Goal: Task Accomplishment & Management: Manage account settings

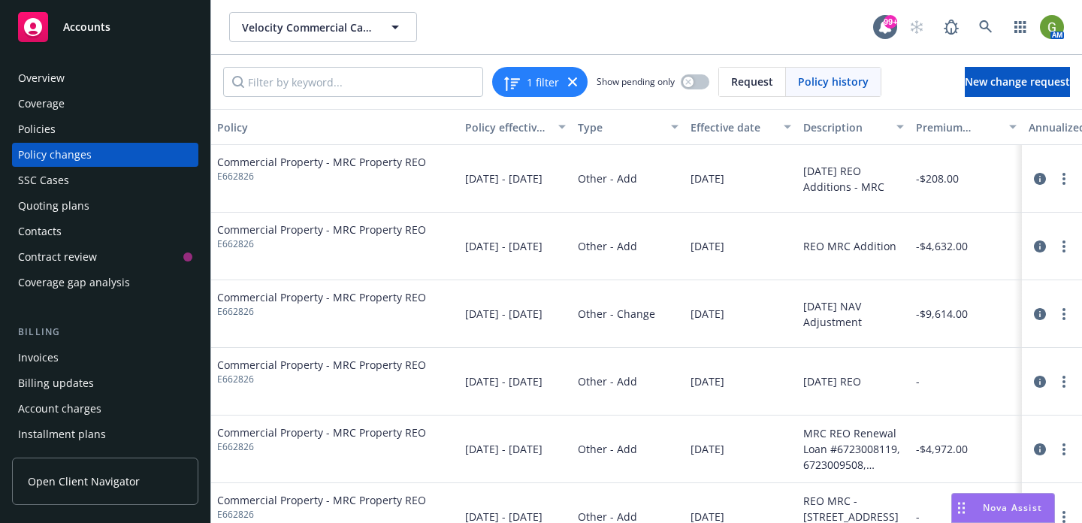
click at [599, 18] on div "Velocity Commercial Capital Velocity Commercial Capital" at bounding box center [551, 27] width 644 height 30
click at [66, 157] on div "Policy changes" at bounding box center [55, 155] width 74 height 24
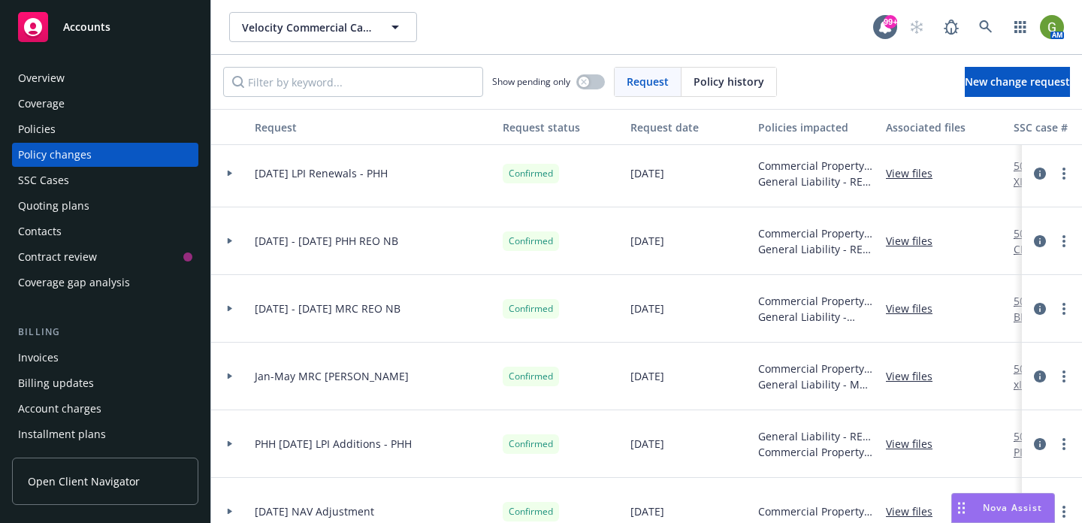
scroll to position [153, 0]
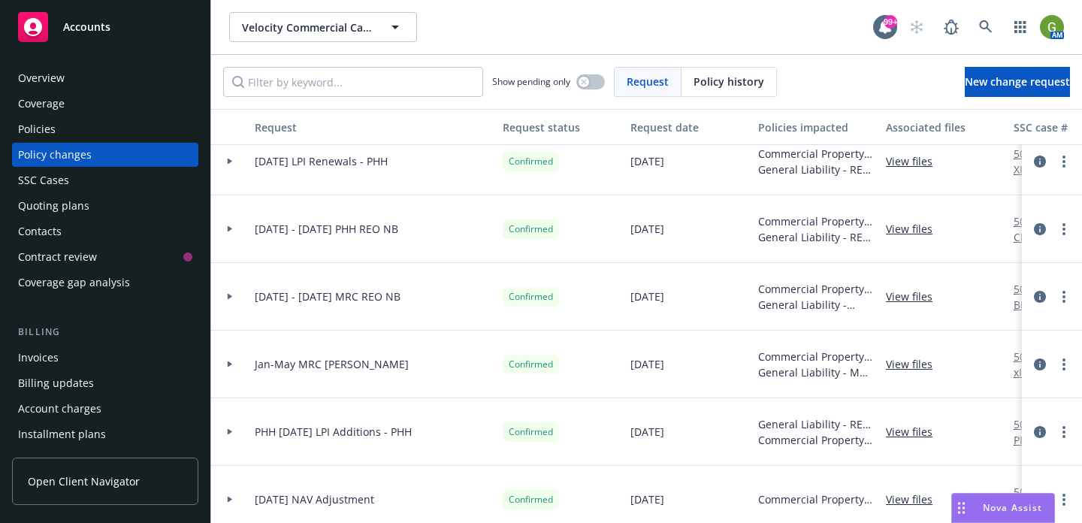
click at [233, 228] on div at bounding box center [230, 228] width 26 height 5
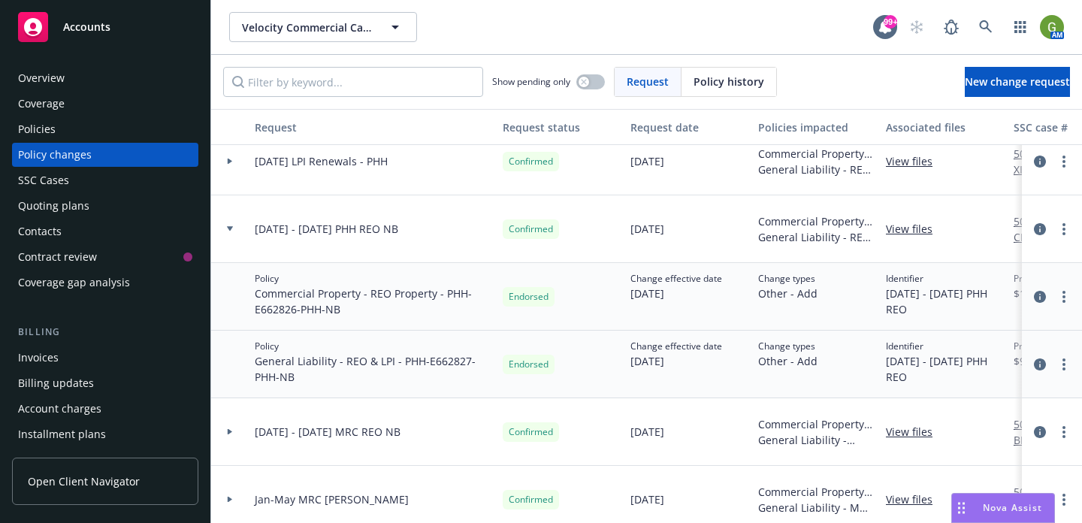
drag, startPoint x: 248, startPoint y: 234, endPoint x: 395, endPoint y: 233, distance: 146.5
click at [380, 234] on div "Jan - May 2025 PHH REO NB" at bounding box center [373, 229] width 248 height 68
drag, startPoint x: 397, startPoint y: 228, endPoint x: 303, endPoint y: 334, distance: 141.0
click at [254, 232] on div "Jan - May 2025 PHH REO NB" at bounding box center [373, 229] width 248 height 68
copy span "Jan - May 2025 PHH REO NB"
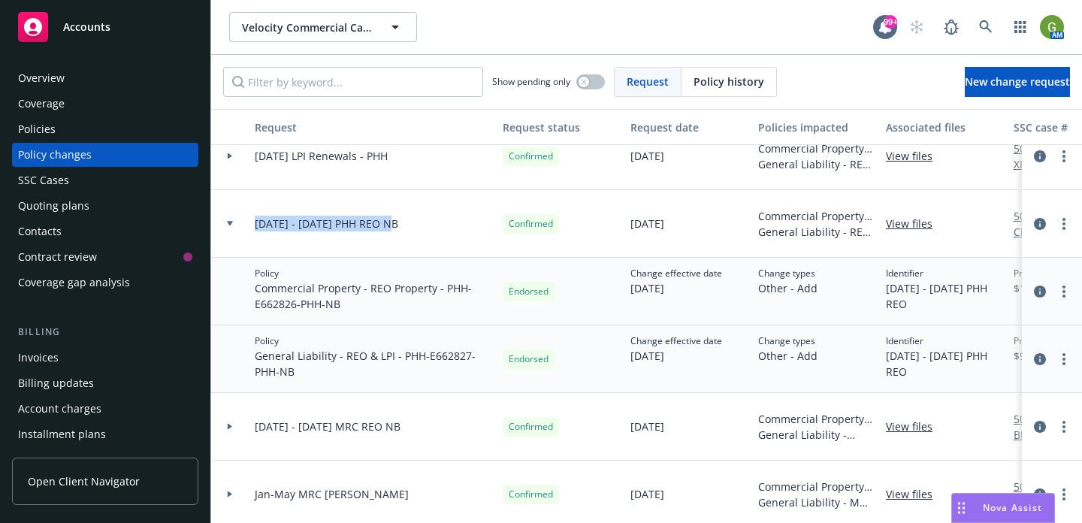
scroll to position [167, 0]
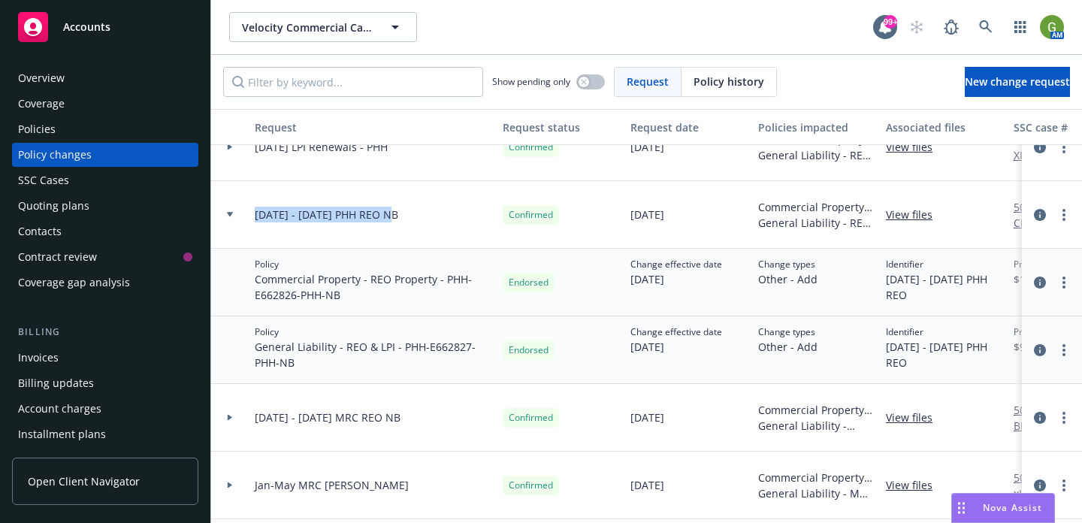
copy span "Jan - May 2025 PHH REO NB"
click at [1001, 77] on span "New change request" at bounding box center [1017, 81] width 105 height 14
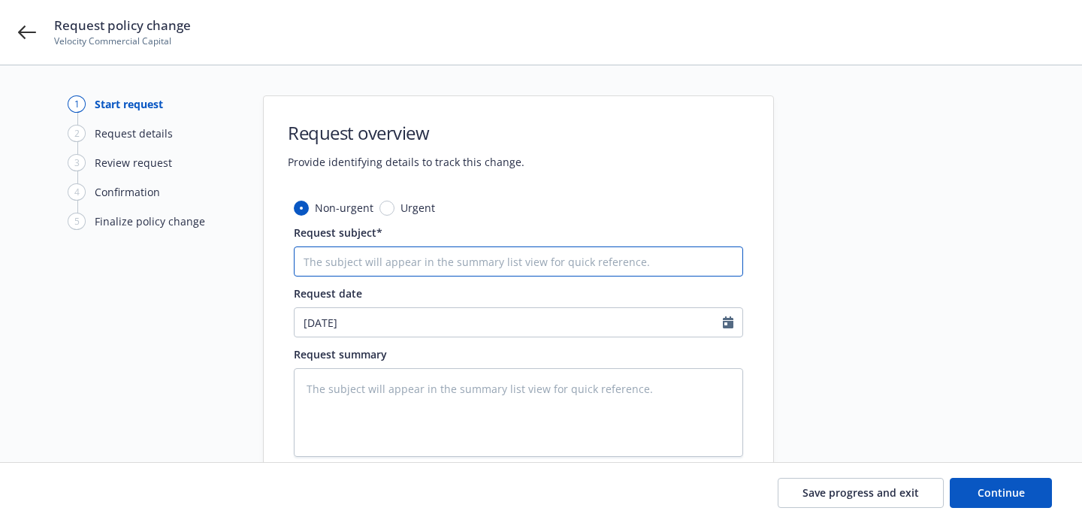
click at [344, 258] on input "Request subject*" at bounding box center [518, 261] width 449 height 30
click at [333, 264] on input "Request subject*" at bounding box center [518, 260] width 449 height 30
paste input "Jan - May 2025 PHH REO NB"
type textarea "x"
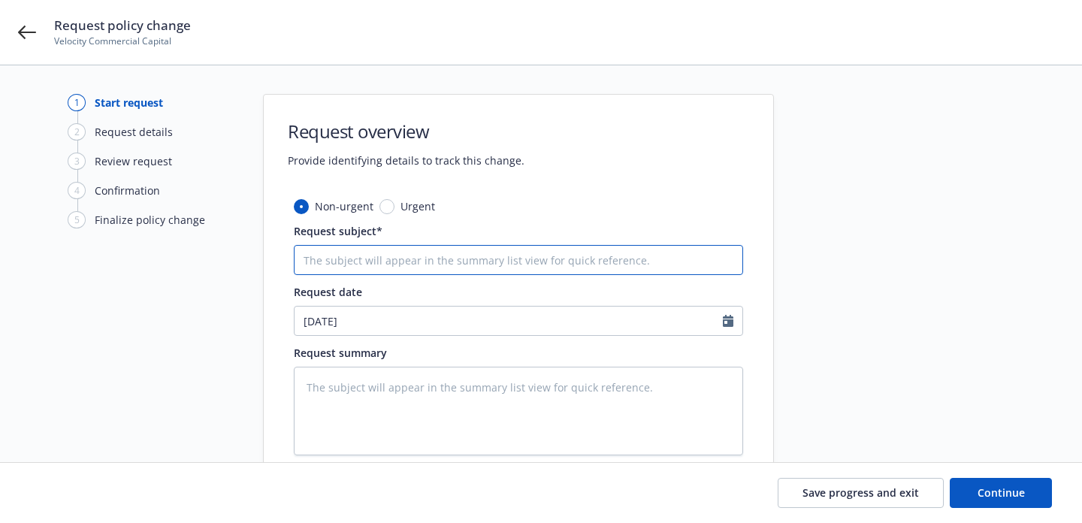
type input "Jan - May 2025 PHH REO NB"
click at [314, 260] on input "Jan - May 2025 PHH REO NB" at bounding box center [518, 260] width 449 height 30
type textarea "x"
type input "J - May 2025 PHH REO NB"
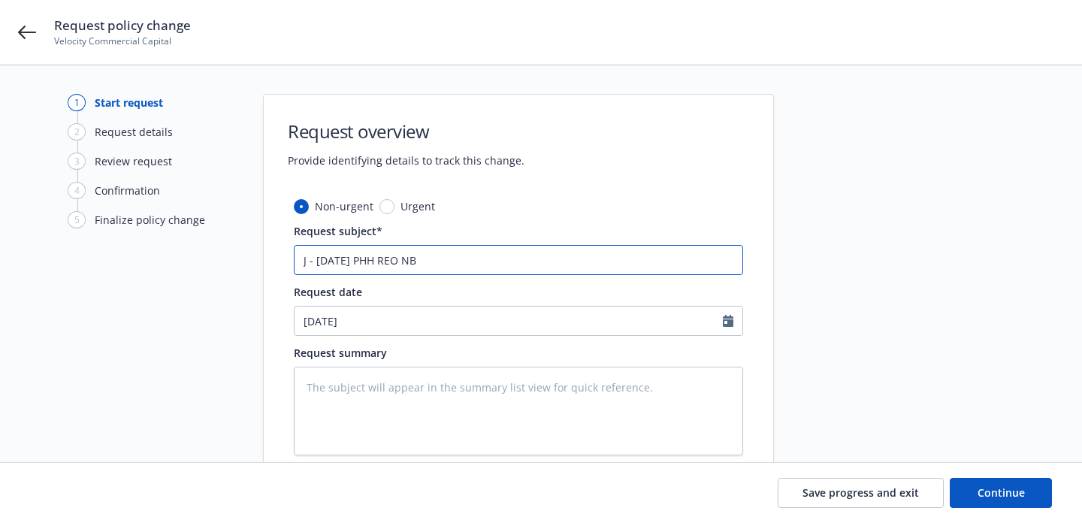
type textarea "x"
type input "Ju - May 2025 PHH REO NB"
type textarea "x"
type input "Jun - May 2025 PHH REO NB"
type textarea "x"
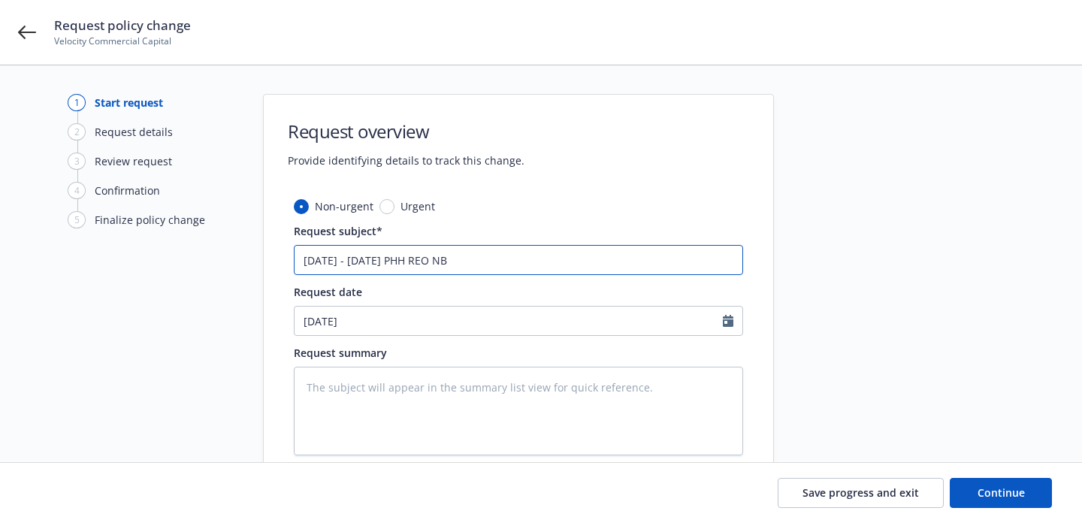
type input "June - May 2025 PHH REO NB"
click at [344, 258] on input "June - May 2025 PHH REO NB" at bounding box center [518, 260] width 449 height 30
type textarea "x"
type input "June - A 2025 PHH REO NB"
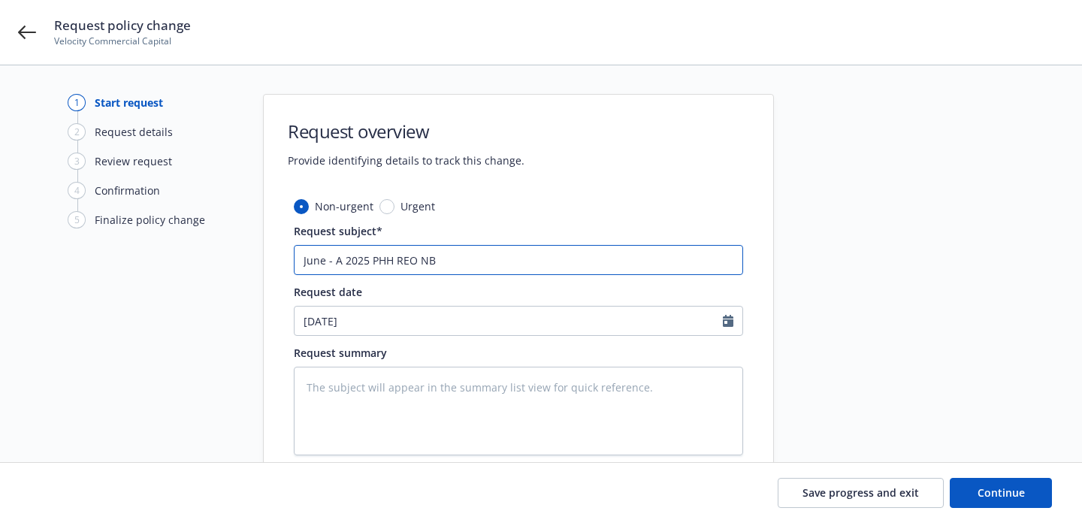
type textarea "x"
type input "June - Au 2025 PHH REO NB"
type textarea "x"
type input "[DATE] - [DATE] PHH REO NB"
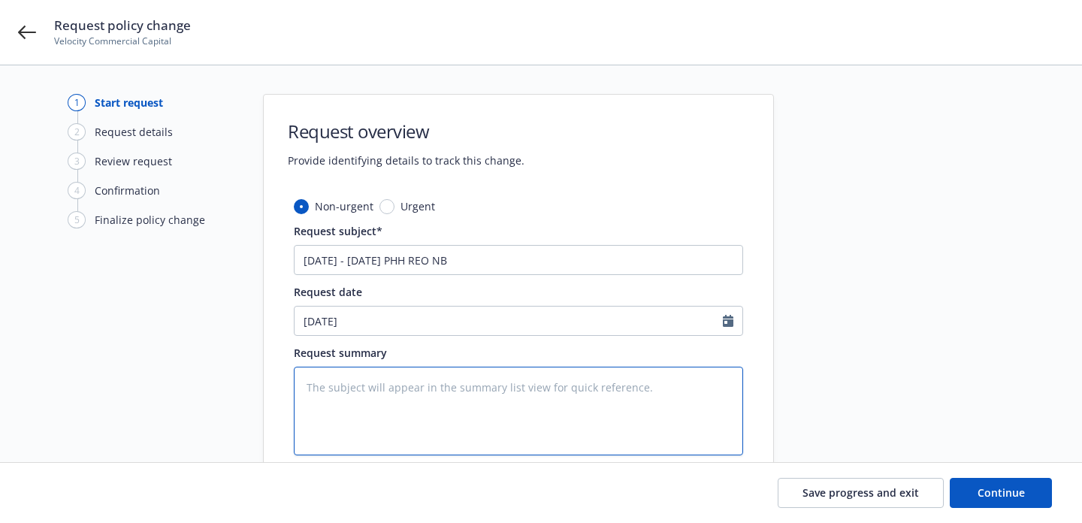
click at [635, 398] on textarea at bounding box center [518, 411] width 449 height 89
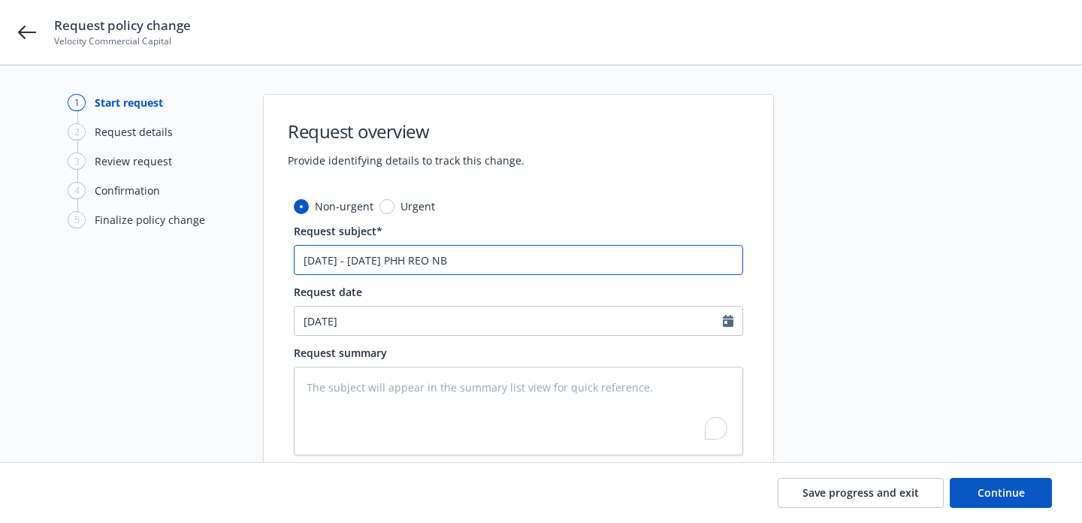
drag, startPoint x: 246, startPoint y: 255, endPoint x: 192, endPoint y: 259, distance: 53.5
click at [192, 257] on div "1 Start request 2 Request details 3 Review request 4 Confirmation 5 Finalize po…" at bounding box center [541, 327] width 1046 height 467
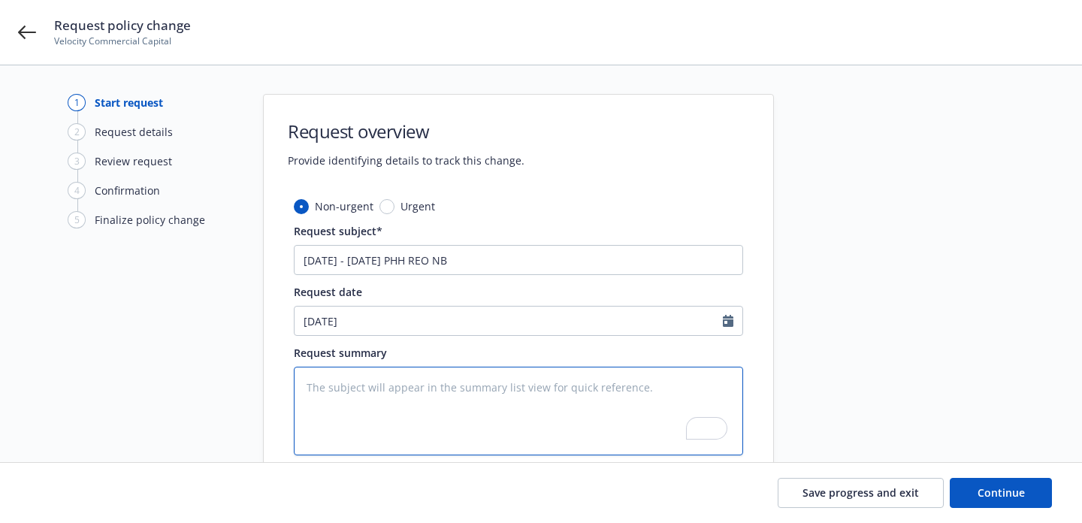
click at [366, 415] on textarea "To enrich screen reader interactions, please activate Accessibility in Grammarl…" at bounding box center [518, 411] width 449 height 89
paste textarea "[DATE] - [DATE] PHH REO NB"
type textarea "x"
type textarea "[DATE] - [DATE] PHH REO NB"
click at [855, 401] on div at bounding box center [909, 327] width 210 height 467
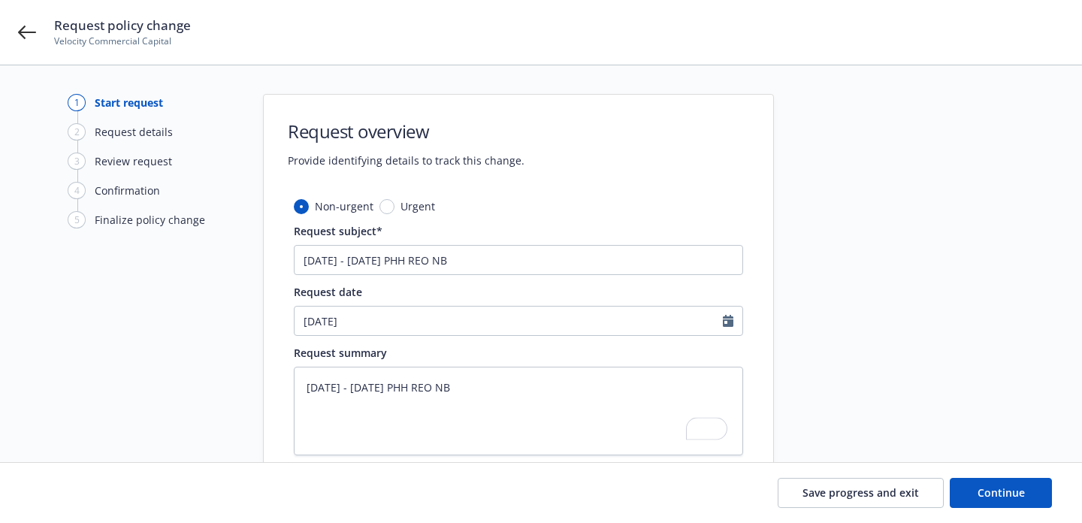
scroll to position [130, 0]
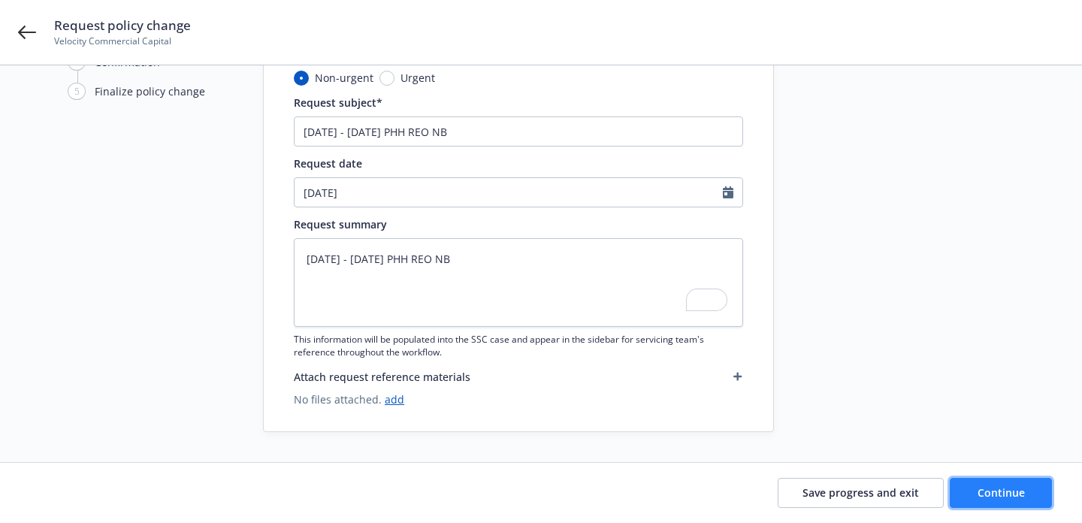
click at [984, 488] on span "Continue" at bounding box center [1001, 492] width 47 height 14
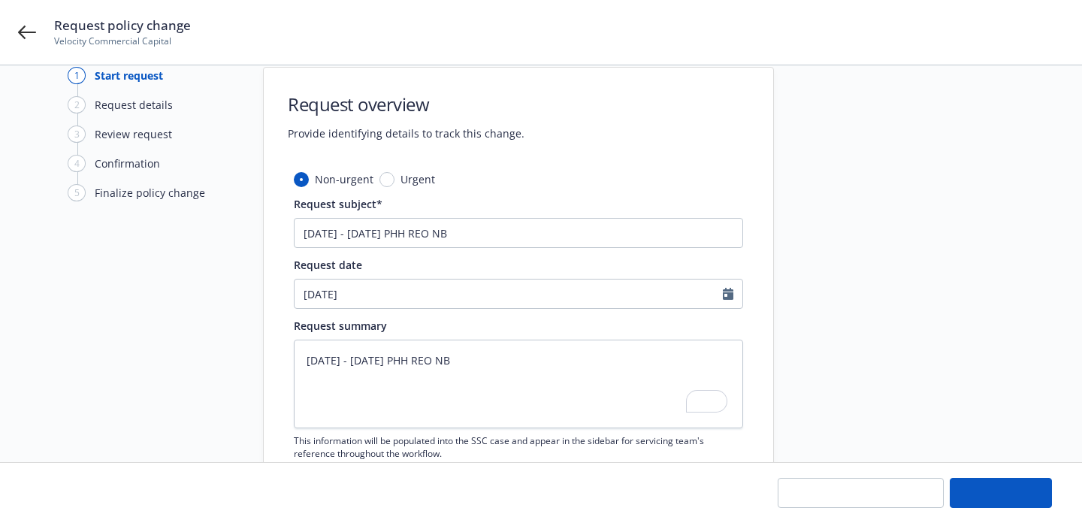
scroll to position [0, 0]
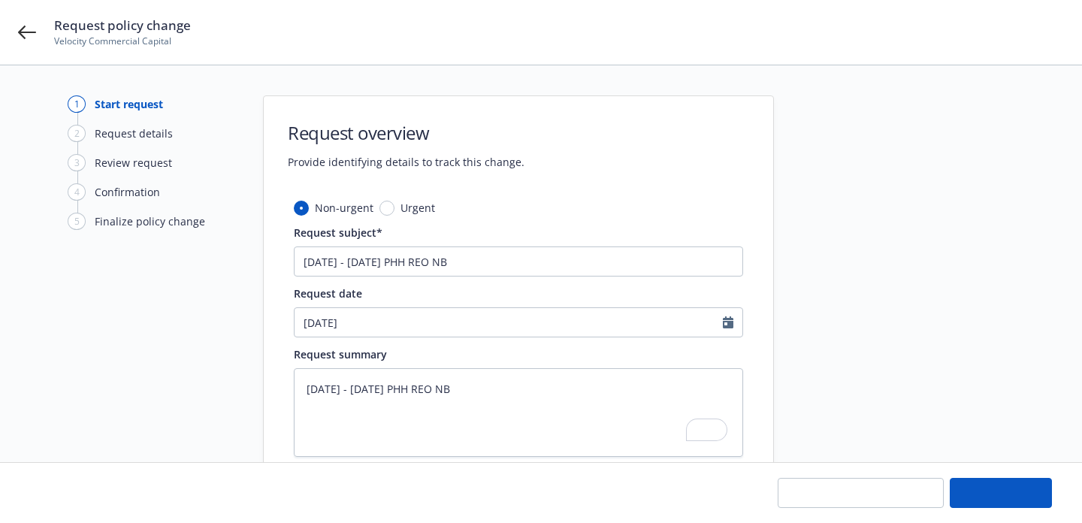
type textarea "x"
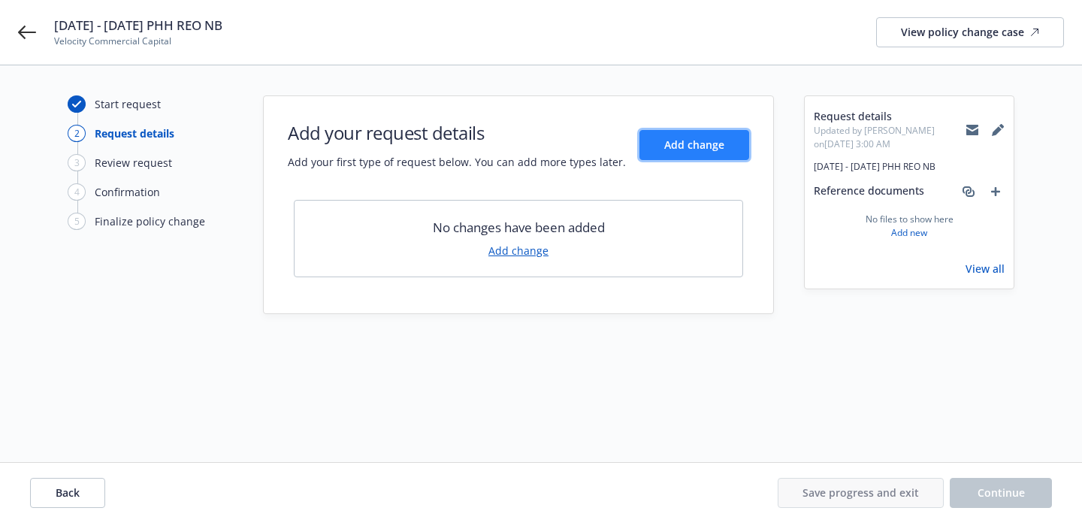
click at [665, 148] on span "Add change" at bounding box center [694, 145] width 60 height 14
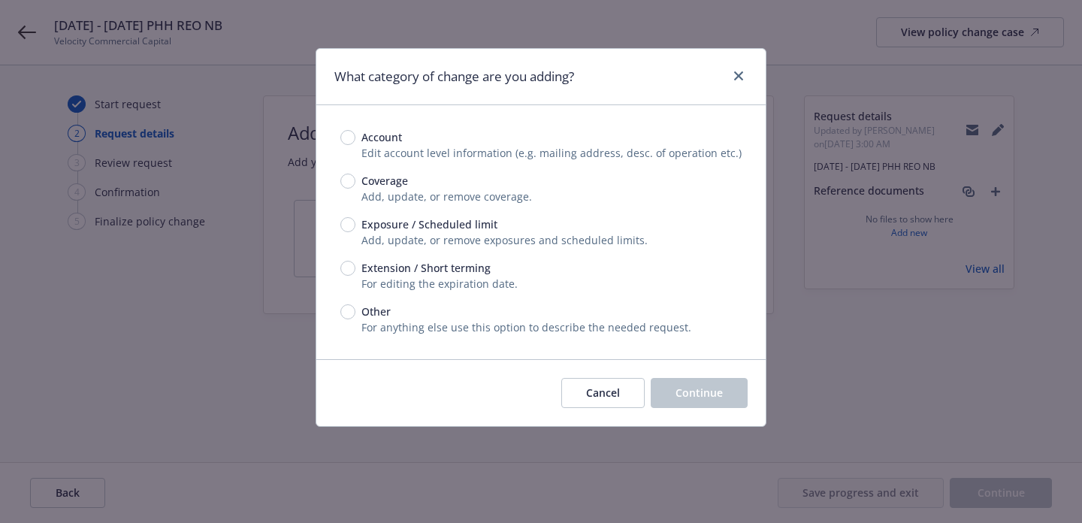
drag, startPoint x: 350, startPoint y: 322, endPoint x: 394, endPoint y: 326, distance: 43.8
click at [350, 322] on div "Other For anything else use this option to describe the needed request." at bounding box center [540, 320] width 401 height 32
click at [358, 316] on span "Other" at bounding box center [372, 312] width 35 height 16
click at [355, 316] on input "Other" at bounding box center [347, 311] width 15 height 15
radio input "true"
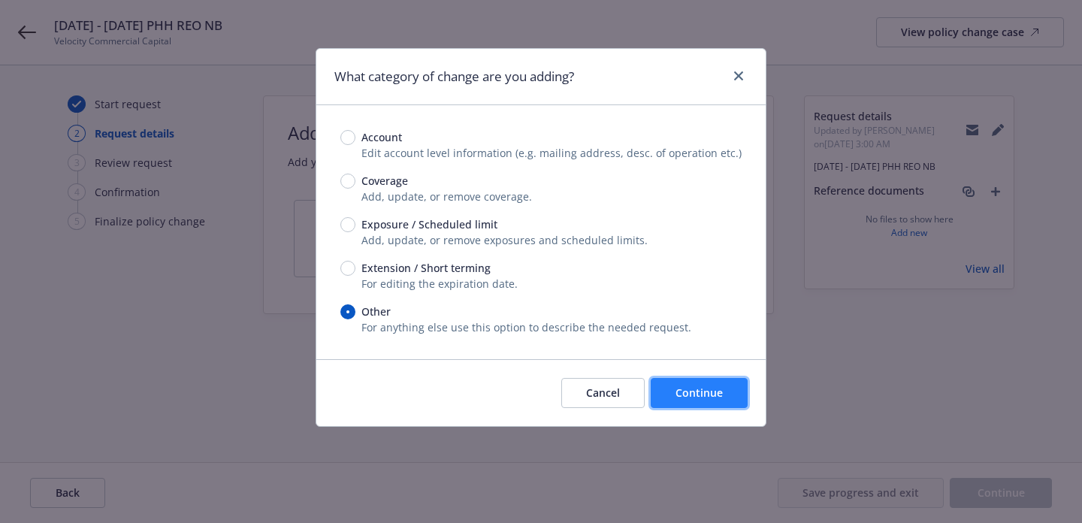
click at [709, 395] on span "Continue" at bounding box center [699, 392] width 47 height 14
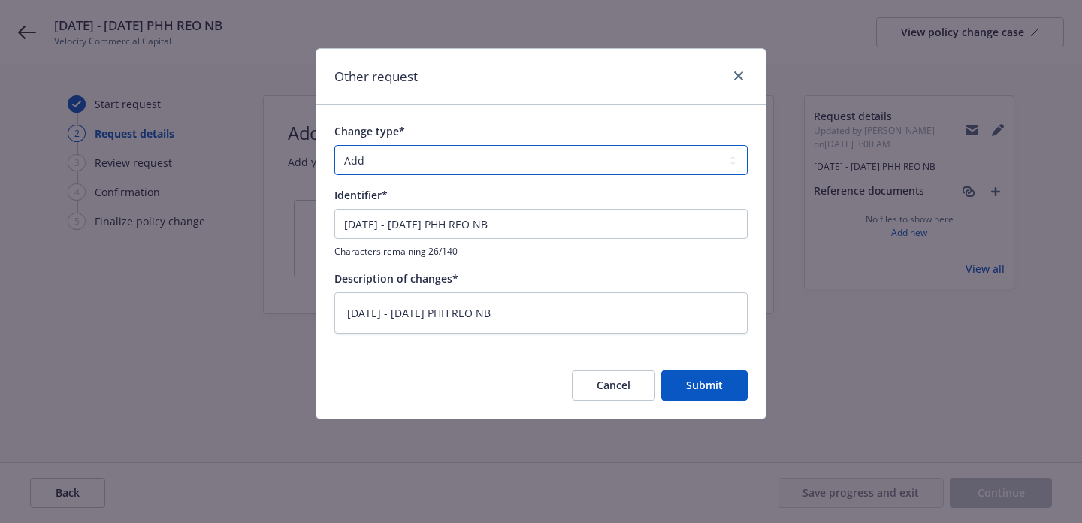
click at [499, 172] on select "Add Audit Change Remove" at bounding box center [540, 160] width 413 height 30
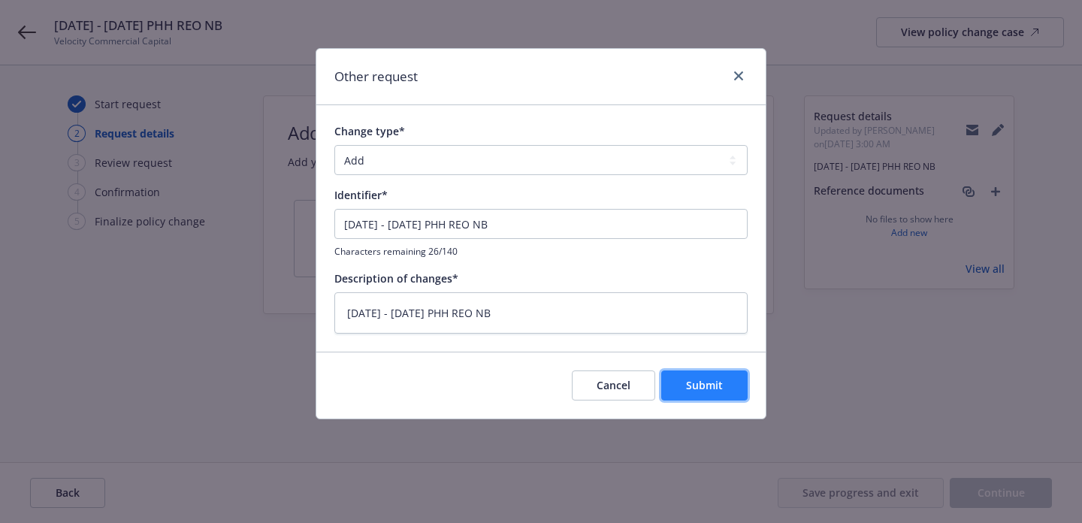
click at [717, 391] on span "Submit" at bounding box center [704, 385] width 37 height 14
type textarea "x"
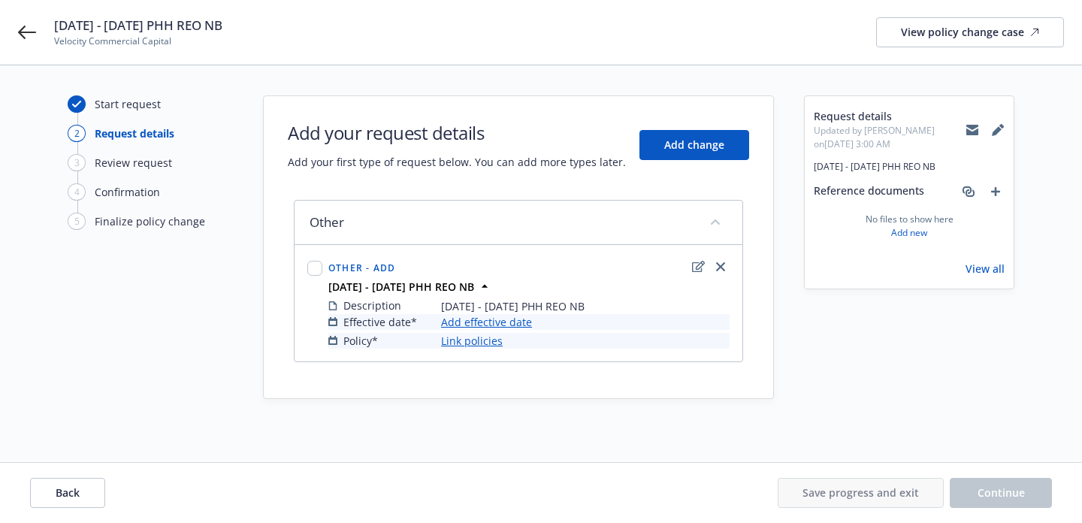
click at [479, 322] on link "Add effective date" at bounding box center [486, 322] width 91 height 16
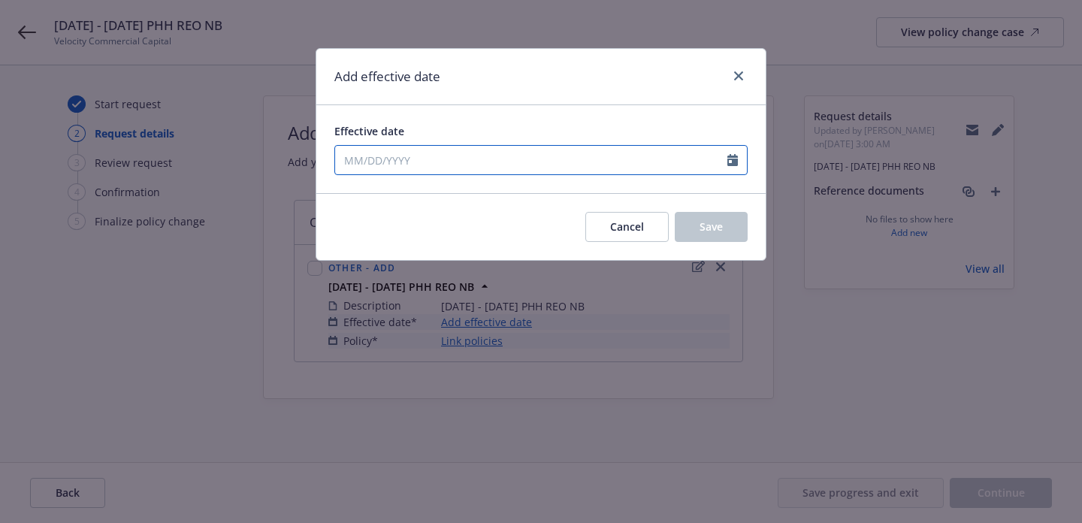
click at [491, 158] on input "Effective date" at bounding box center [531, 160] width 392 height 29
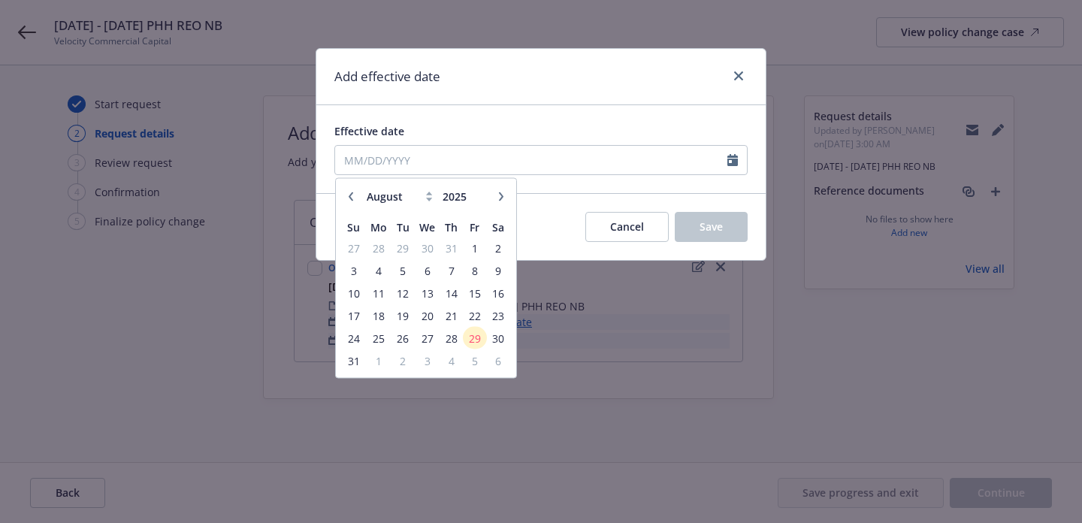
click at [352, 196] on icon "button" at bounding box center [350, 196] width 9 height 9
select select "6"
click at [354, 246] on span "1" at bounding box center [353, 247] width 20 height 19
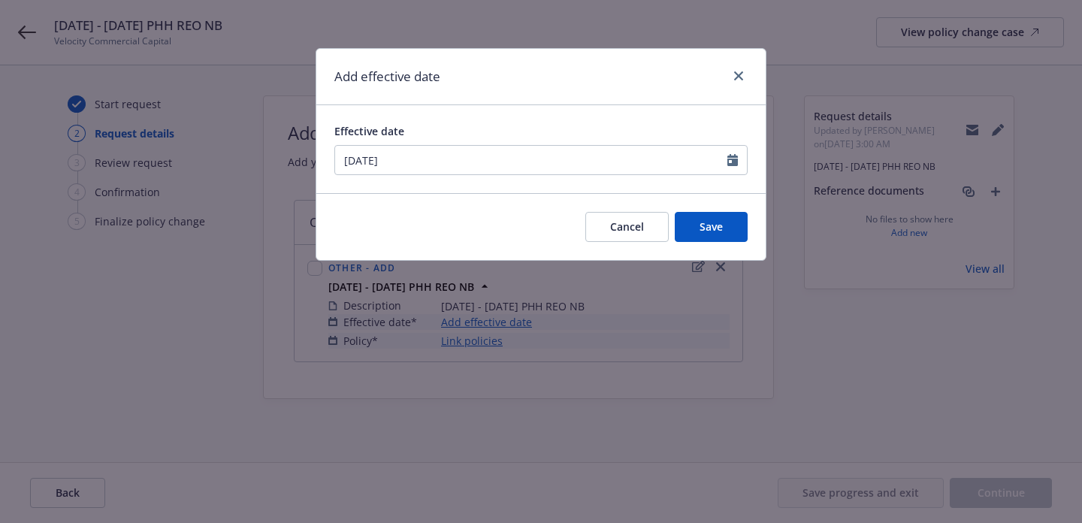
type input "06/01/2025"
click at [717, 240] on button "Save" at bounding box center [711, 227] width 73 height 30
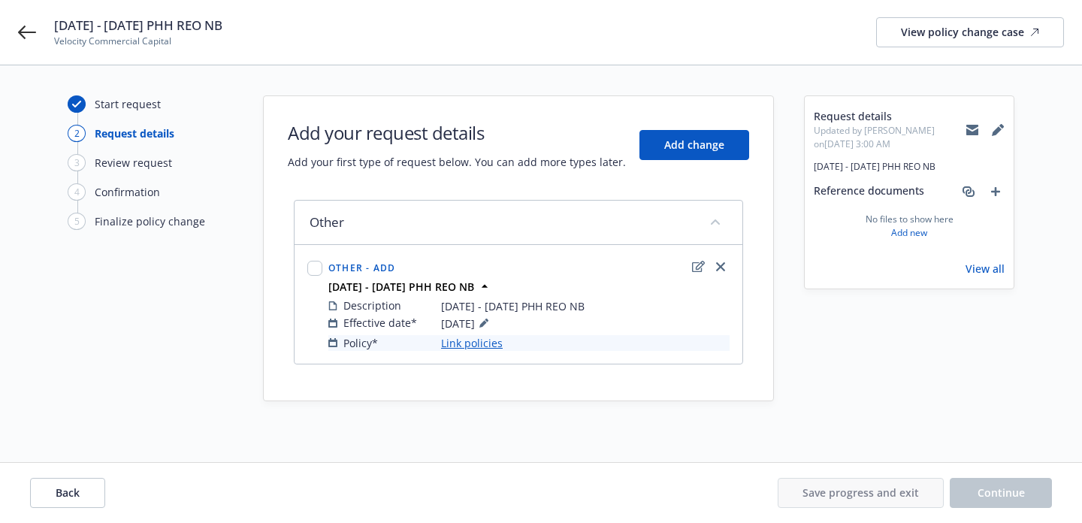
click at [485, 342] on link "Link policies" at bounding box center [472, 343] width 62 height 16
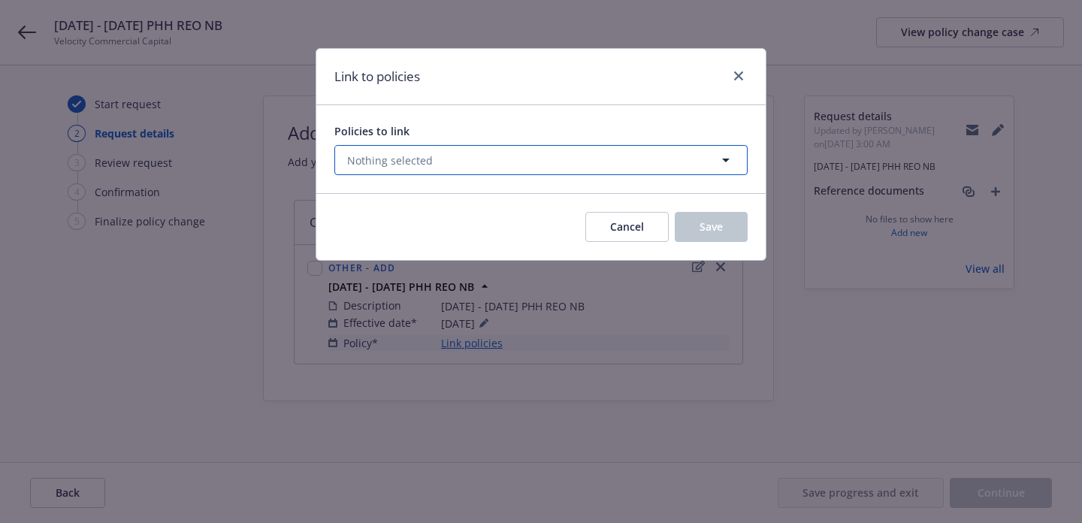
click at [470, 168] on button "Nothing selected" at bounding box center [540, 160] width 413 height 30
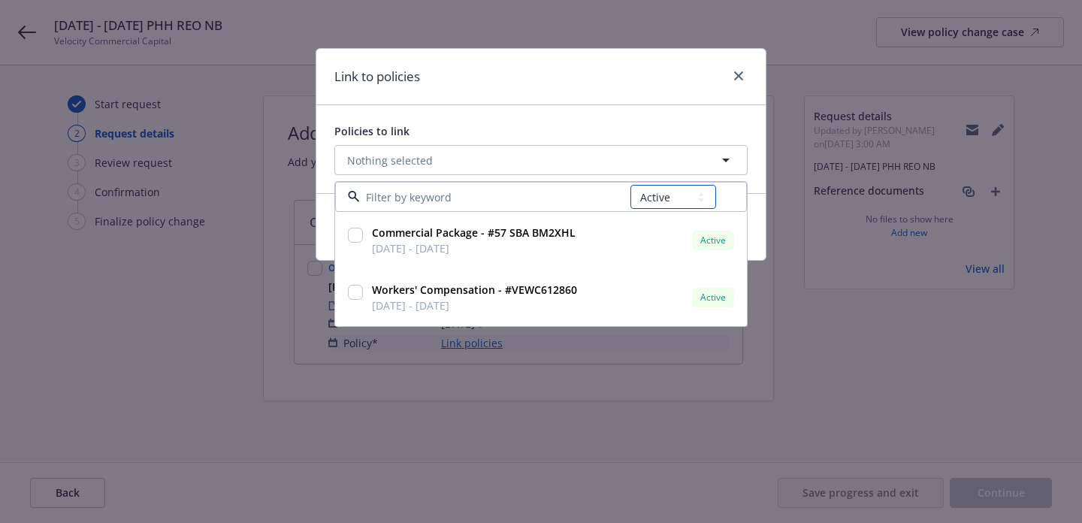
click at [650, 189] on select "All Active Upcoming Expired Cancelled" at bounding box center [673, 197] width 86 height 24
select select "EXPIRED"
click at [631, 185] on select "All Active Upcoming Expired Cancelled" at bounding box center [673, 197] width 86 height 24
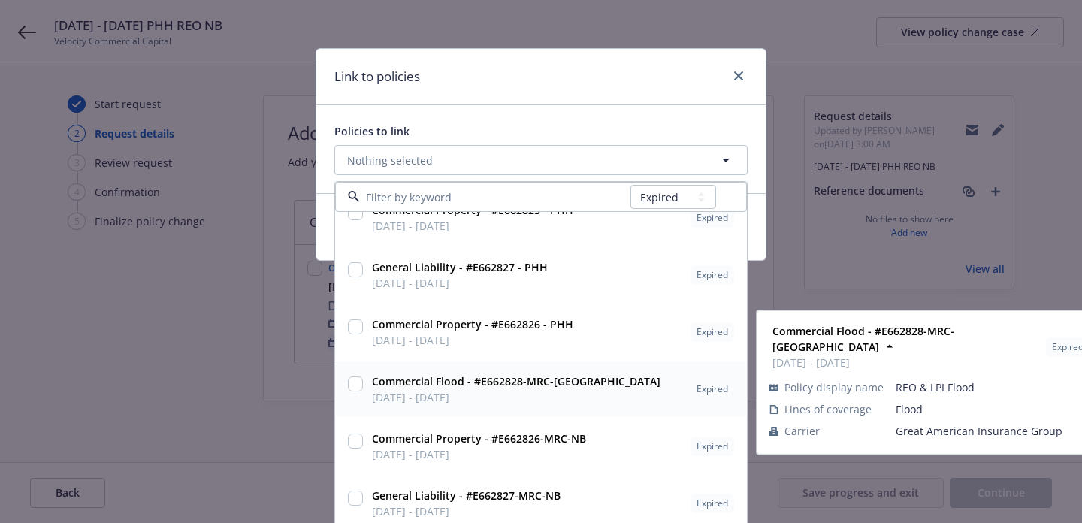
scroll to position [39, 0]
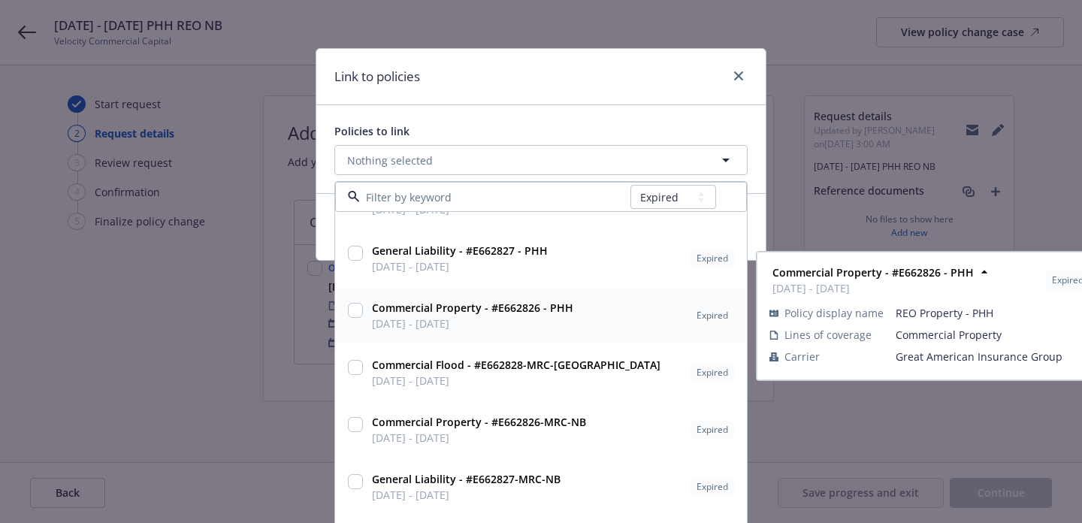
click at [355, 306] on input "checkbox" at bounding box center [355, 310] width 15 height 15
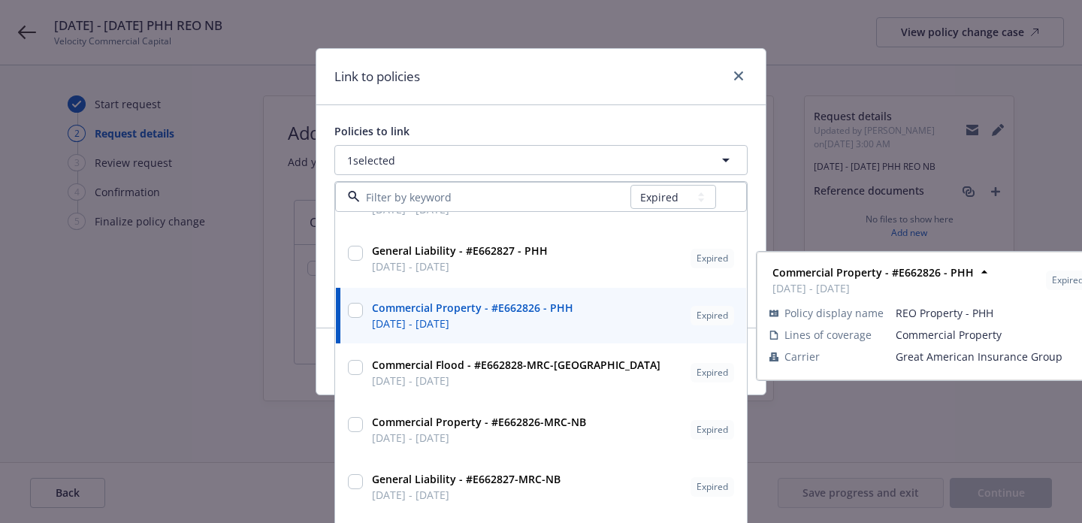
checkbox input "true"
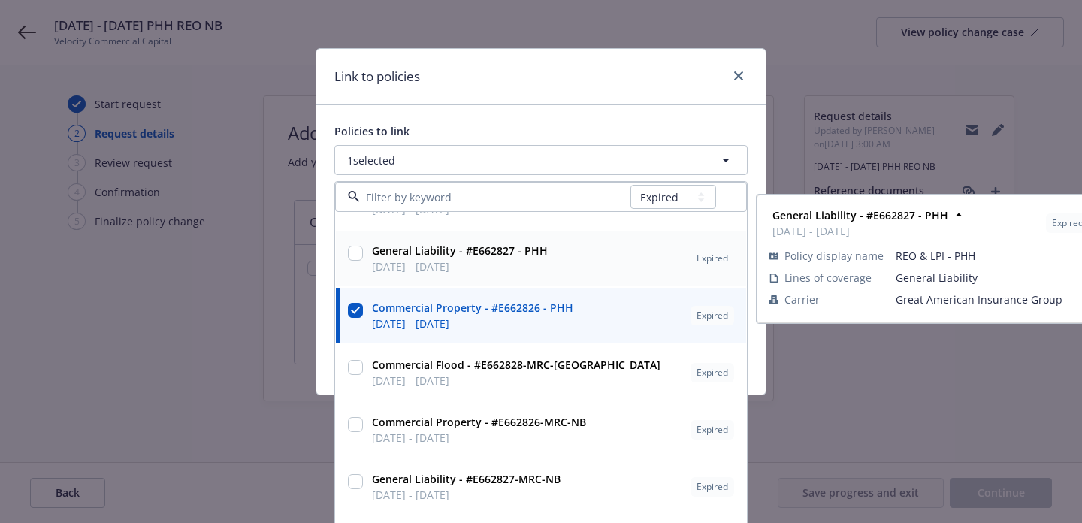
click at [358, 251] on input "checkbox" at bounding box center [355, 253] width 15 height 15
checkbox input "true"
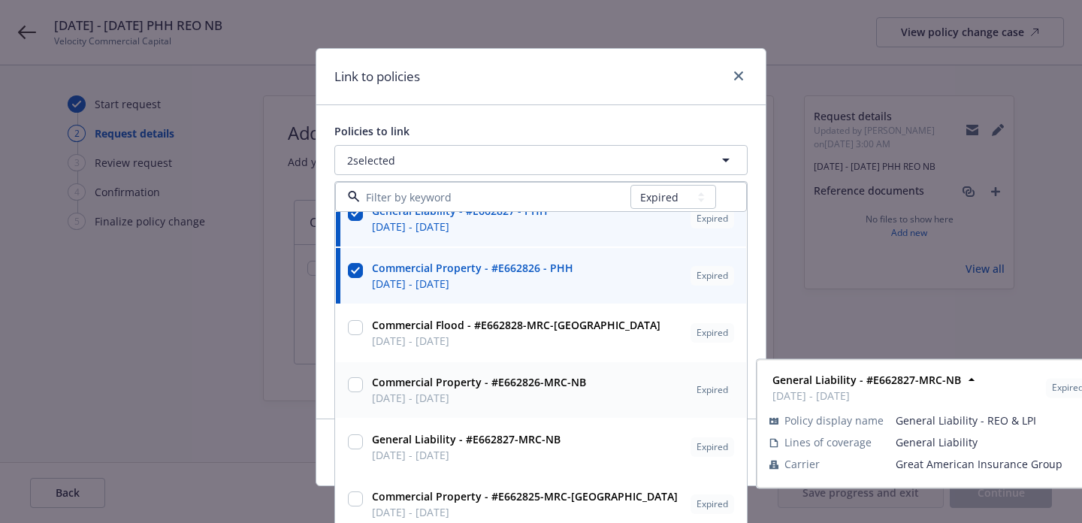
scroll to position [73, 0]
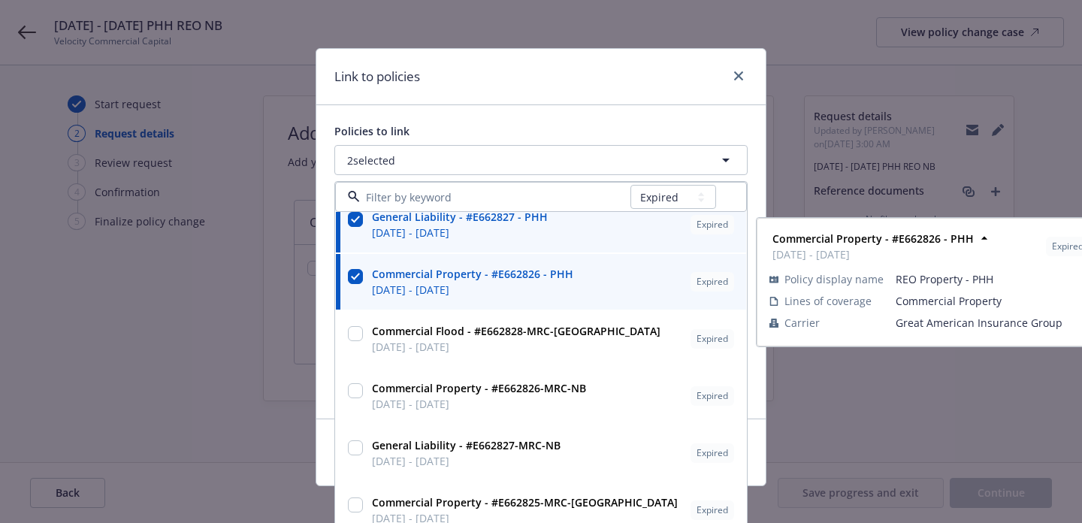
click at [360, 281] on input "checkbox" at bounding box center [355, 276] width 15 height 15
checkbox input "false"
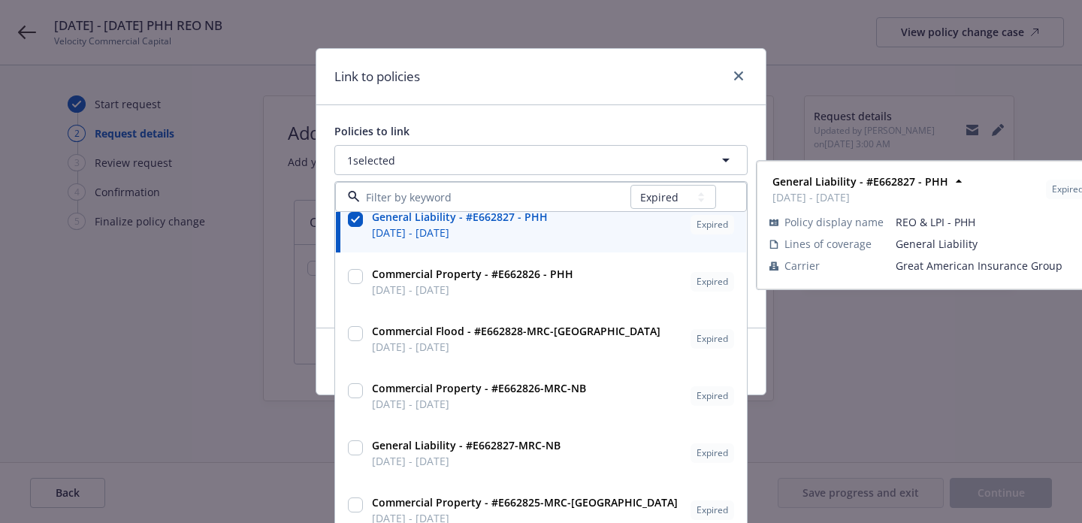
click at [361, 216] on input "checkbox" at bounding box center [355, 219] width 15 height 15
checkbox input "false"
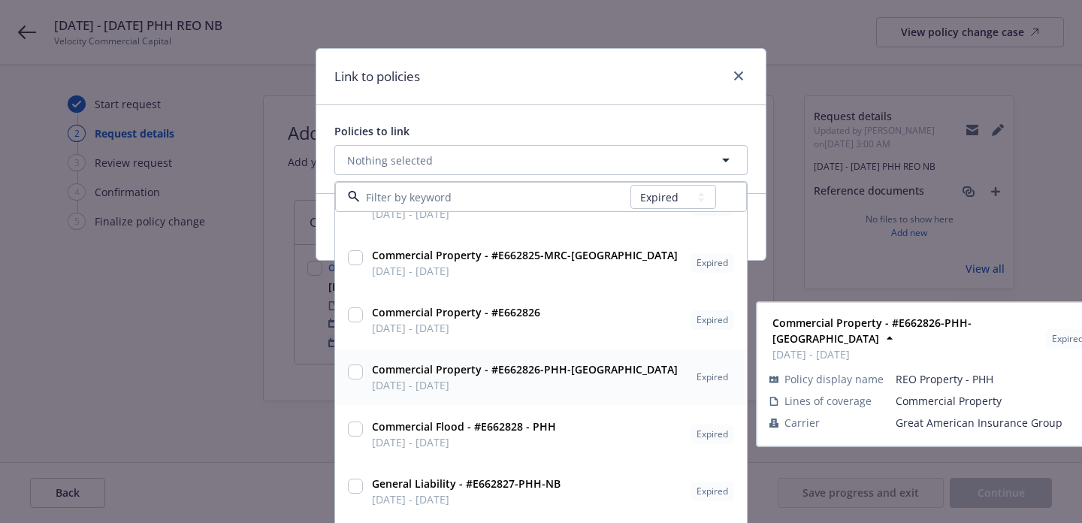
scroll to position [343, 0]
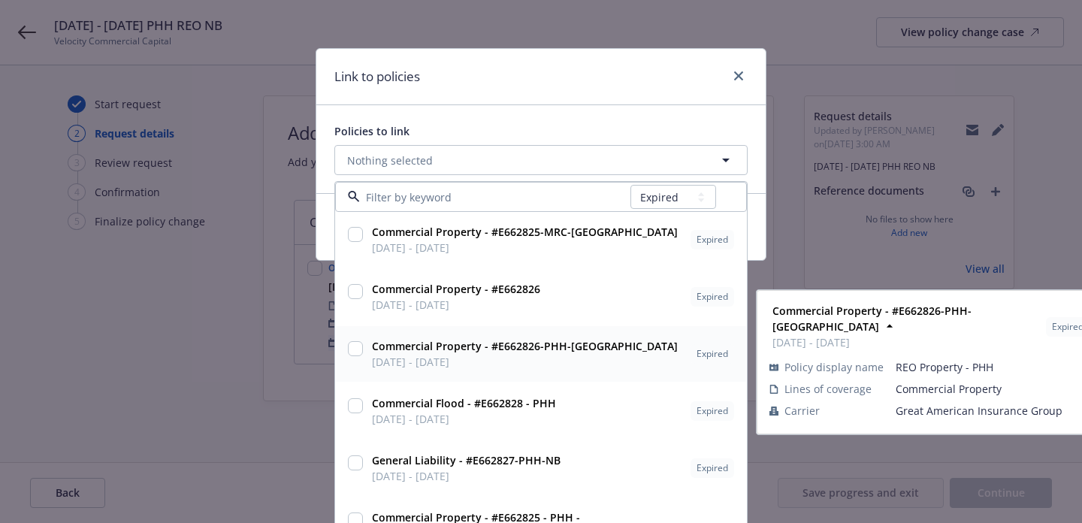
click at [356, 346] on input "checkbox" at bounding box center [355, 348] width 15 height 15
checkbox input "true"
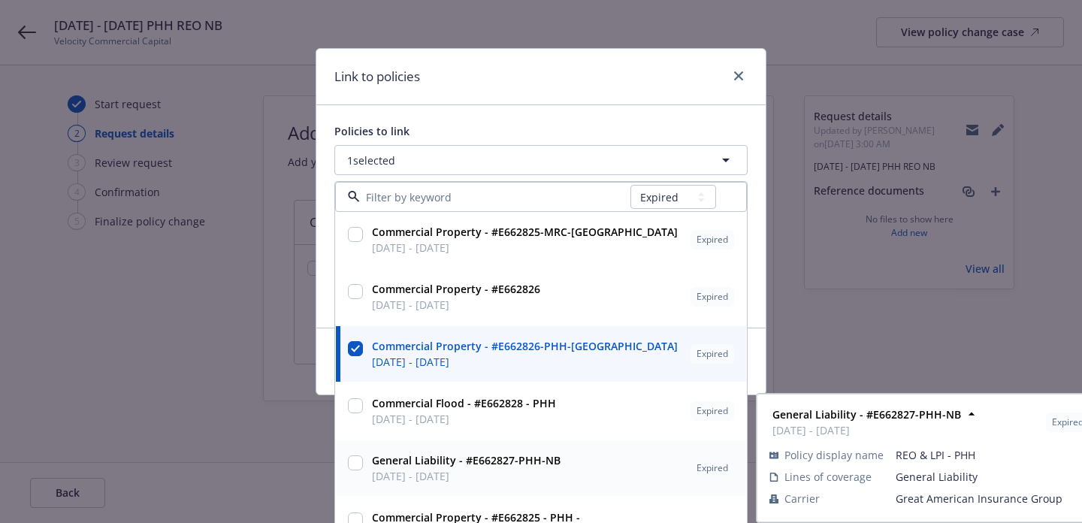
click at [357, 463] on input "checkbox" at bounding box center [355, 462] width 15 height 15
checkbox input "true"
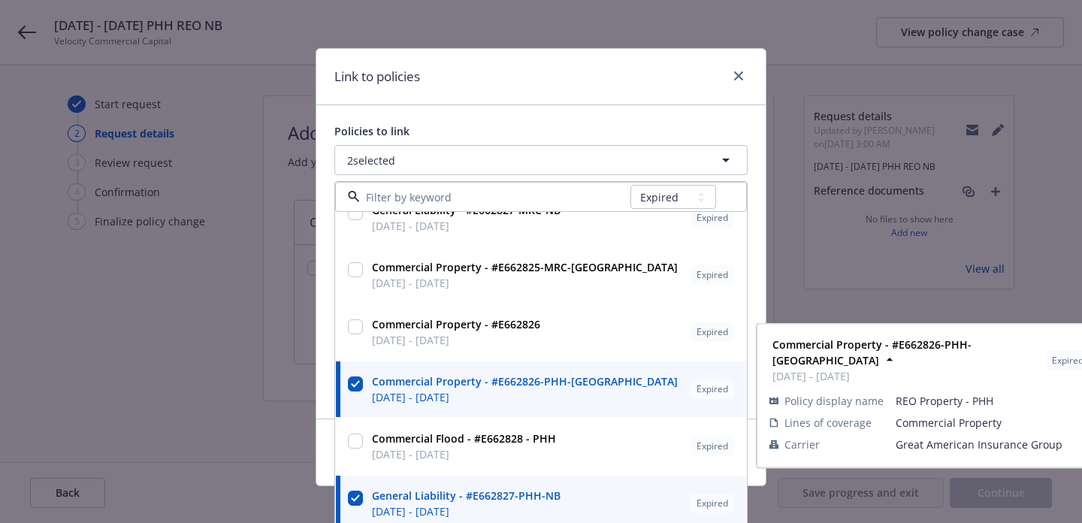
scroll to position [310, 0]
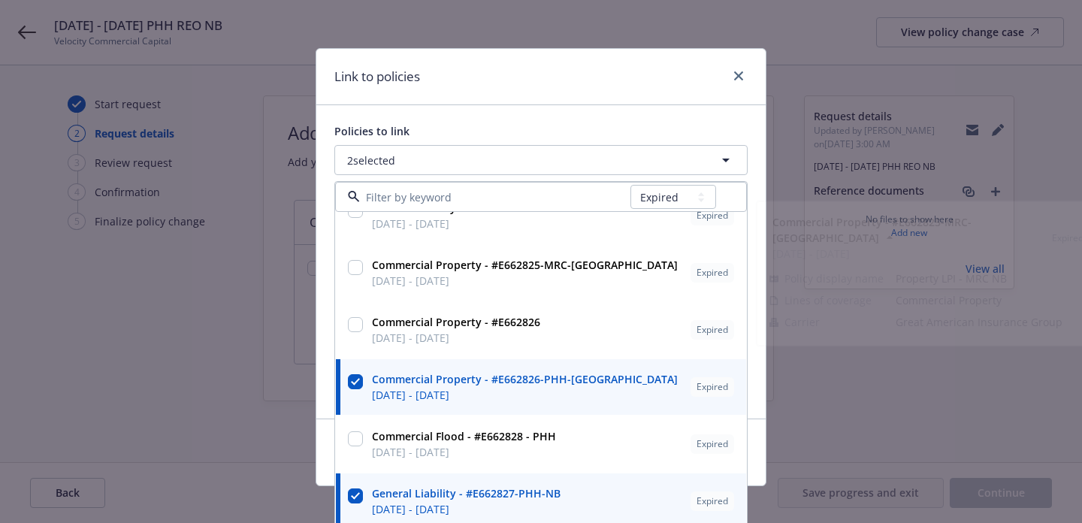
click at [537, 134] on div "Policies to link" at bounding box center [540, 131] width 413 height 16
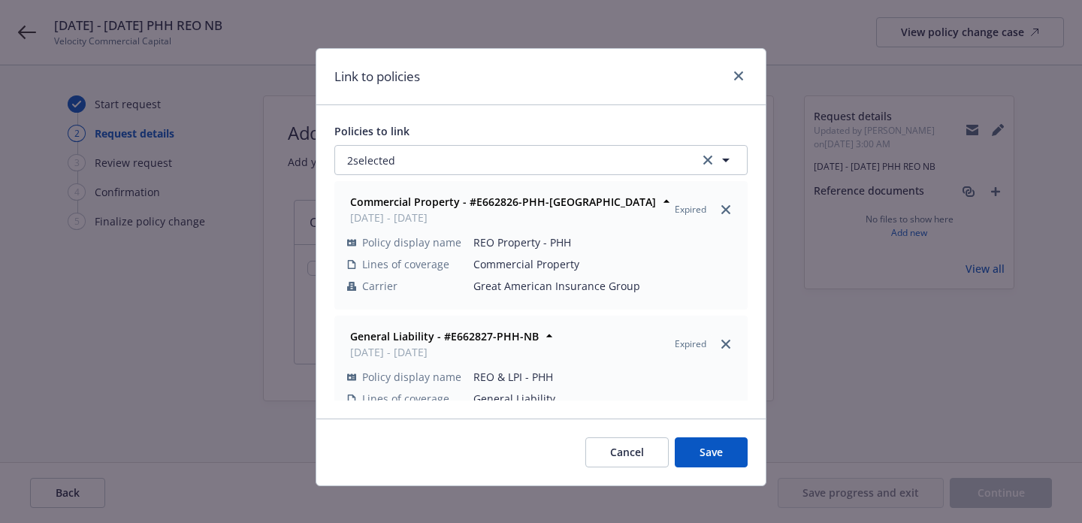
scroll to position [44, 0]
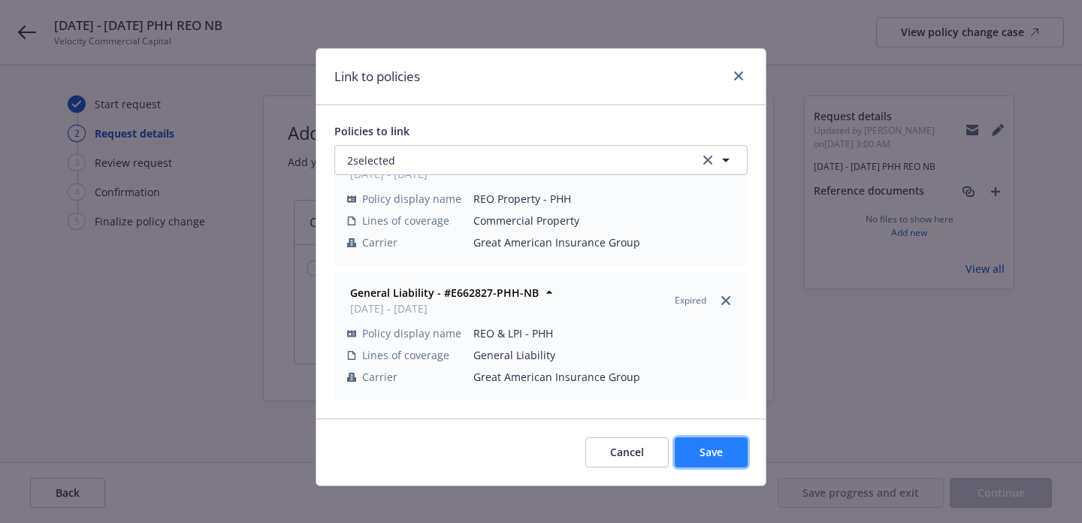
click at [703, 453] on span "Save" at bounding box center [711, 452] width 23 height 14
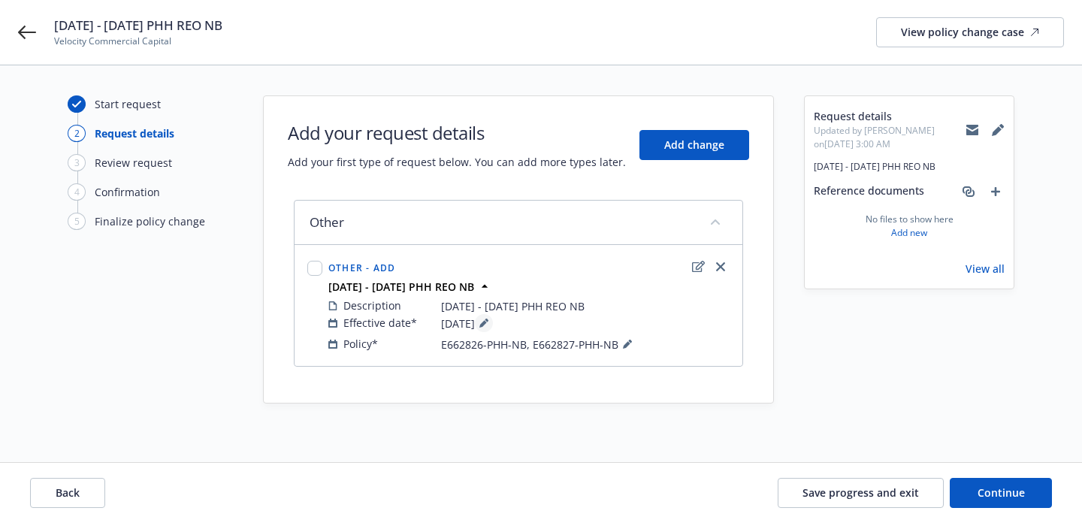
click at [488, 320] on icon at bounding box center [483, 323] width 9 height 9
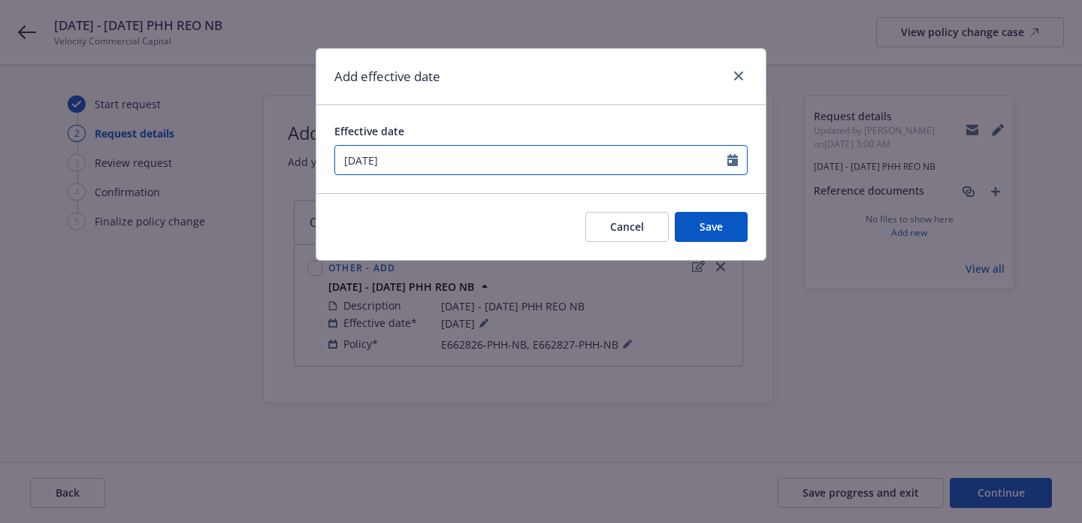
click at [736, 162] on icon "Calendar" at bounding box center [732, 160] width 11 height 12
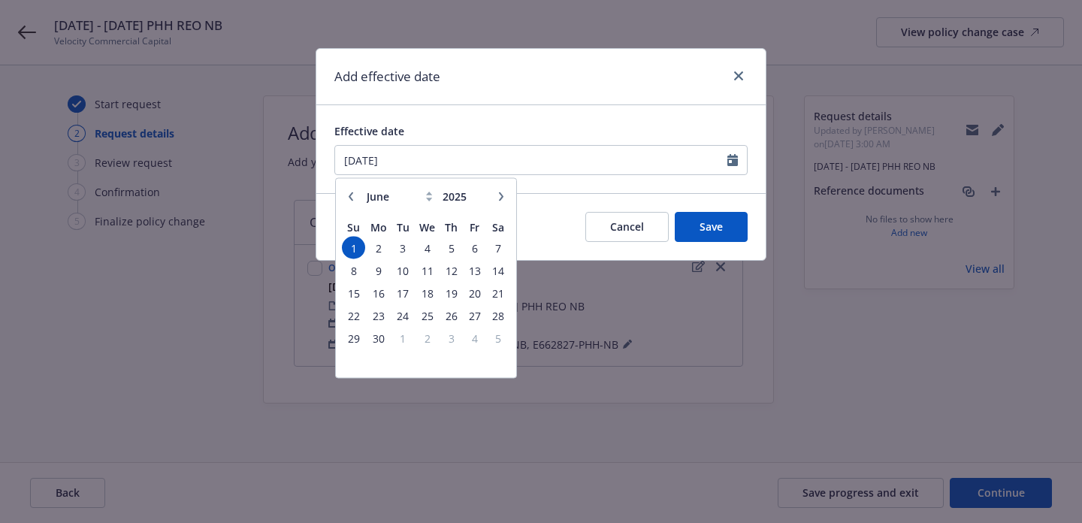
drag, startPoint x: 349, startPoint y: 198, endPoint x: 360, endPoint y: 222, distance: 26.9
click at [349, 198] on icon "button" at bounding box center [350, 196] width 9 height 9
select select "5"
click at [472, 340] on span "30" at bounding box center [474, 337] width 20 height 19
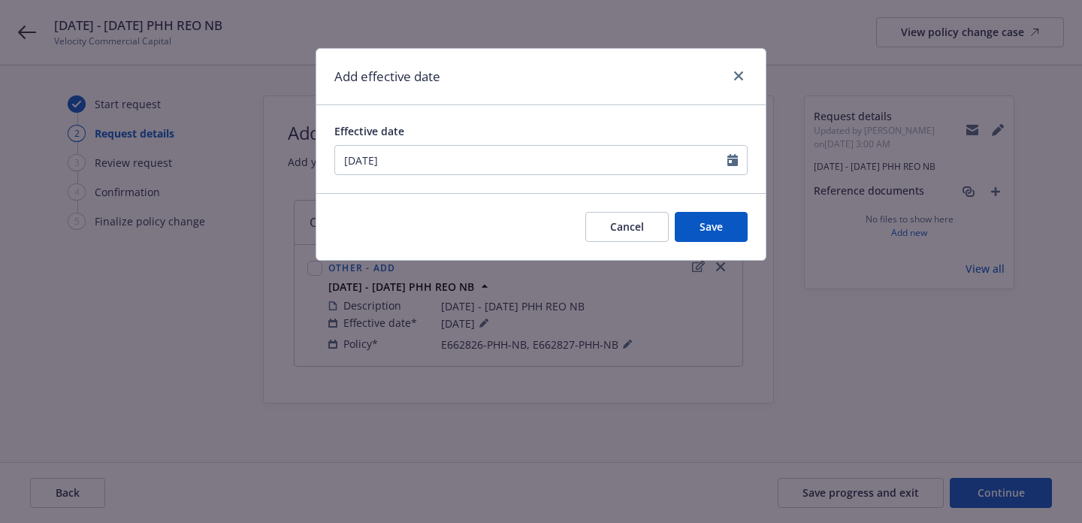
type input "05/30/2025"
click at [706, 238] on button "Save" at bounding box center [711, 227] width 73 height 30
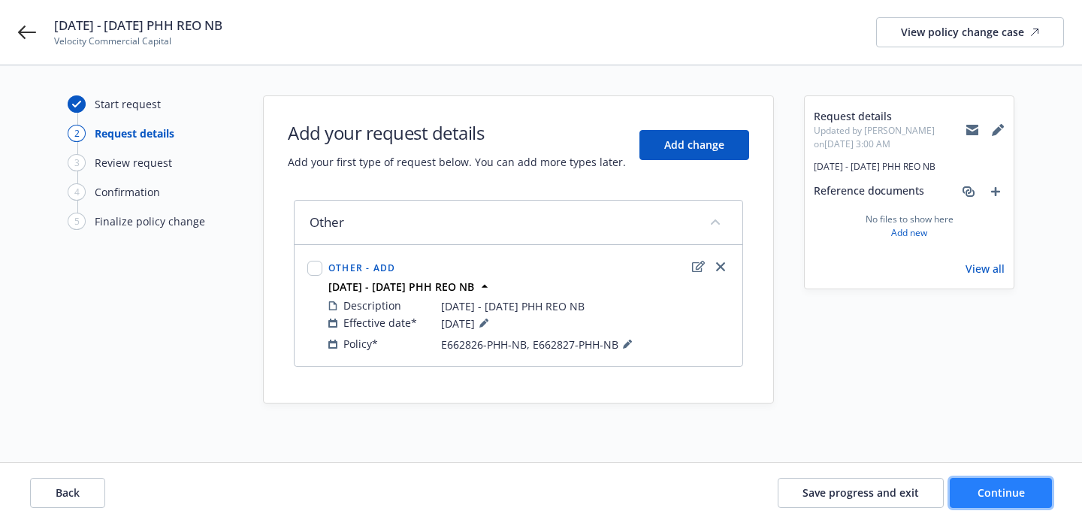
click at [978, 488] on span "Continue" at bounding box center [1001, 492] width 47 height 14
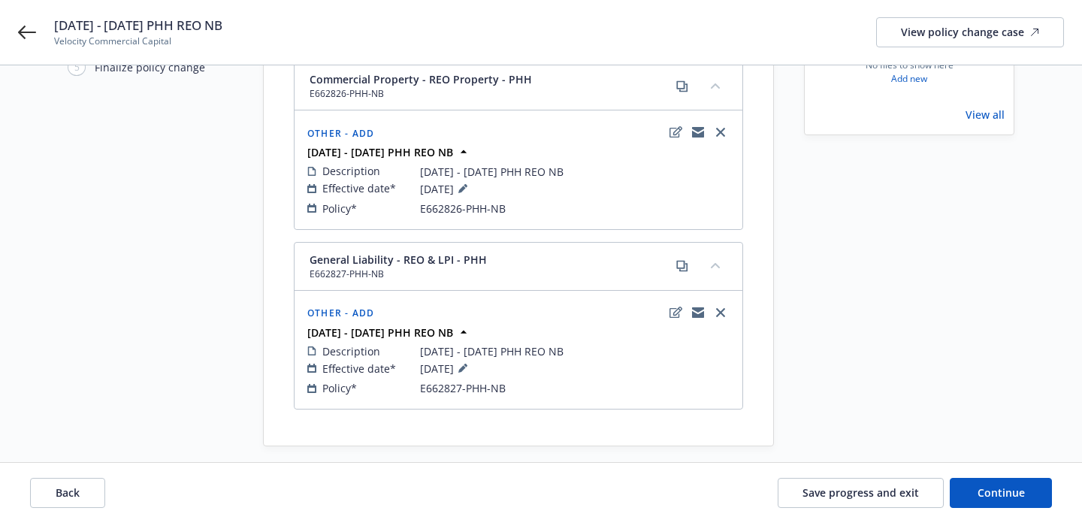
scroll to position [168, 0]
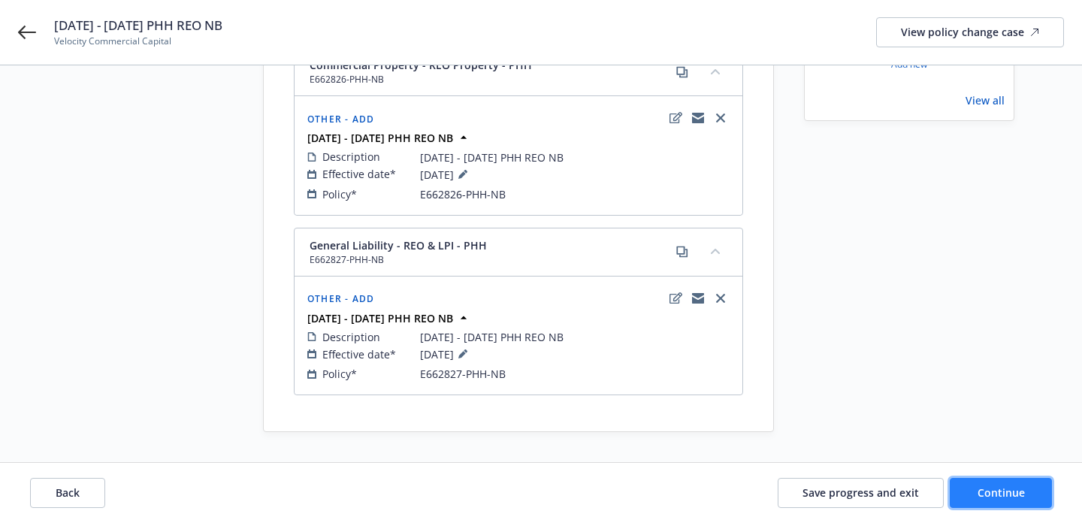
click at [1006, 491] on span "Continue" at bounding box center [1001, 492] width 47 height 14
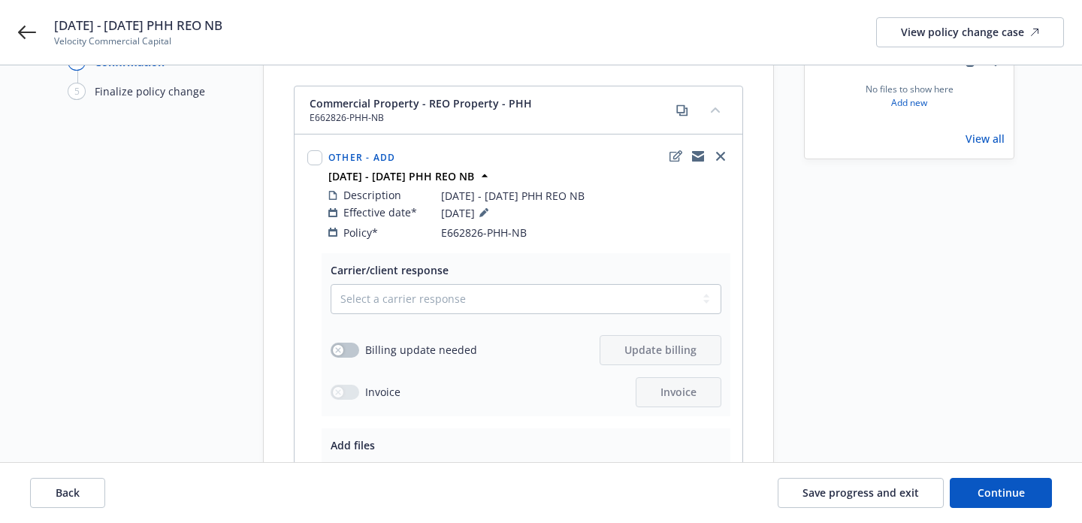
scroll to position [156, 0]
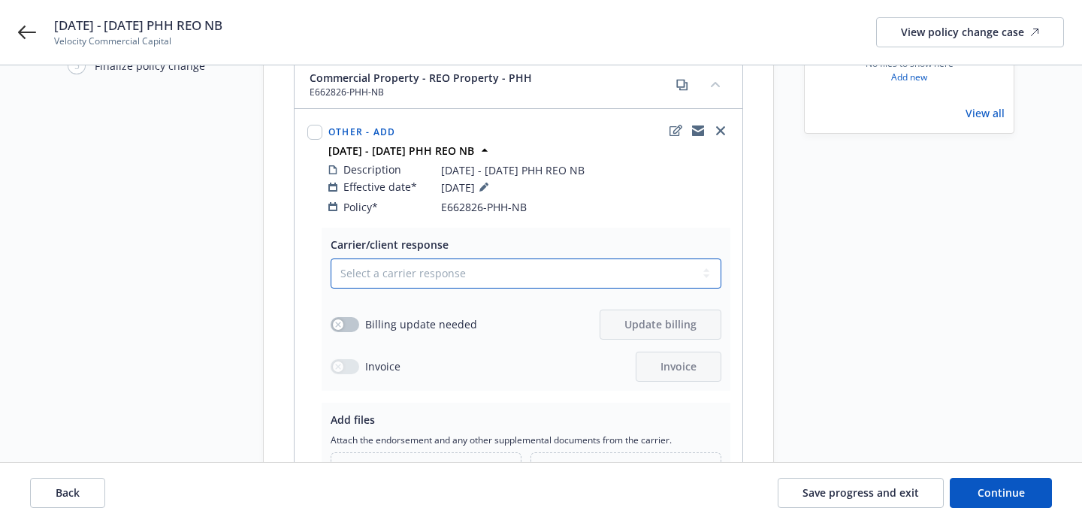
click at [510, 258] on select "Select a carrier response Accepted Accepted with revision No endorsement needed…" at bounding box center [526, 273] width 391 height 30
select select "ACCEPTED"
click at [331, 258] on select "Select a carrier response Accepted Accepted with revision No endorsement needed…" at bounding box center [526, 273] width 391 height 30
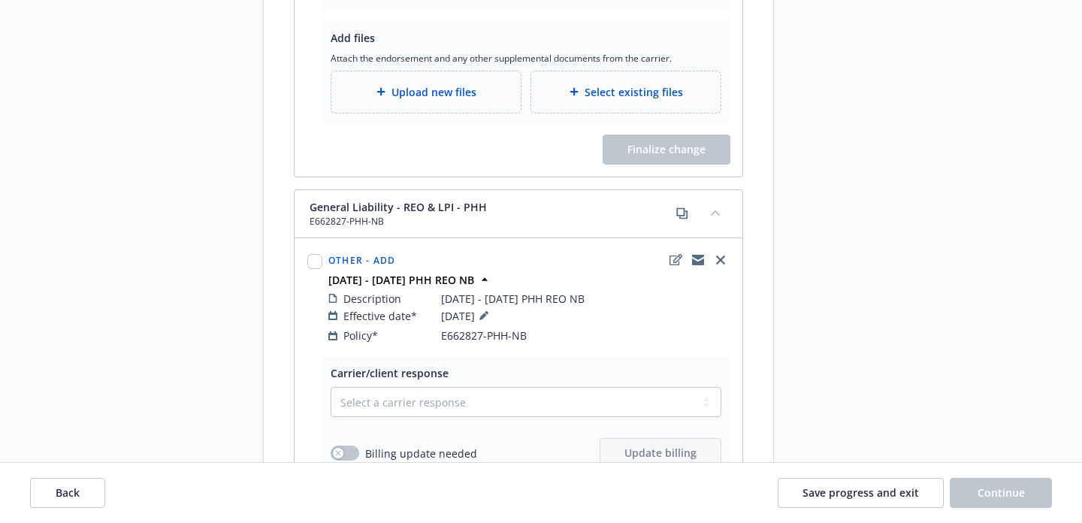
scroll to position [540, 0]
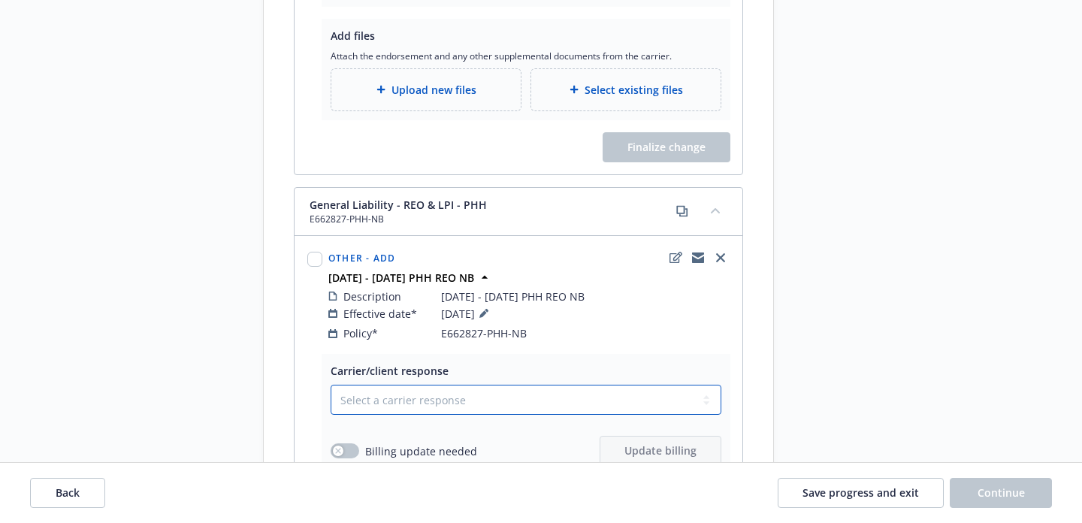
click at [455, 385] on select "Select a carrier response Accepted Accepted with revision No endorsement needed…" at bounding box center [526, 400] width 391 height 30
select select "ACCEPTED"
click at [331, 385] on select "Select a carrier response Accepted Accepted with revision No endorsement needed…" at bounding box center [526, 400] width 391 height 30
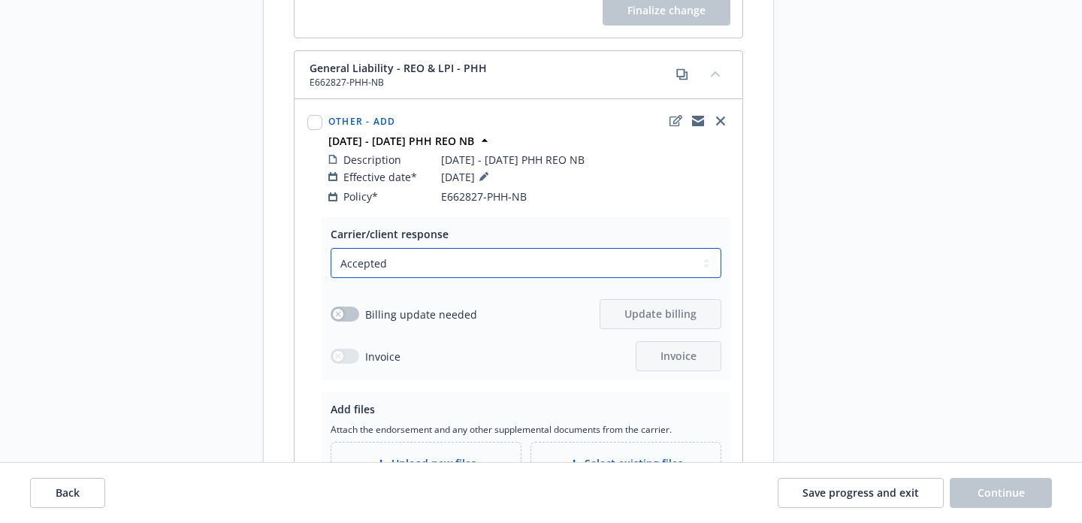
scroll to position [688, 0]
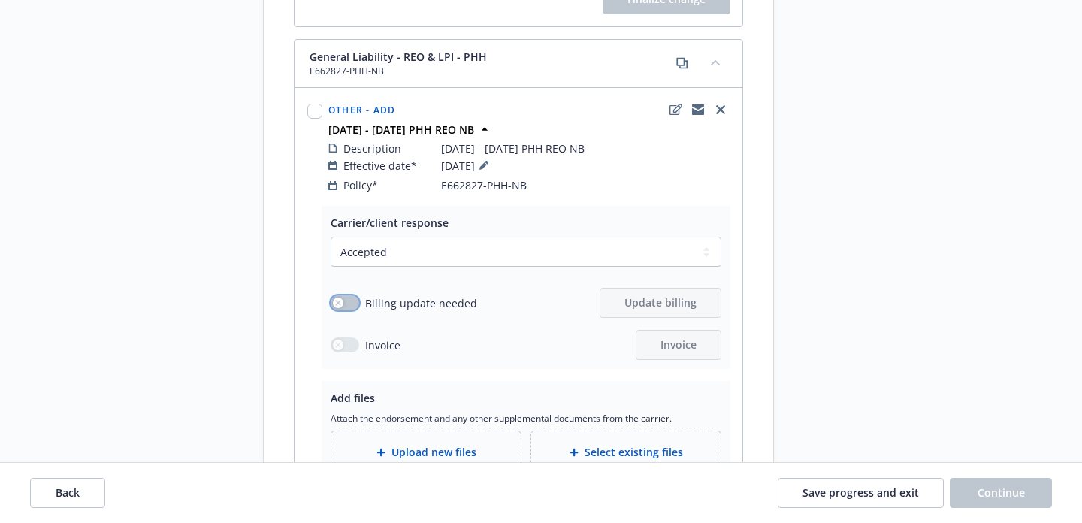
click at [351, 295] on button "button" at bounding box center [345, 302] width 29 height 15
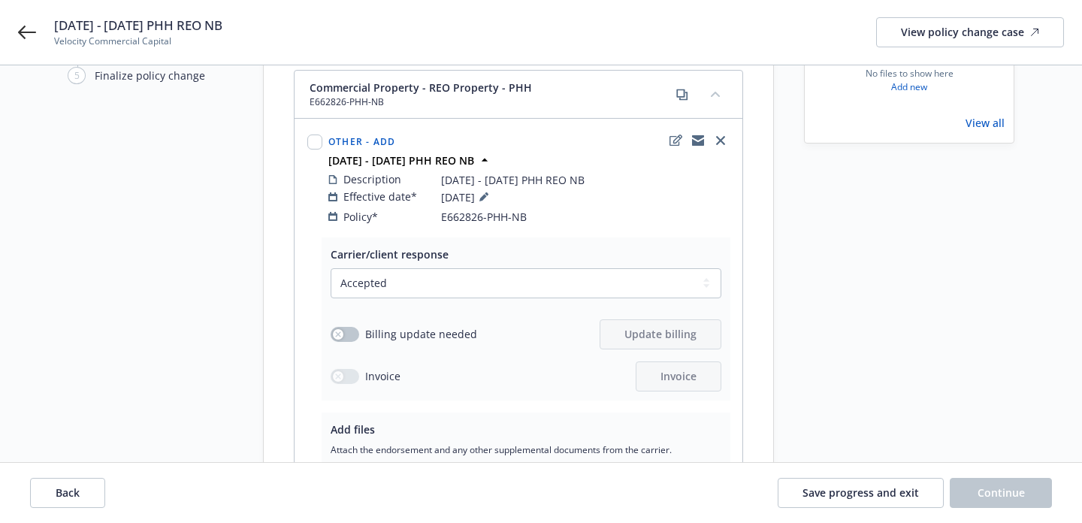
scroll to position [153, 0]
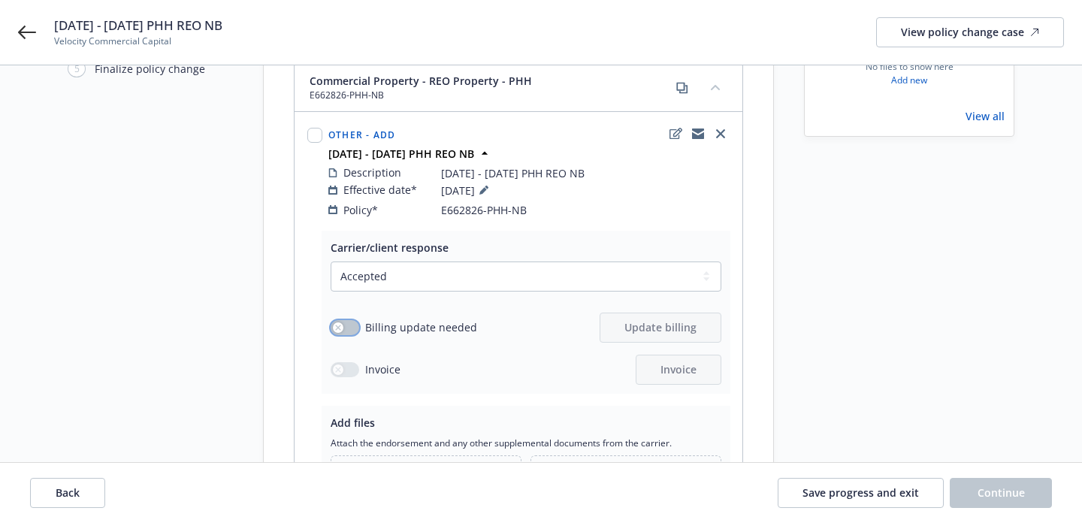
click at [337, 325] on icon "button" at bounding box center [337, 327] width 5 height 5
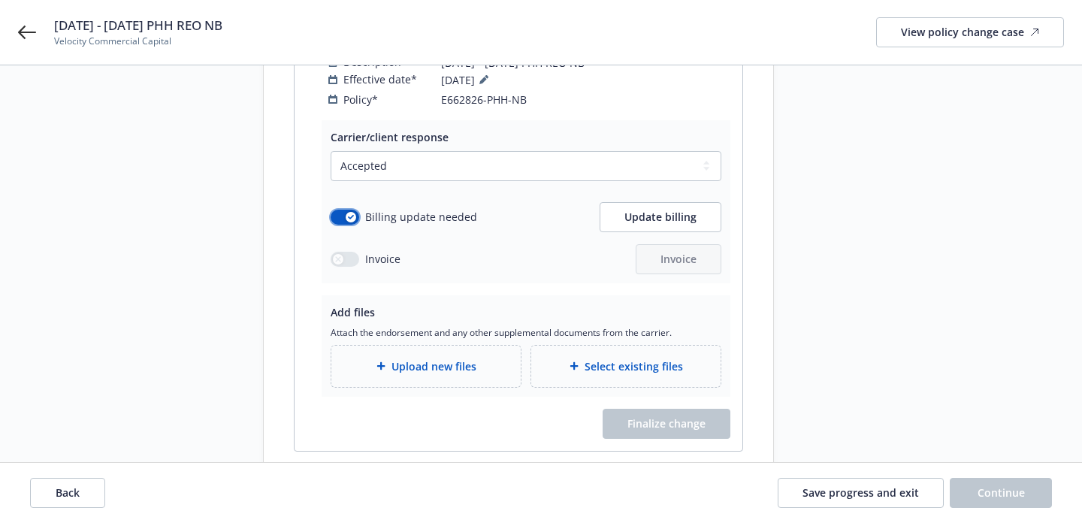
scroll to position [186, 0]
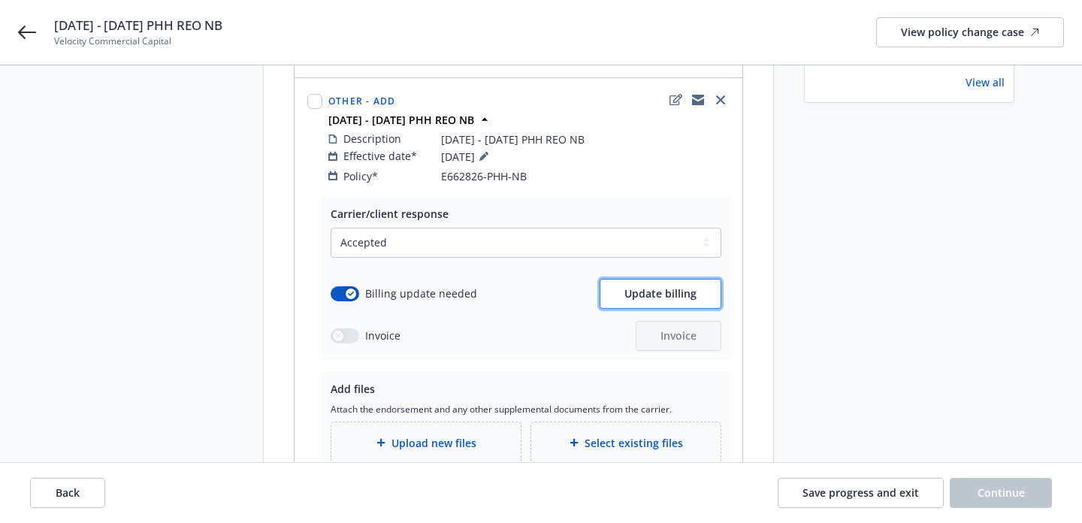
click at [676, 286] on span "Update billing" at bounding box center [660, 293] width 72 height 14
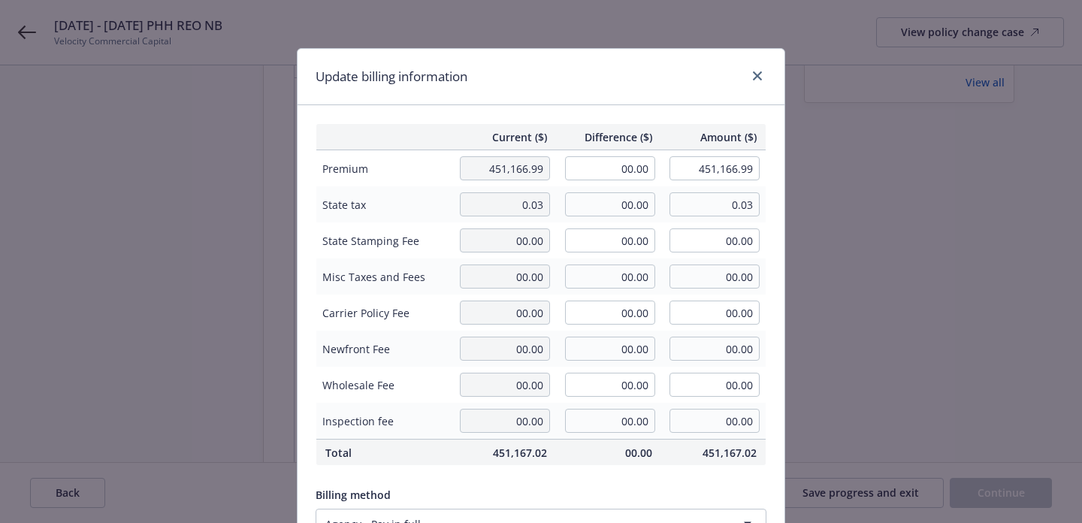
drag, startPoint x: 860, startPoint y: 176, endPoint x: 821, endPoint y: 132, distance: 58.5
click at [860, 176] on div "Update billing information Current ($) Difference ($) Amount ($) Premium 451,16…" at bounding box center [541, 261] width 1082 height 523
drag, startPoint x: 757, startPoint y: 77, endPoint x: 772, endPoint y: 94, distance: 22.9
click at [757, 77] on icon "close" at bounding box center [757, 75] width 9 height 9
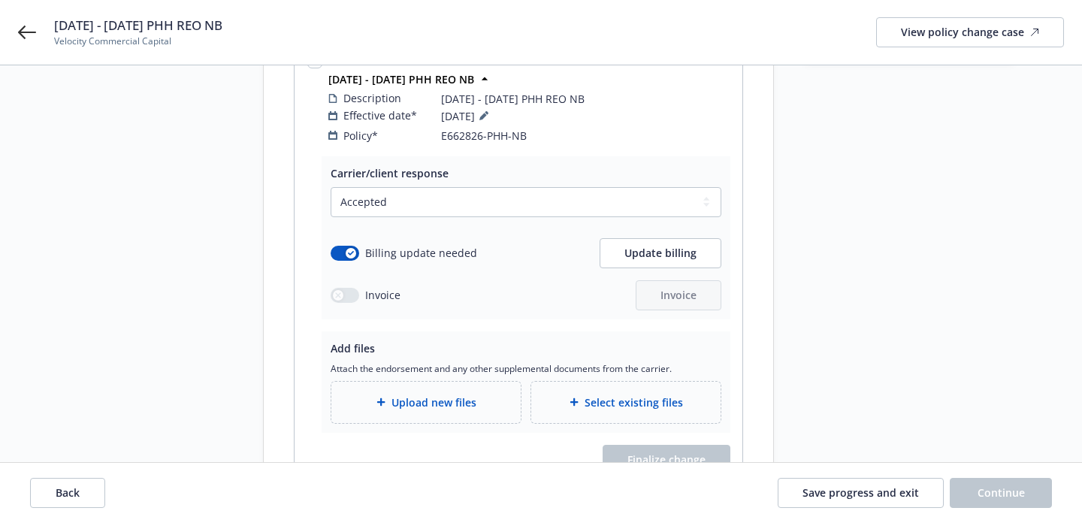
scroll to position [184, 0]
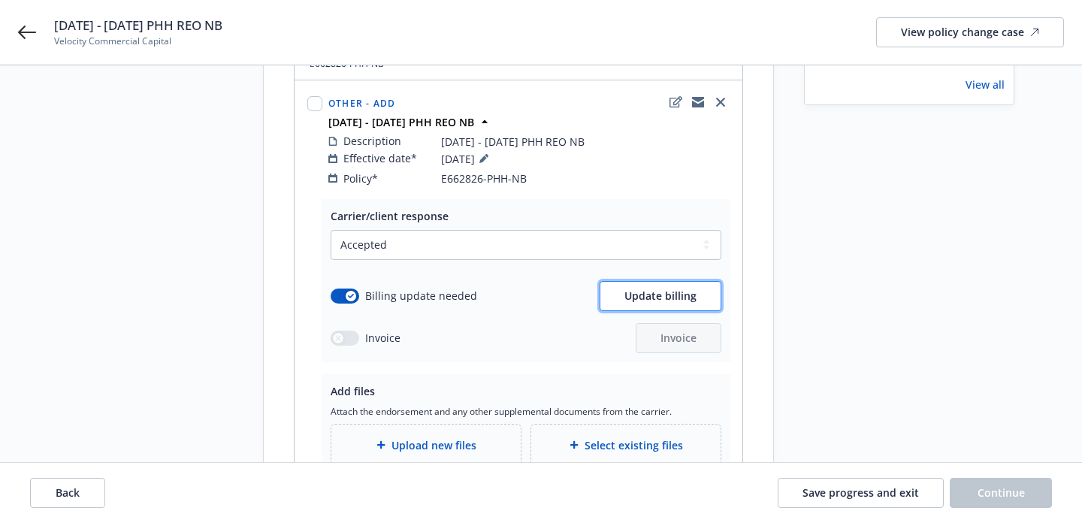
click at [627, 289] on span "Update billing" at bounding box center [660, 296] width 72 height 14
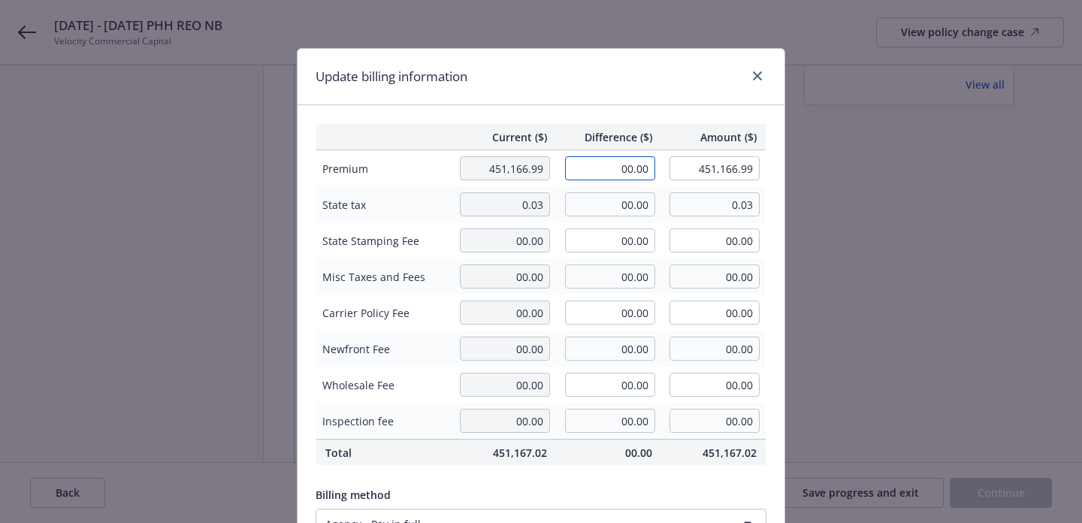
click at [634, 170] on input "00.00" at bounding box center [610, 168] width 90 height 24
type input "239.00"
type input "451,405.99"
type input "41.83"
drag, startPoint x: 603, startPoint y: 169, endPoint x: 676, endPoint y: 183, distance: 73.4
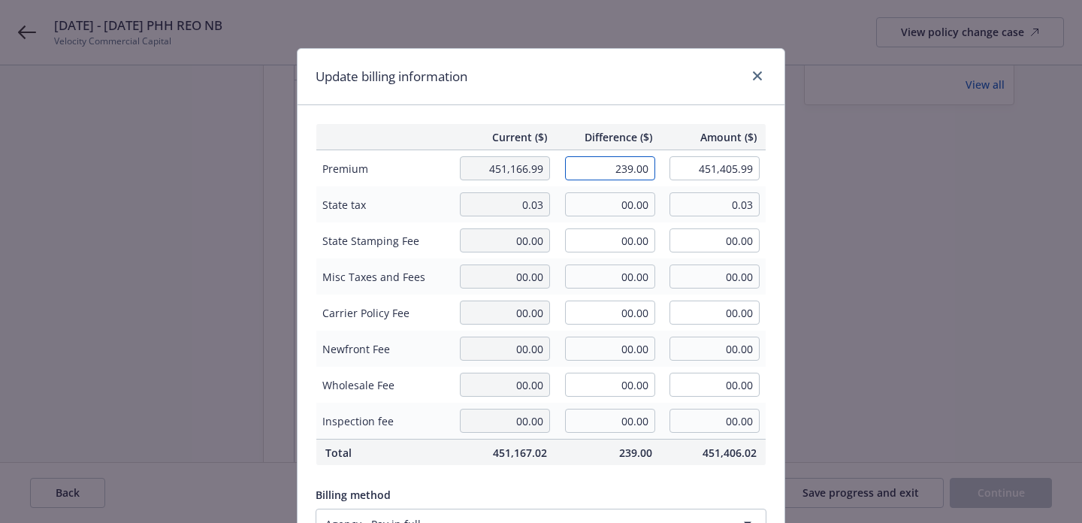
click at [676, 183] on tr "Premium 451,166.99 239.00 451,405.99" at bounding box center [541, 168] width 450 height 37
paste input "$231,289.23"
click at [592, 171] on input "$231,289.23" at bounding box center [610, 168] width 90 height 24
type input "231,289.23"
type input "682,456.22"
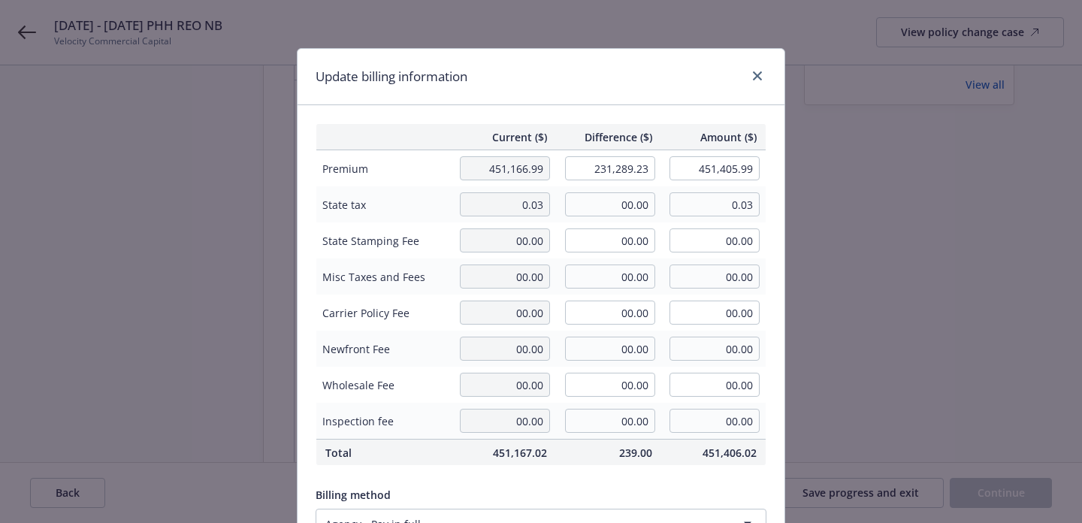
type input "40475.62"
click at [666, 141] on div "Amount ($)" at bounding box center [713, 137] width 105 height 16
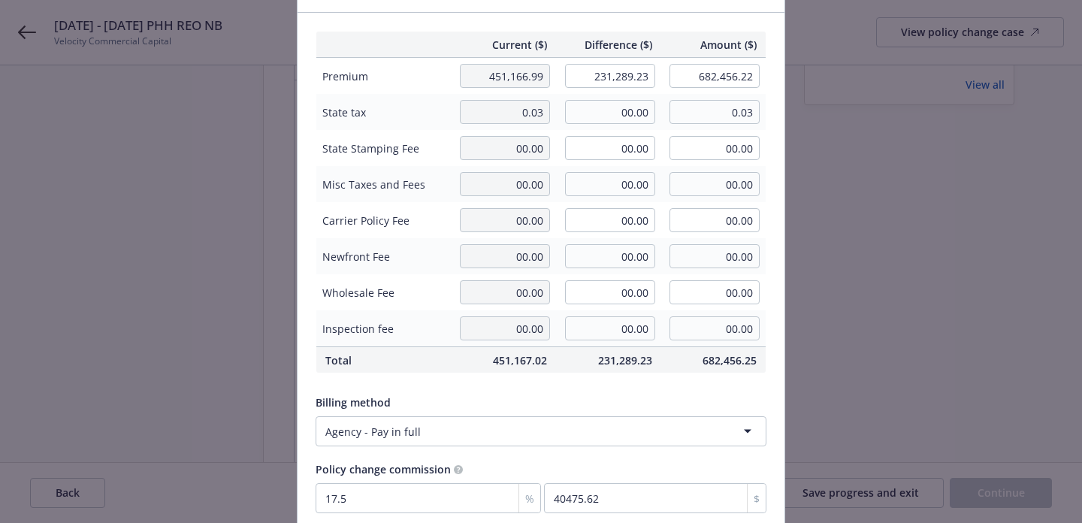
scroll to position [216, 0]
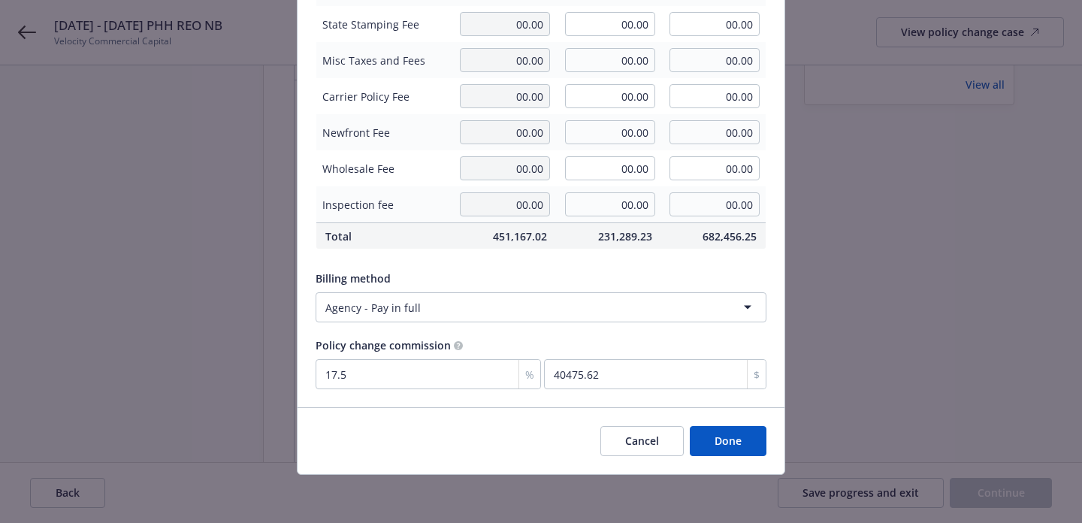
click at [745, 448] on button "Done" at bounding box center [728, 441] width 77 height 30
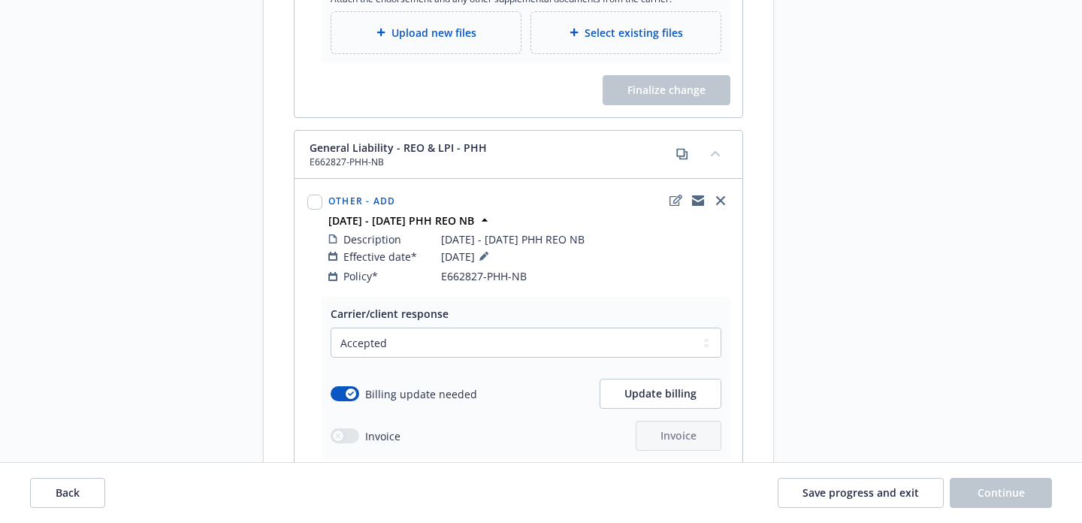
scroll to position [605, 0]
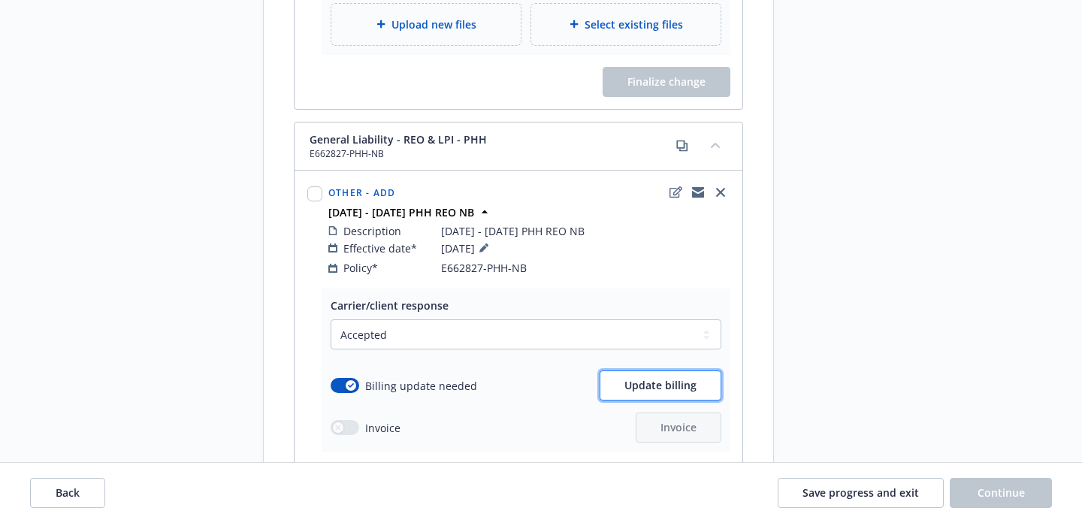
click at [645, 378] on span "Update billing" at bounding box center [660, 385] width 72 height 14
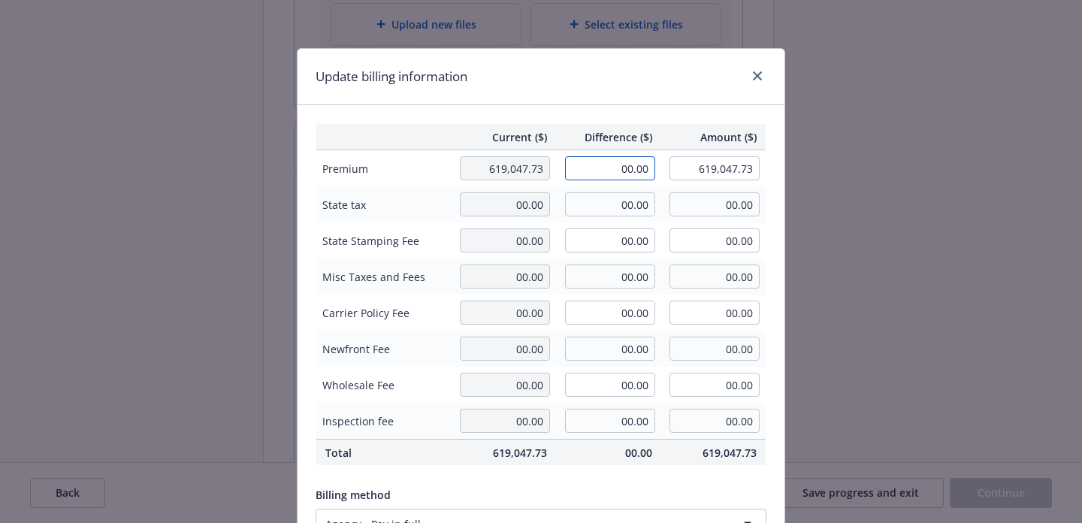
click at [616, 171] on input "00.00" at bounding box center [610, 168] width 90 height 24
paste input "$7,204.63"
click at [614, 171] on input "$7,204.63" at bounding box center [610, 168] width 90 height 24
click at [612, 171] on input "$7,204.63" at bounding box center [610, 168] width 90 height 24
type input "7,204.63"
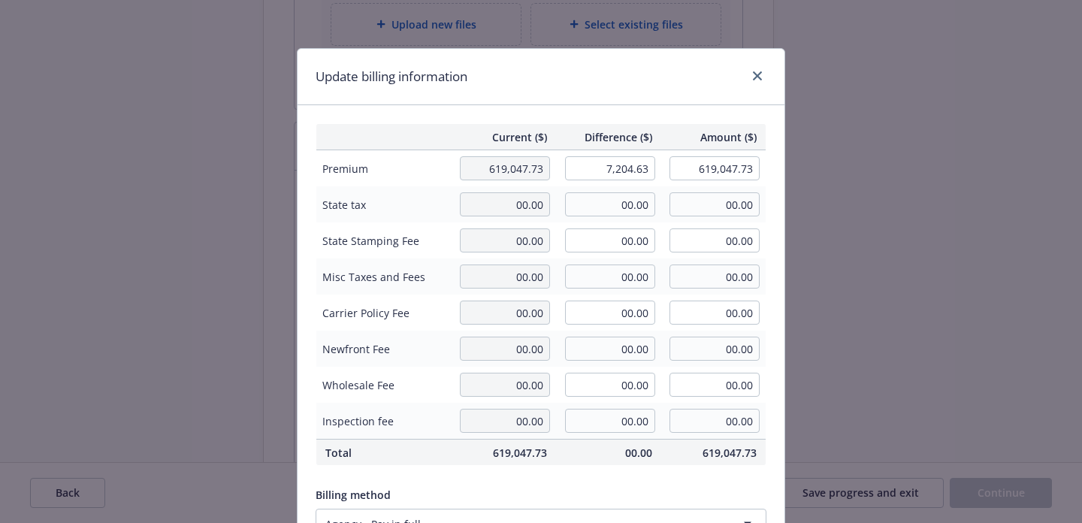
type input "626,252.36"
type input "1260.81"
click at [592, 110] on div "Current ($) Difference ($) Amount ($) Premium 619,047.73 7,204.63 626,252.36 St…" at bounding box center [541, 364] width 487 height 518
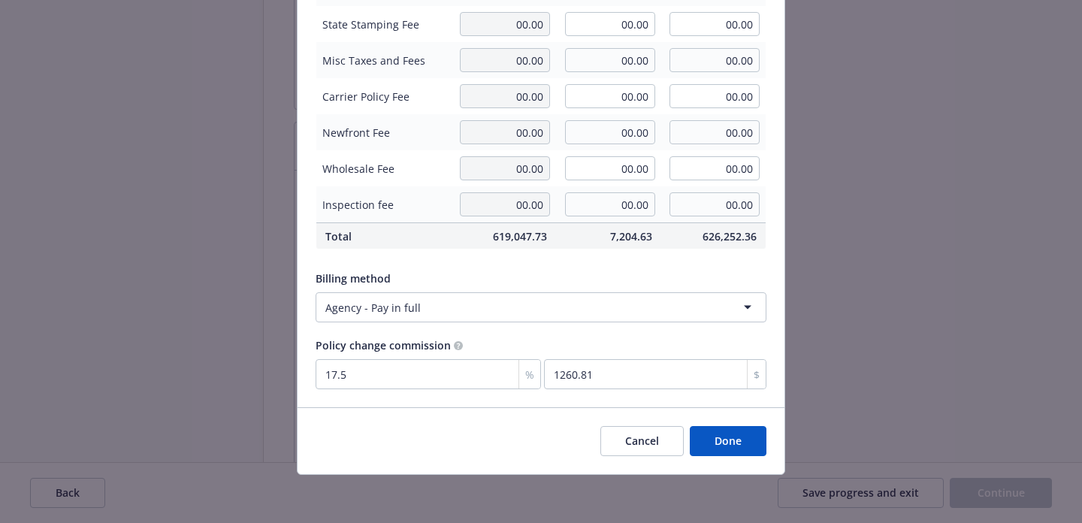
click at [709, 443] on button "Done" at bounding box center [728, 441] width 77 height 30
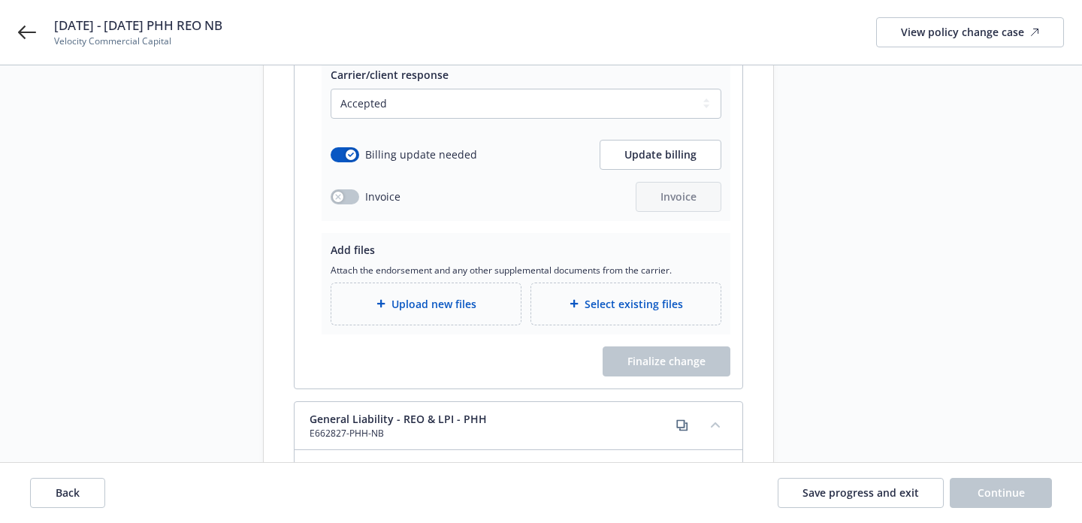
scroll to position [354, 0]
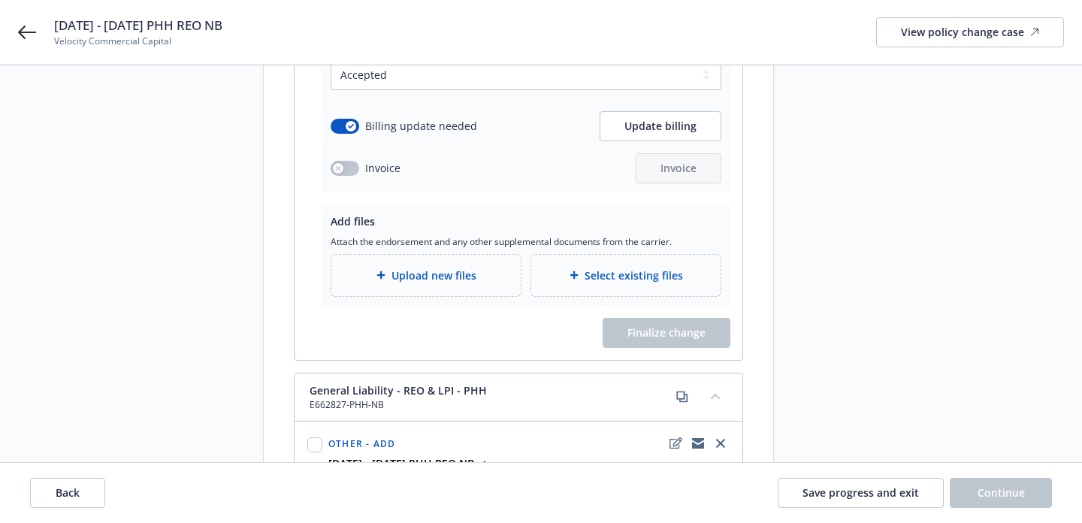
click at [407, 268] on span "Upload new files" at bounding box center [433, 276] width 85 height 16
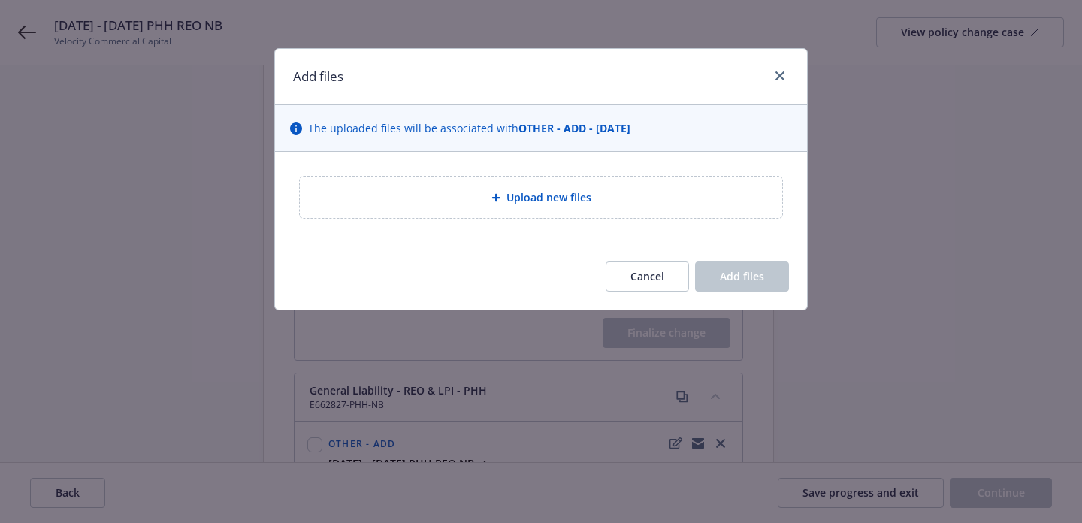
click at [644, 181] on div "Upload new files" at bounding box center [541, 197] width 482 height 41
type textarea "x"
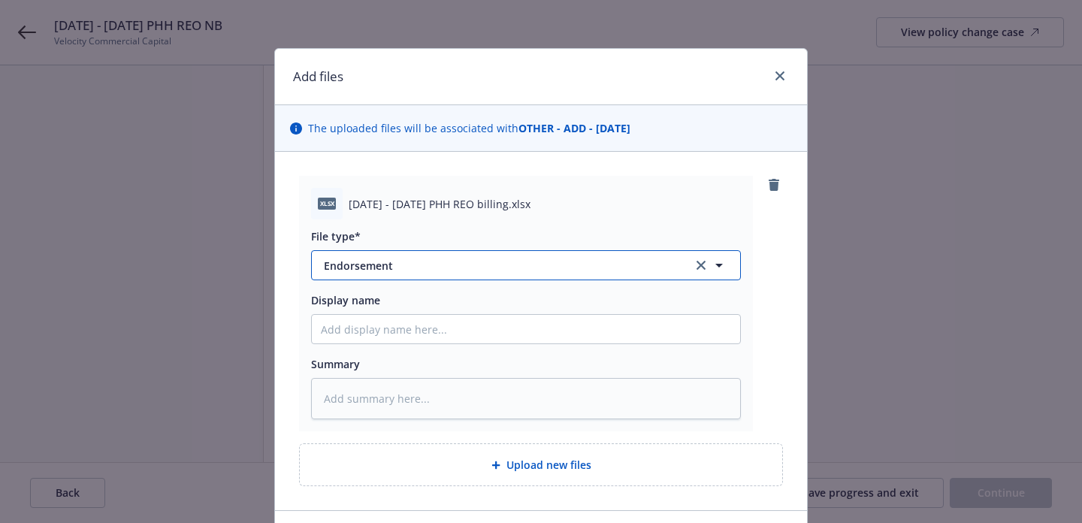
click at [561, 277] on button "Endorsement" at bounding box center [526, 265] width 430 height 30
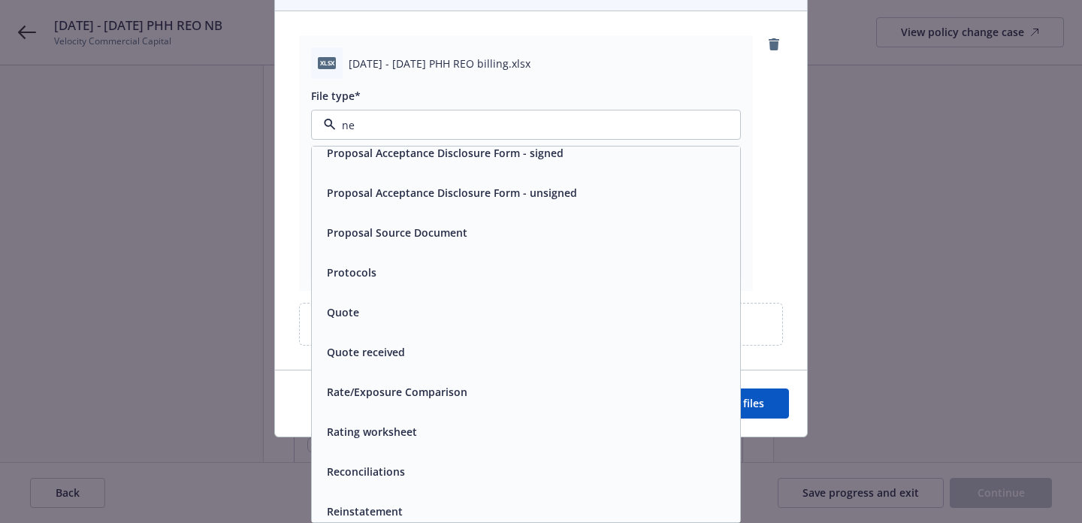
scroll to position [1217, 0]
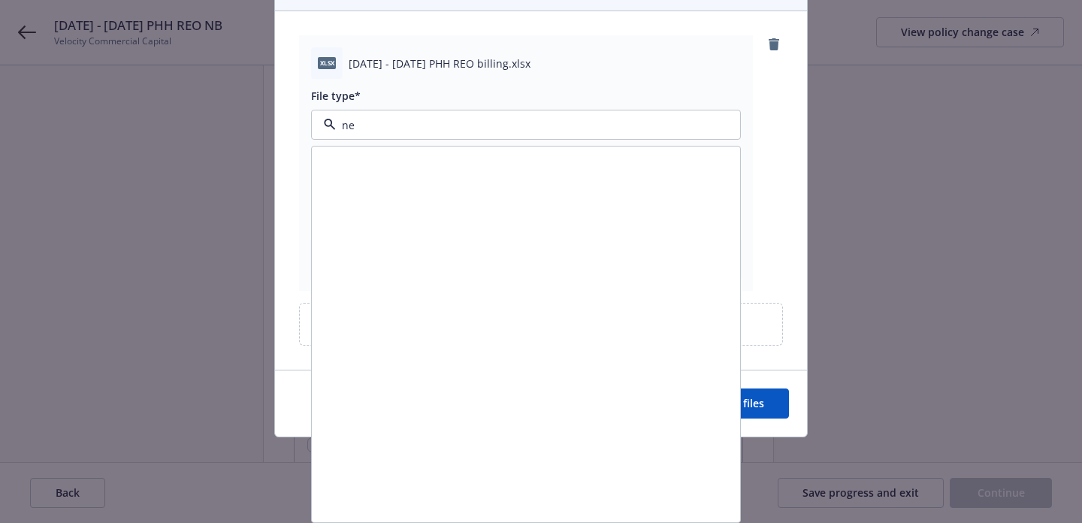
type input "new"
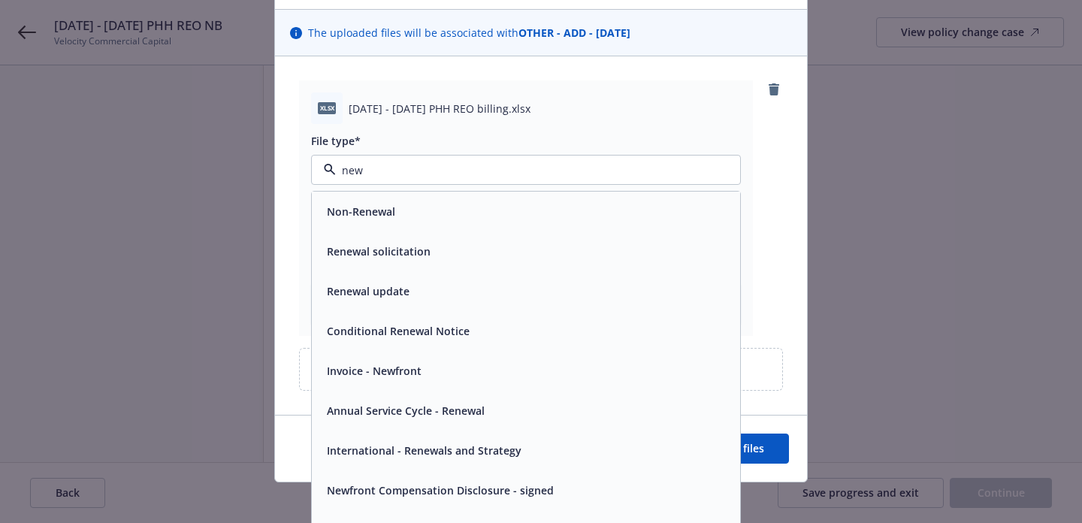
scroll to position [94, 0]
click at [302, 165] on div "xlsx May 30 - Aug 27 2025 PHH REO billing.xlsx File type* new Non-Renewal Renew…" at bounding box center [526, 209] width 454 height 255
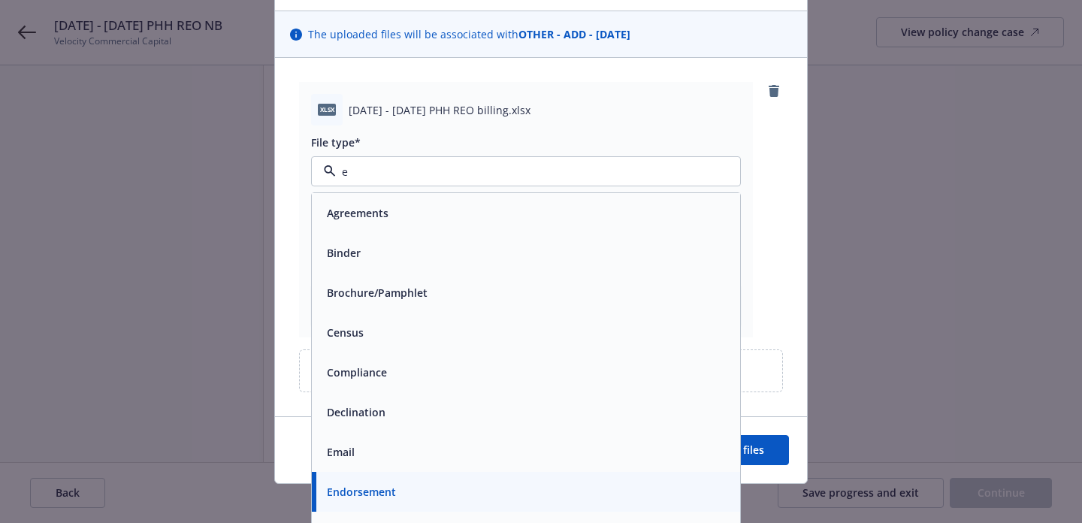
type input "en"
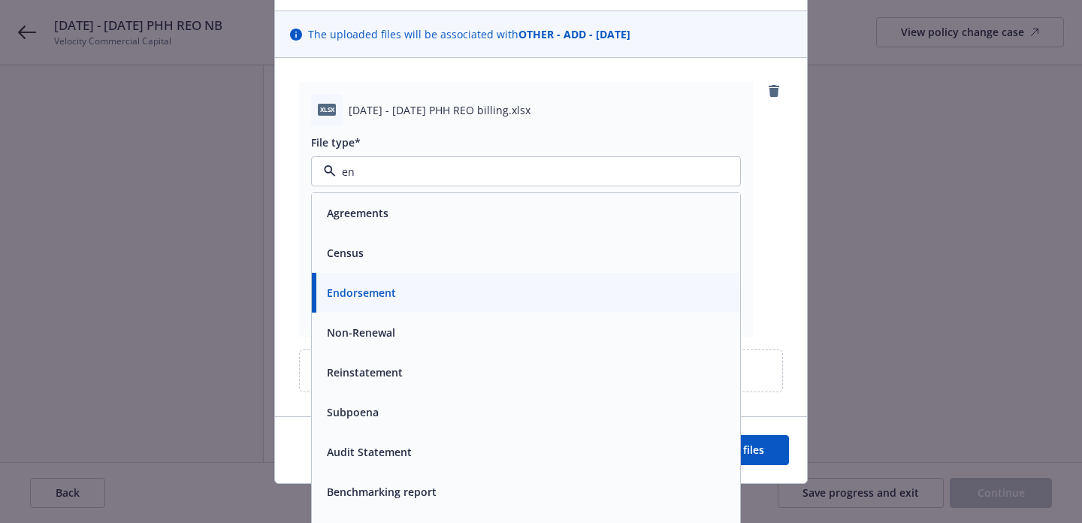
click at [428, 293] on div "Endorsement" at bounding box center [526, 293] width 410 height 22
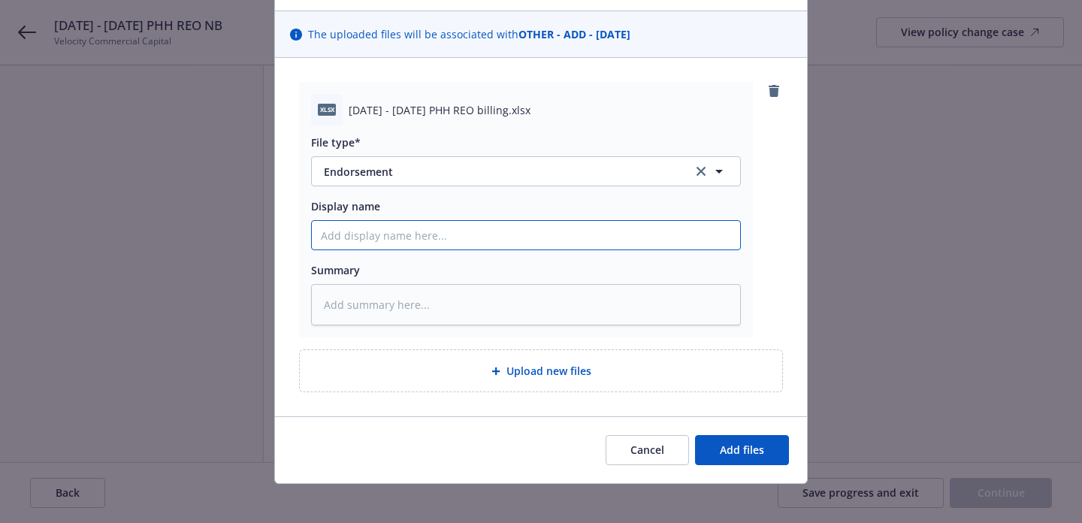
click at [461, 239] on input "Display name" at bounding box center [526, 235] width 428 height 29
type textarea "x"
type input "JU"
type textarea "x"
type input "JUn"
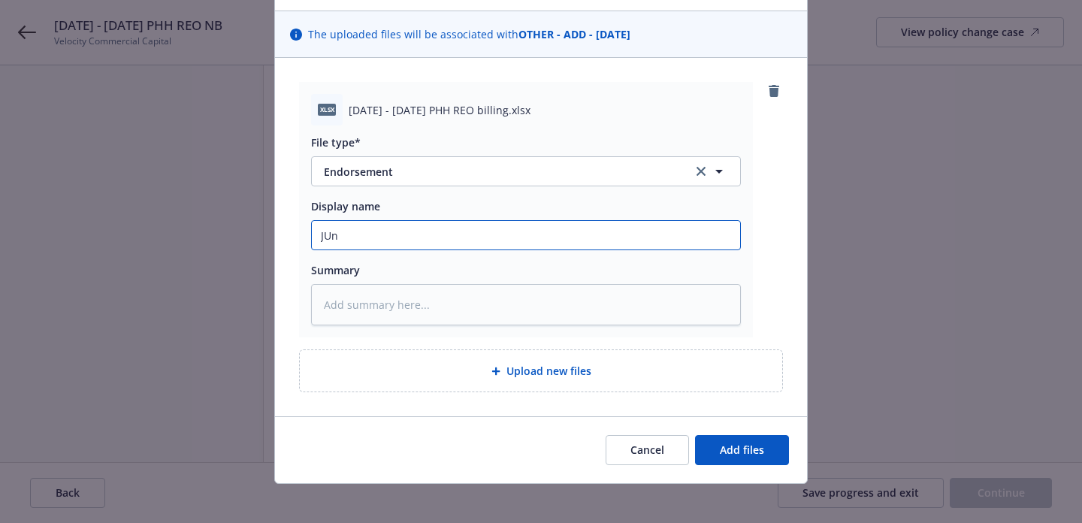
type textarea "x"
type input "JUne"
type textarea "x"
type input "JUn"
type textarea "x"
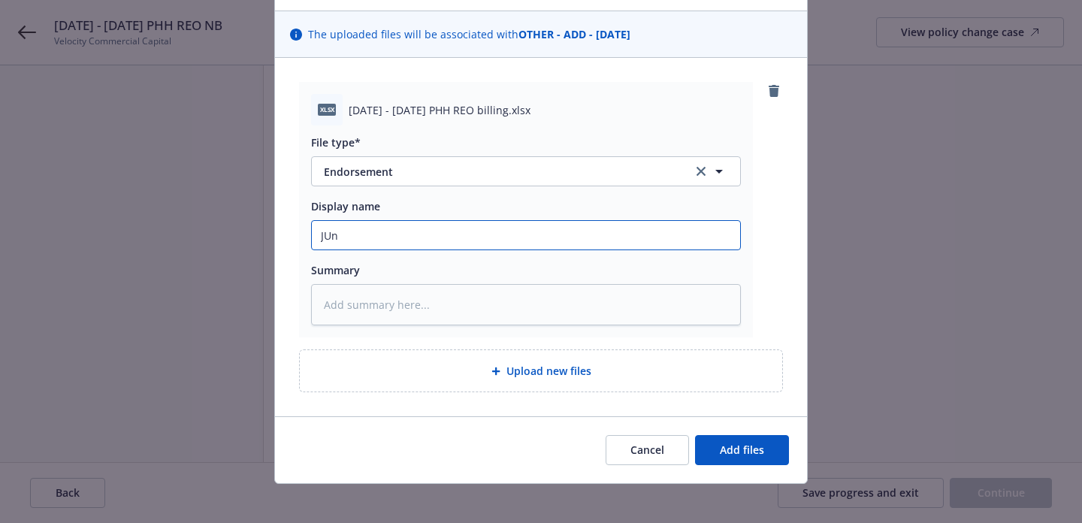
type input "JU"
type textarea "x"
type input "J"
type textarea "x"
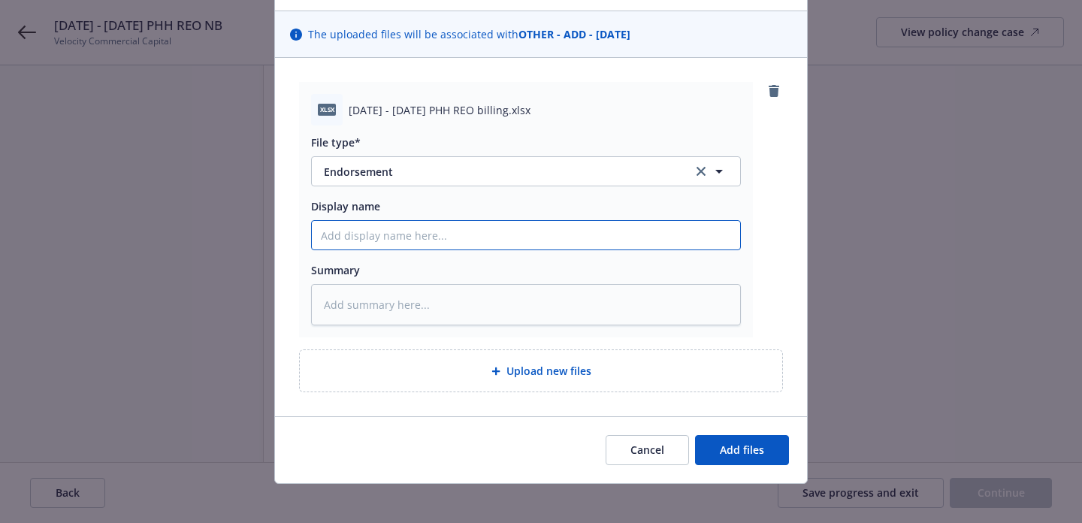
type input "J"
type textarea "x"
type input "Ju"
type textarea "x"
type input "Jun"
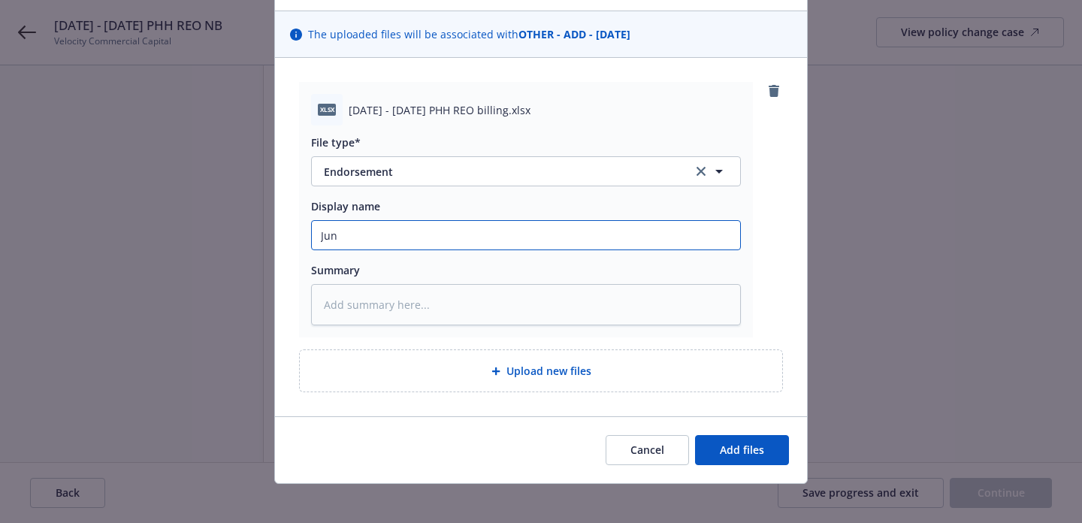
type textarea "x"
type input "June"
type textarea "x"
type input "June"
type textarea "x"
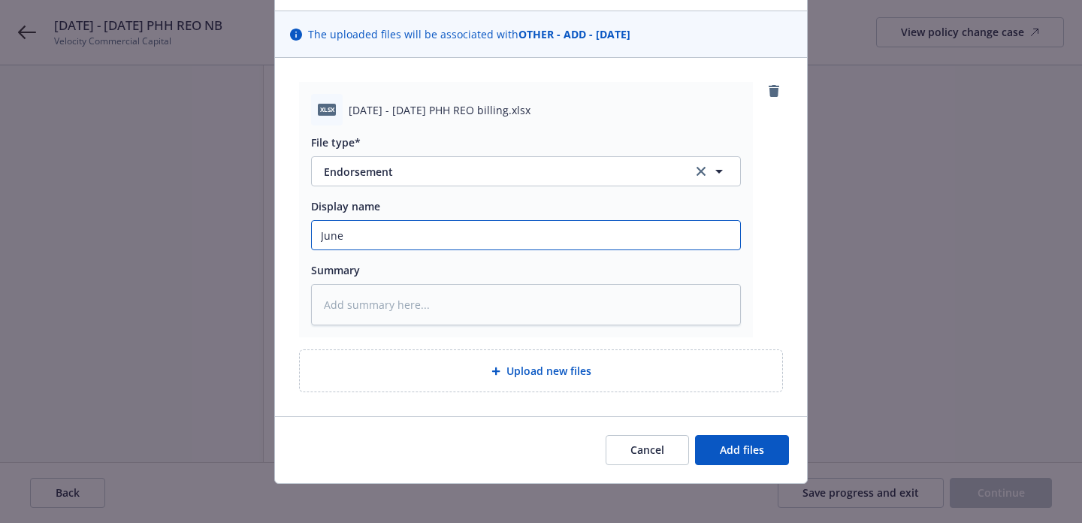
type input "June -"
type textarea "x"
type input "June -"
type textarea "x"
type input "June - A"
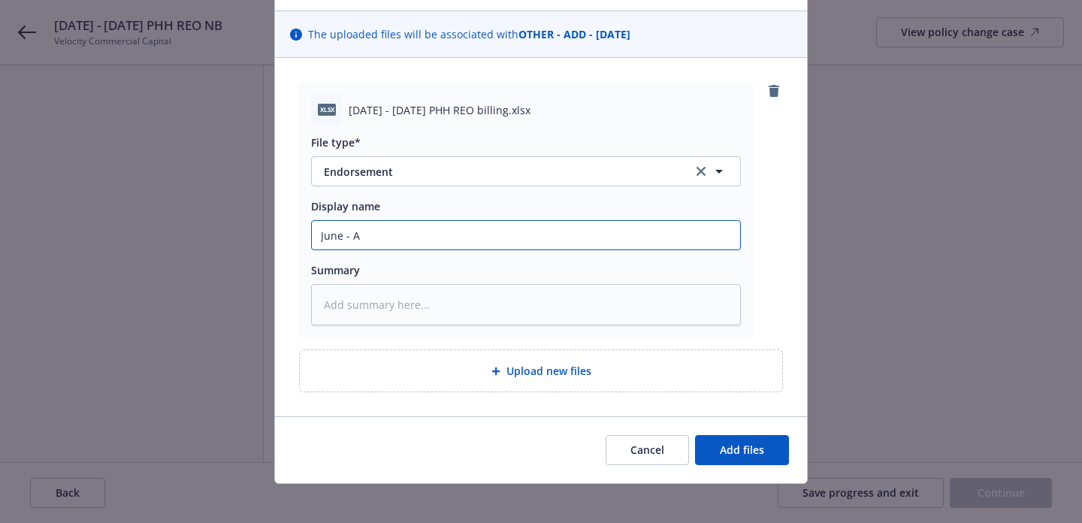
type textarea "x"
type input "June - Au"
type textarea "x"
type input "June - Aug"
type textarea "x"
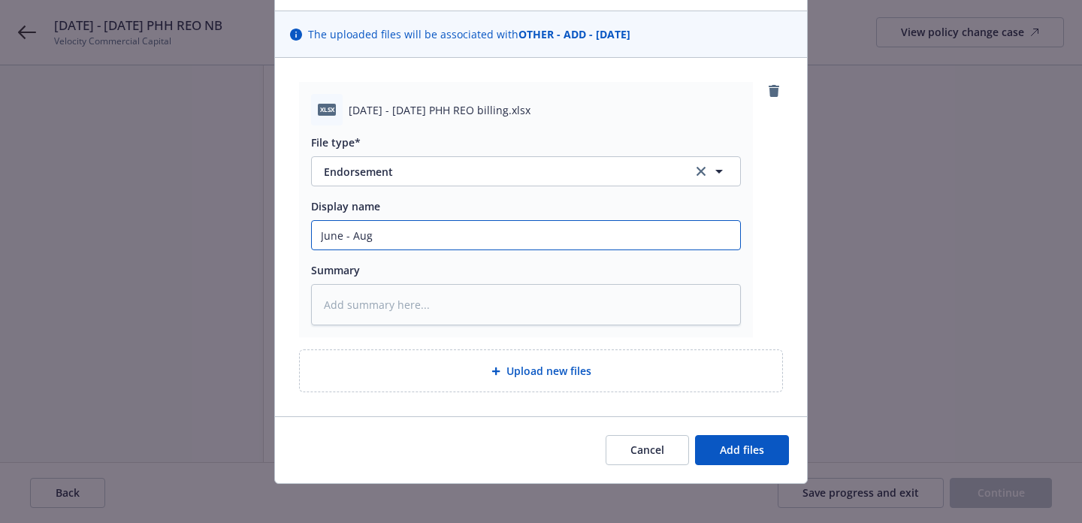
type input "June - Augu"
type textarea "x"
type input "June - Augus"
type textarea "x"
type input "June - August"
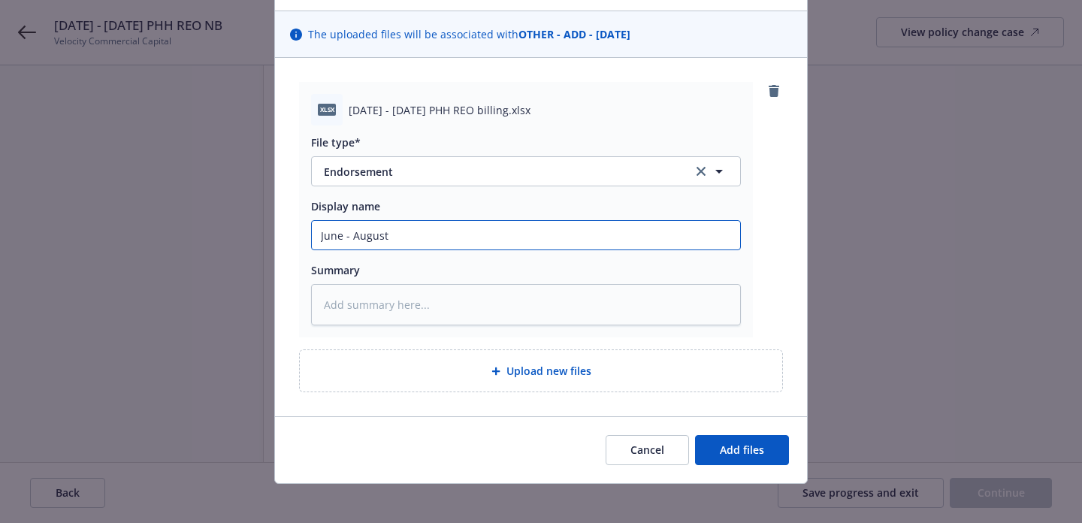
type textarea "x"
type input "June - August"
type textarea "x"
type input "June - August 2"
type textarea "x"
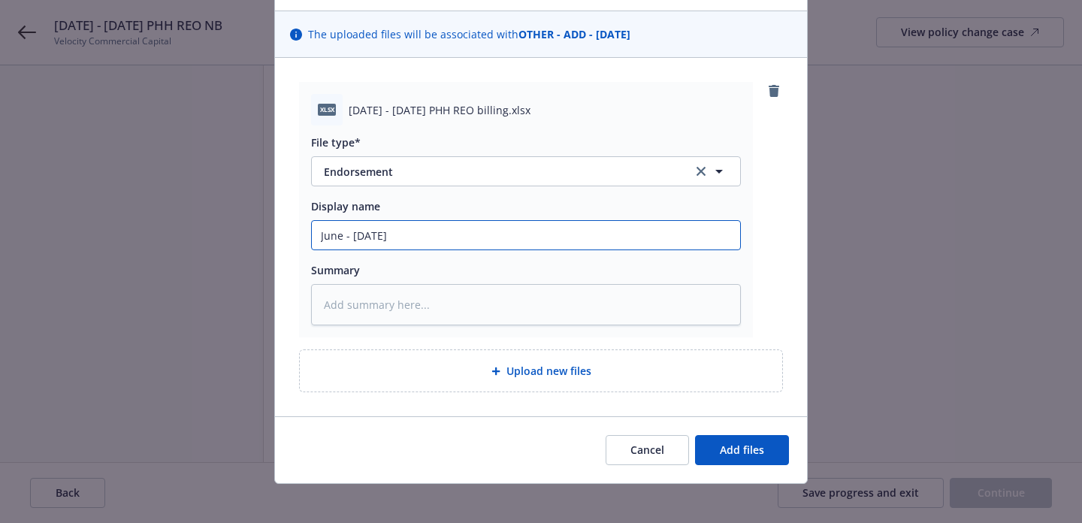
type input "June - August 20"
type textarea "x"
type input "June - August 202"
type textarea "x"
type input "June - August 2025"
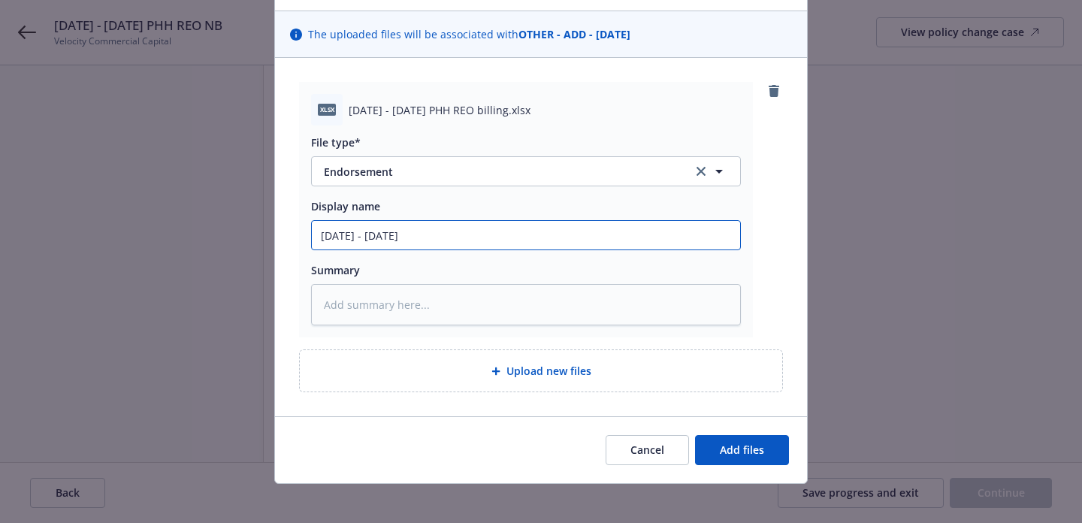
type textarea "x"
type input "June - August 2025"
type textarea "x"
type input "June - August 2025 P"
type textarea "x"
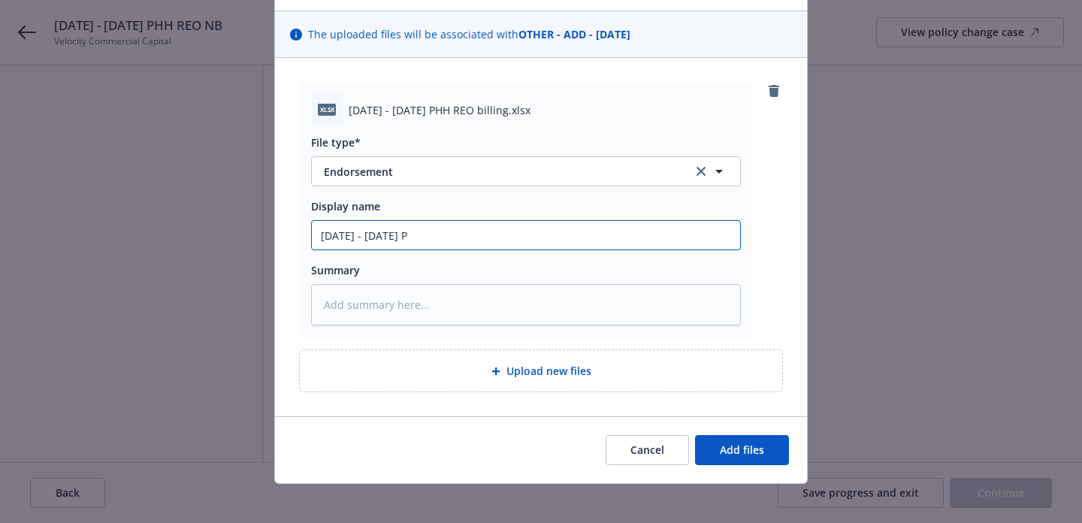
type input "June - August 2025 PH"
type textarea "x"
type input "June - August 2025 PHH"
type textarea "x"
type input "June - August 2025 PHH"
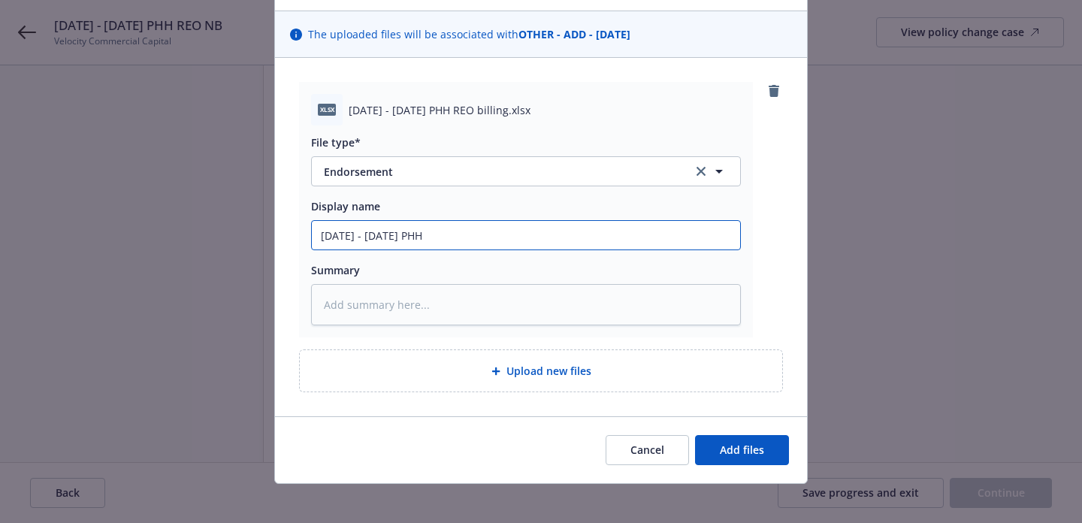
type textarea "x"
type input "June - August 2025 PHH R"
type textarea "x"
type input "June - August 2025 PHH RE"
type textarea "x"
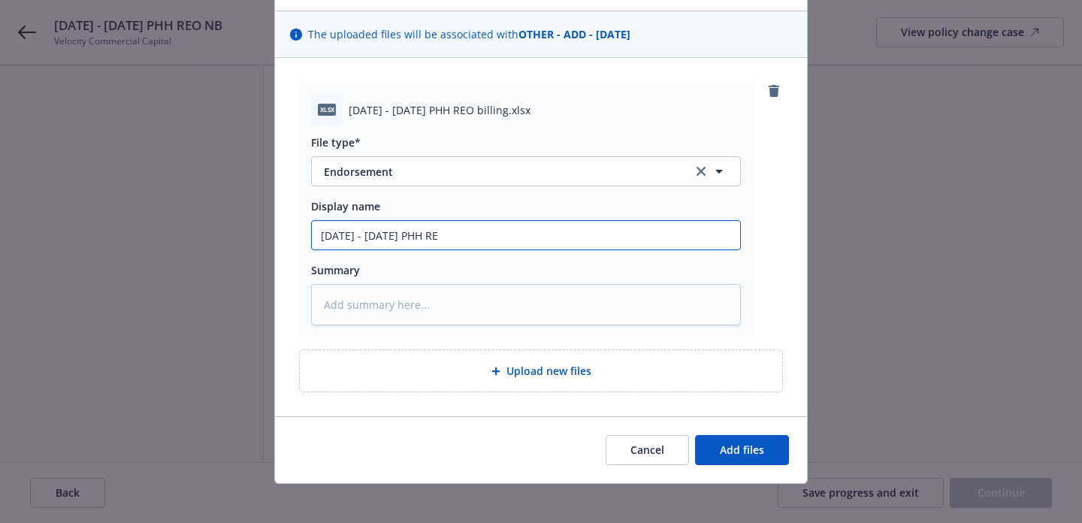
type input "June - August 2025 PHH REP"
type textarea "x"
type input "June - August 2025 PHH RE"
type textarea "x"
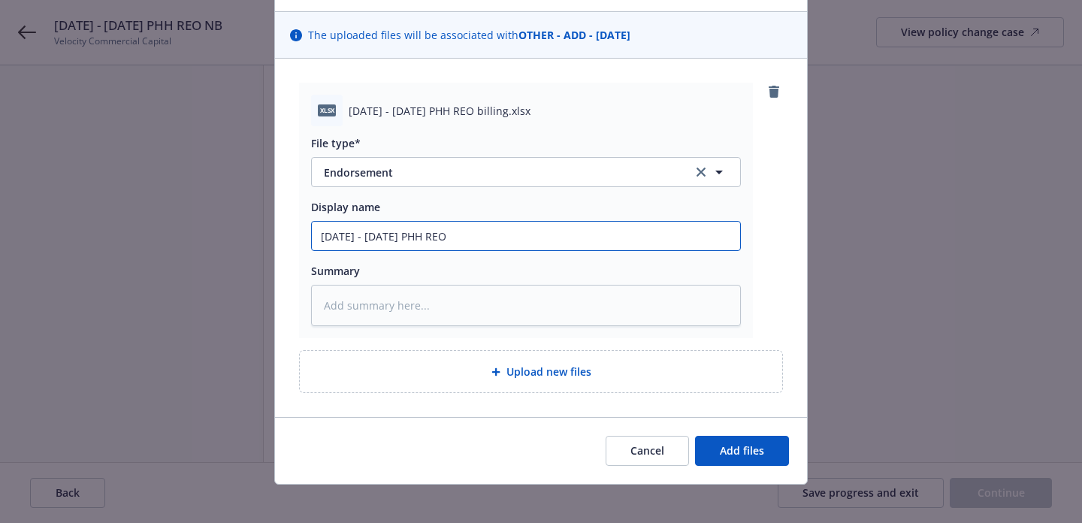
click at [479, 235] on input "June - August 2025 PHH REO" at bounding box center [526, 236] width 428 height 29
type input "June - August 2025 PHH REO"
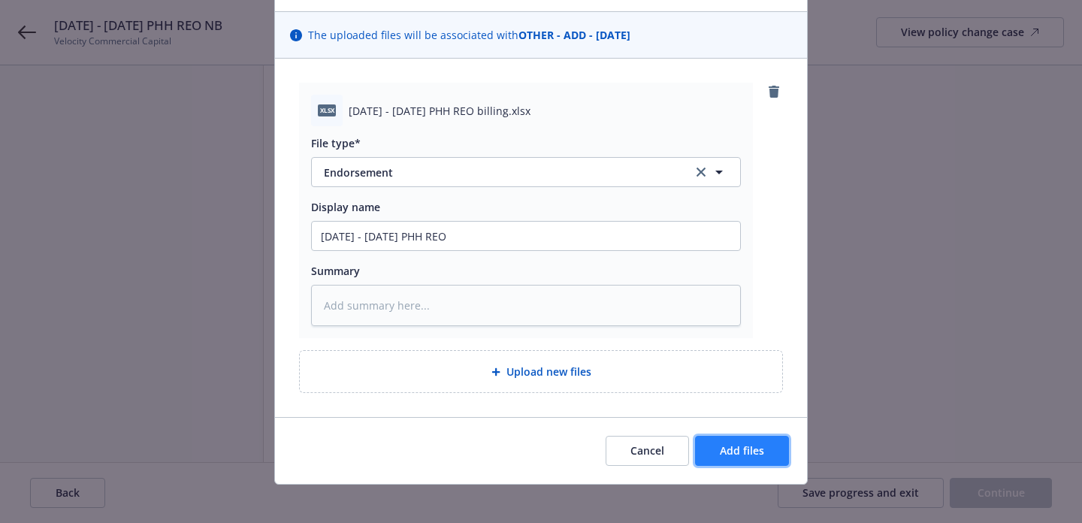
click at [736, 451] on span "Add files" at bounding box center [742, 450] width 44 height 14
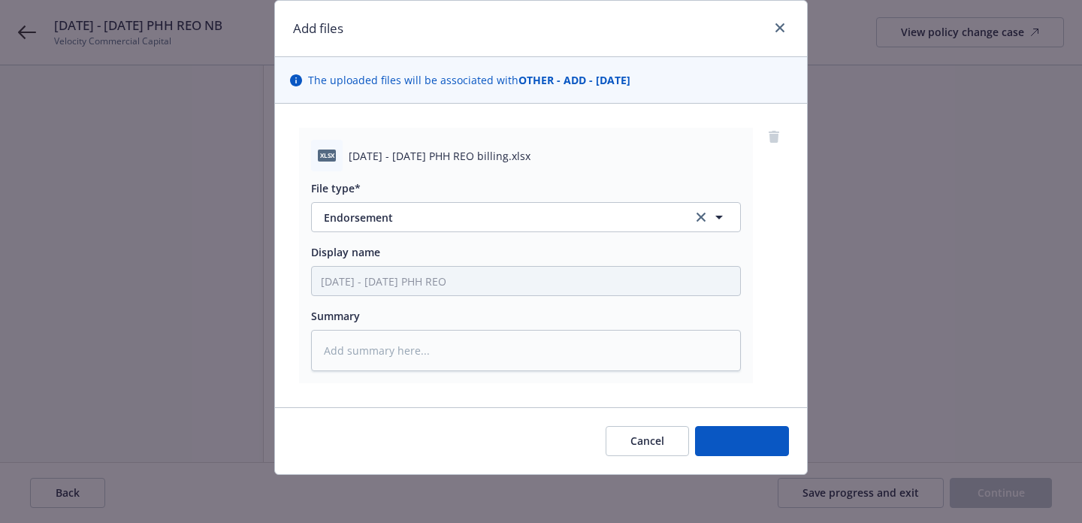
scroll to position [48, 0]
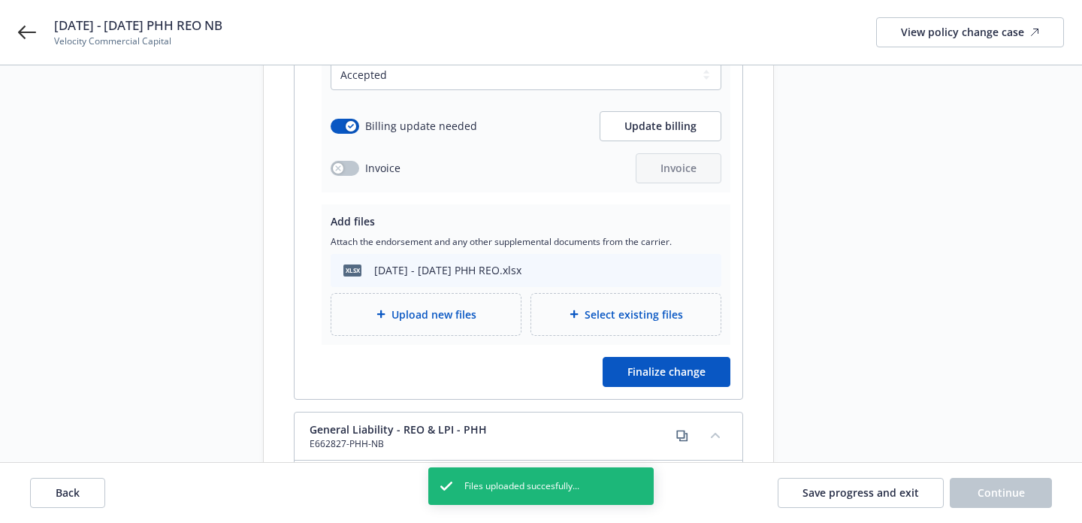
drag, startPoint x: 512, startPoint y: 252, endPoint x: 374, endPoint y: 253, distance: 138.3
click at [374, 254] on div "xlsx June - August 2025 PHH REO.xlsx" at bounding box center [526, 270] width 391 height 33
copy div "June - August 2025 PHH REO.xlsx"
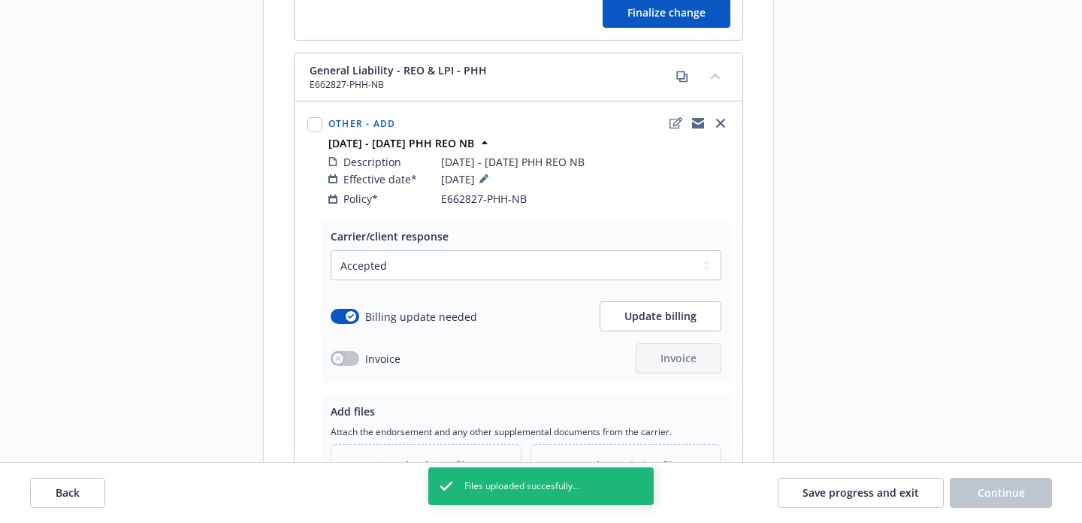
scroll to position [853, 0]
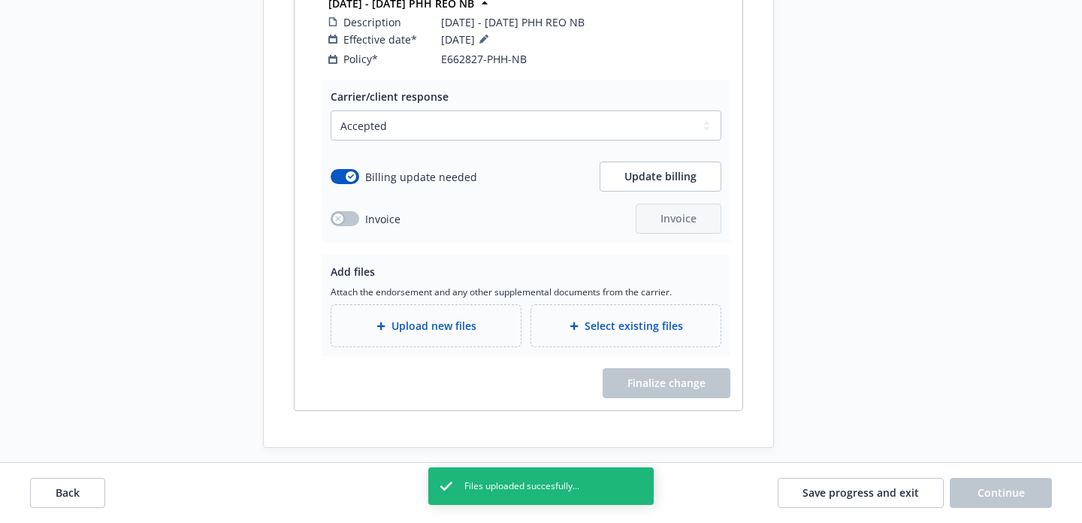
click at [463, 319] on div "Upload new files" at bounding box center [425, 325] width 189 height 41
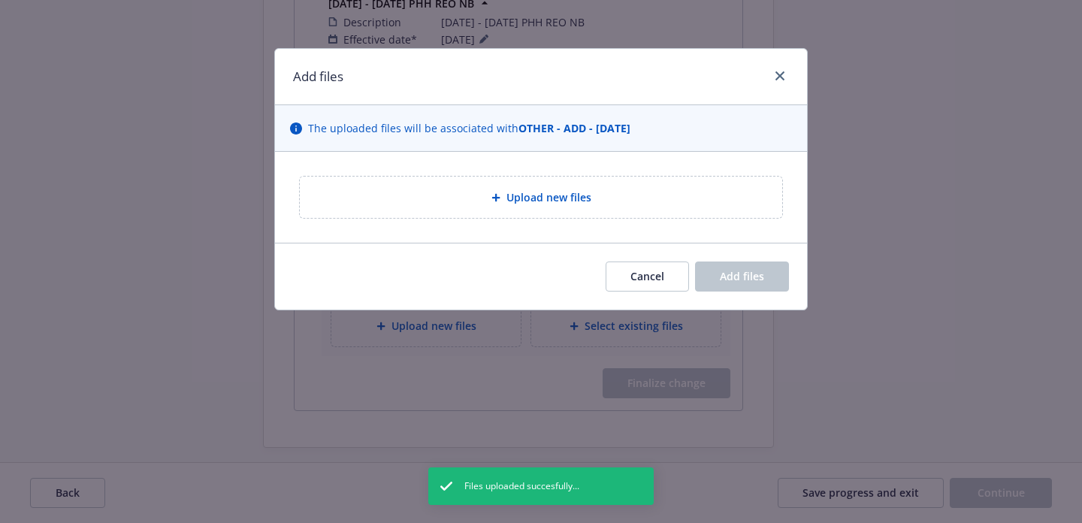
click at [467, 194] on div "Upload new files" at bounding box center [541, 197] width 458 height 17
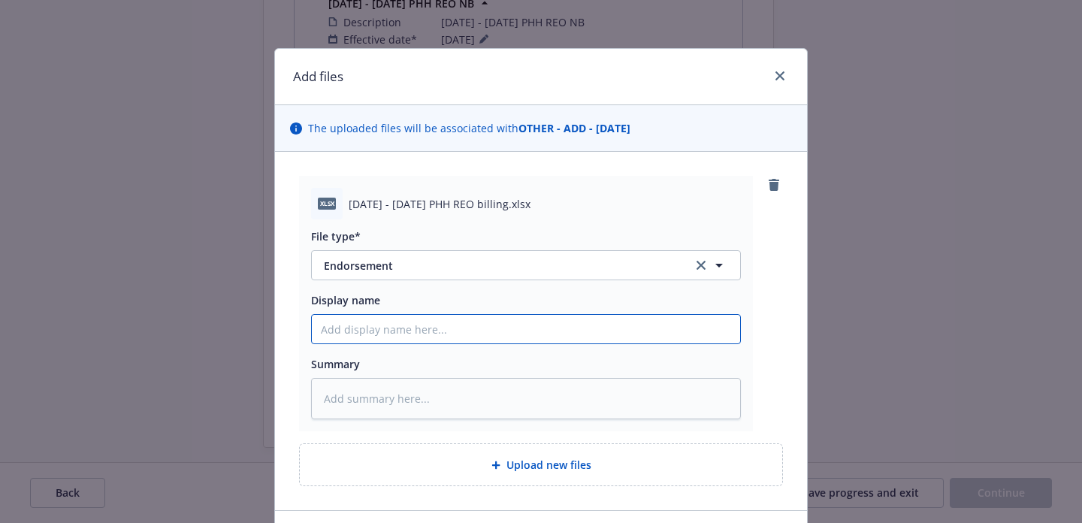
click at [429, 325] on input "Display name" at bounding box center [526, 329] width 428 height 29
paste input "June - August 2025 PHH REO.xlsx"
type textarea "x"
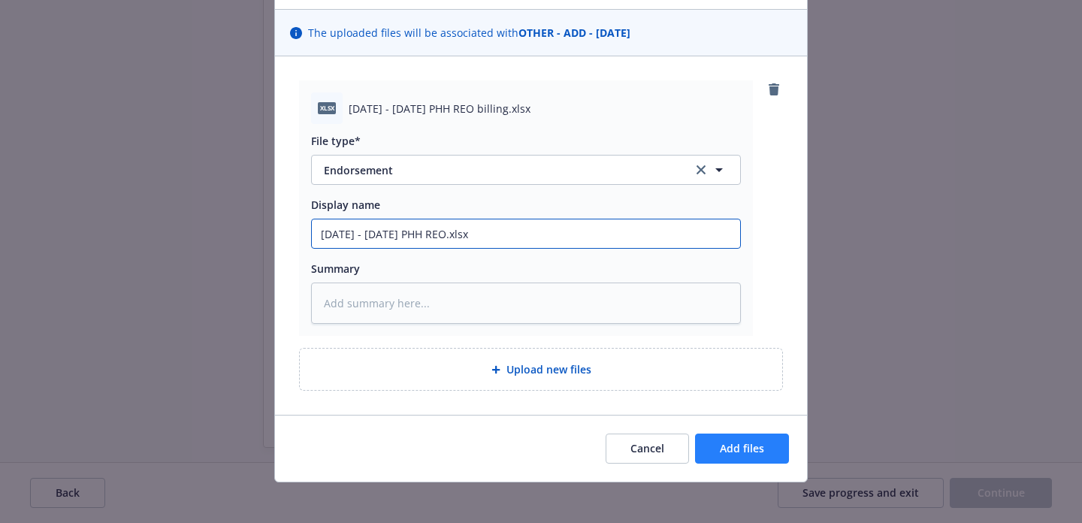
type input "June - August 2025 PHH REO.xlsx"
click at [746, 458] on button "Add files" at bounding box center [742, 449] width 94 height 30
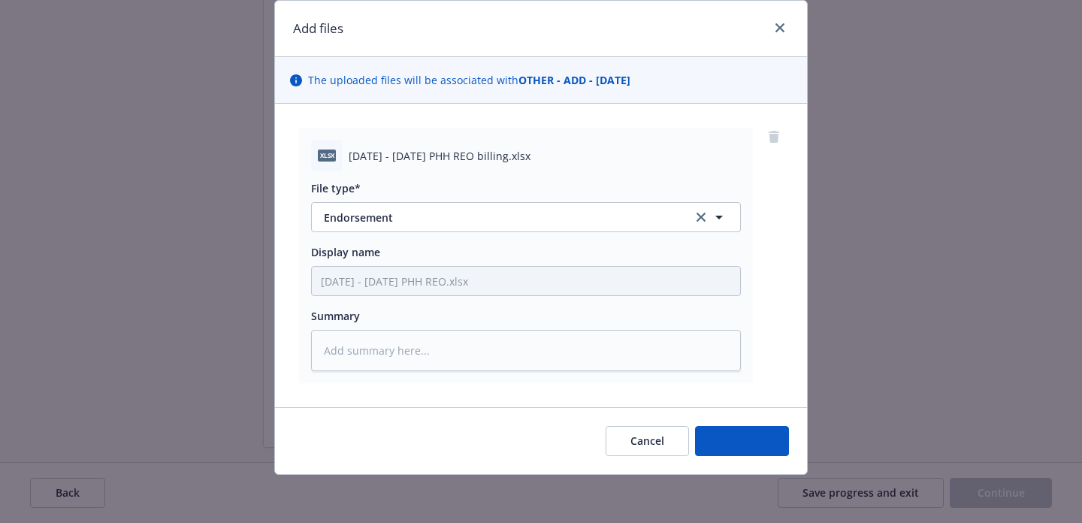
scroll to position [48, 0]
type textarea "x"
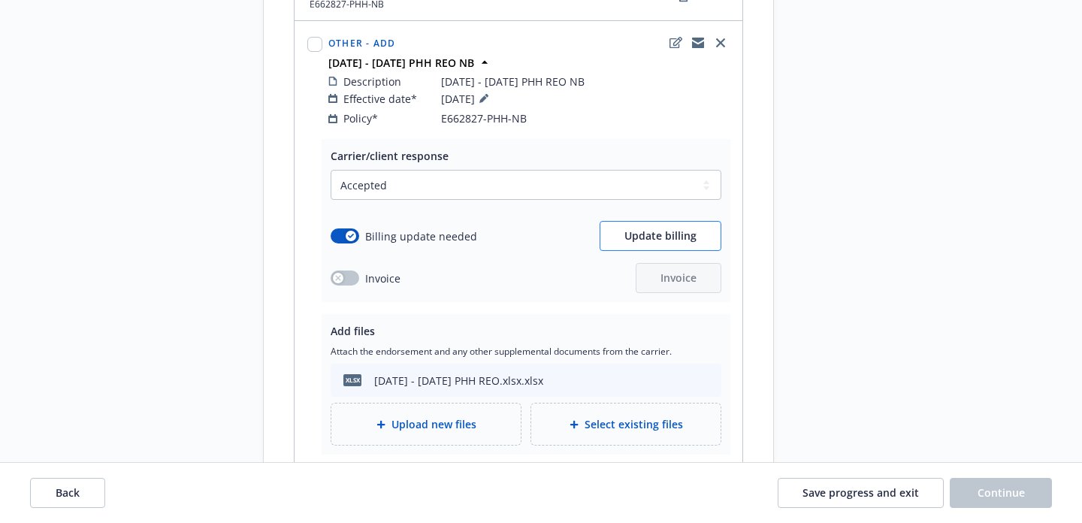
scroll to position [777, 0]
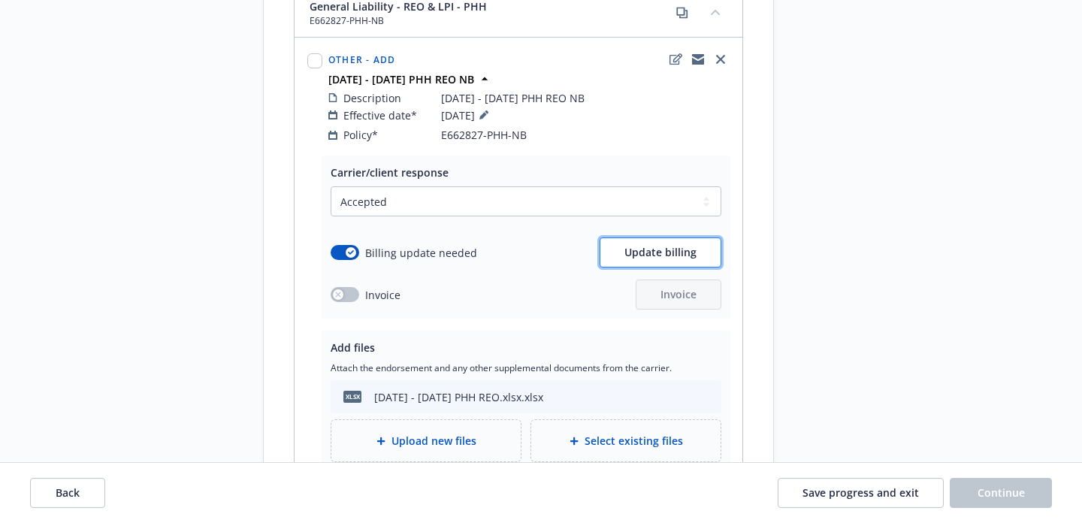
click at [650, 245] on span "Update billing" at bounding box center [660, 252] width 72 height 14
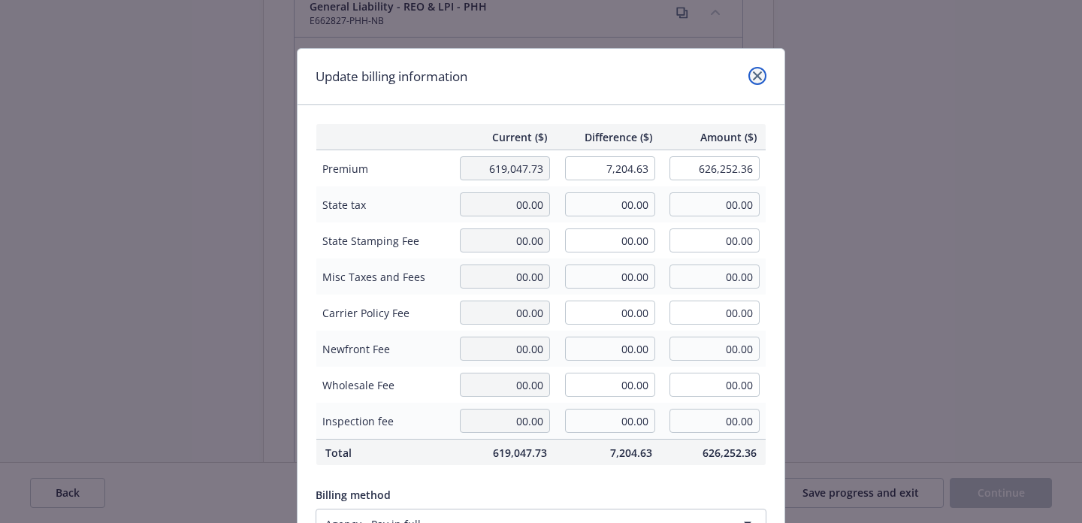
click at [762, 77] on link "close" at bounding box center [757, 76] width 18 height 18
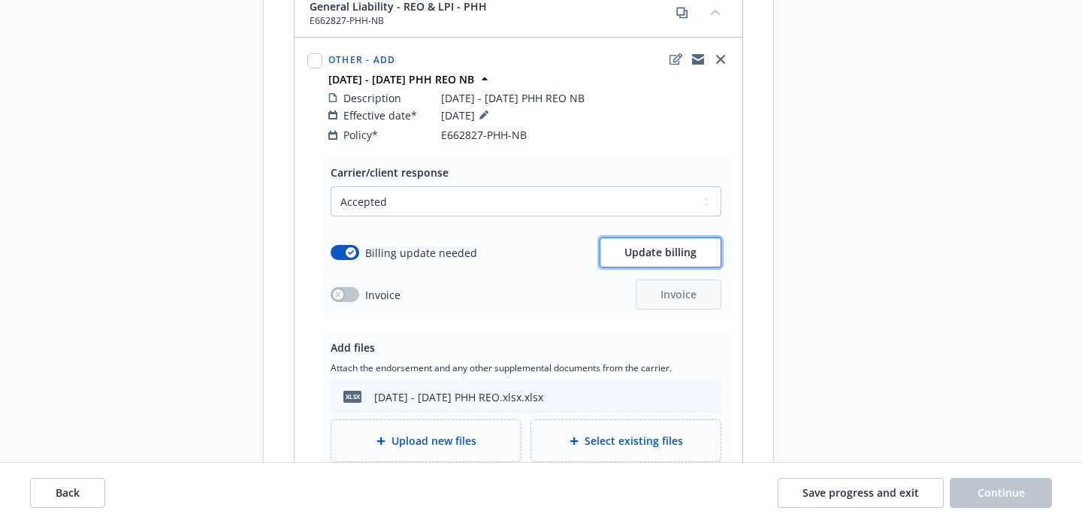
click at [641, 237] on button "Update billing" at bounding box center [661, 252] width 122 height 30
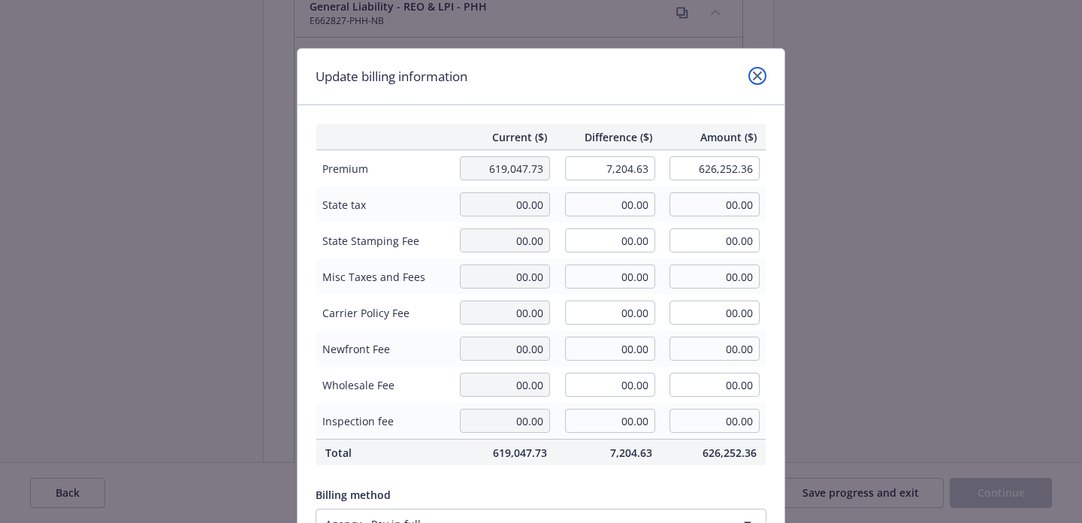
drag, startPoint x: 760, startPoint y: 80, endPoint x: 790, endPoint y: 110, distance: 42.0
click at [760, 80] on link "close" at bounding box center [757, 76] width 18 height 18
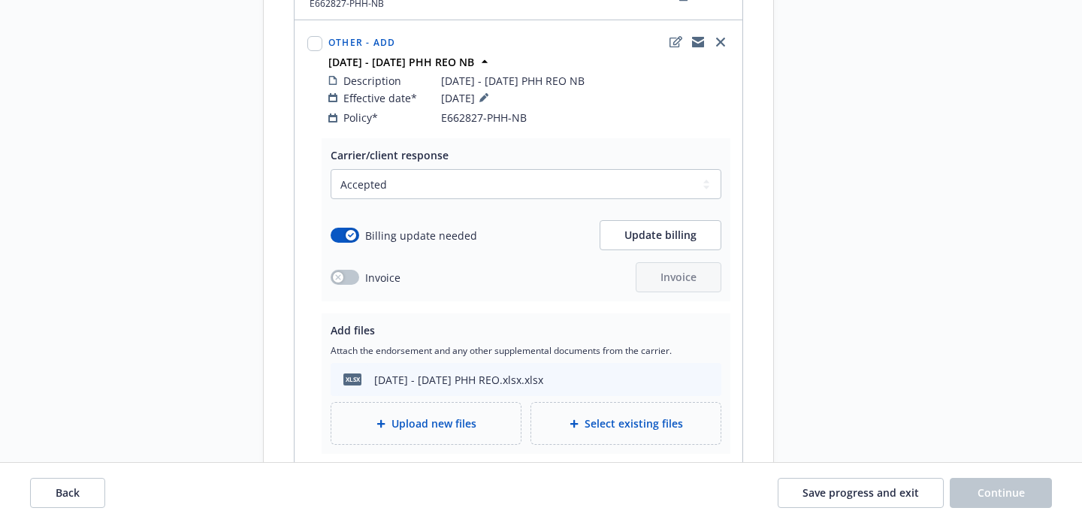
scroll to position [892, 0]
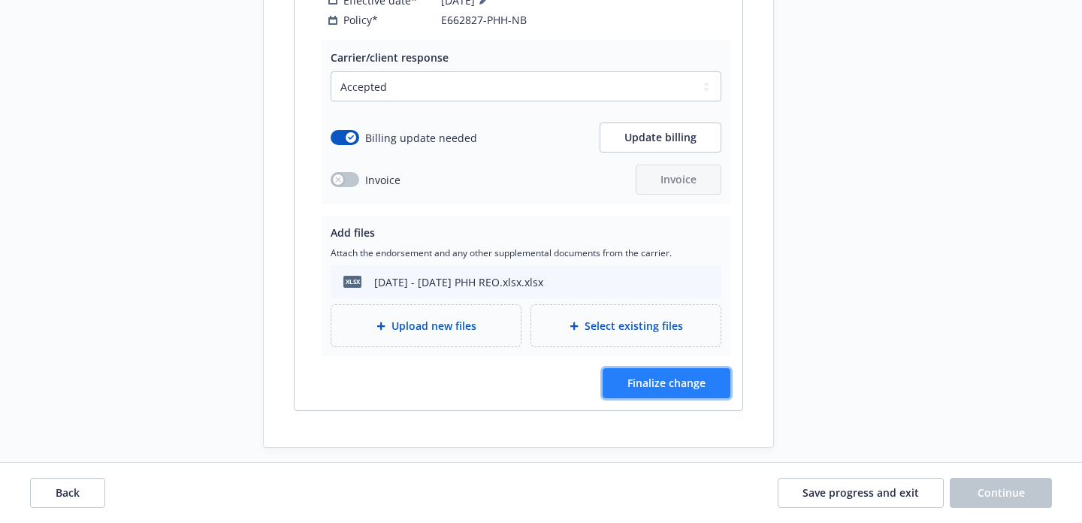
click at [682, 376] on span "Finalize change" at bounding box center [666, 383] width 78 height 14
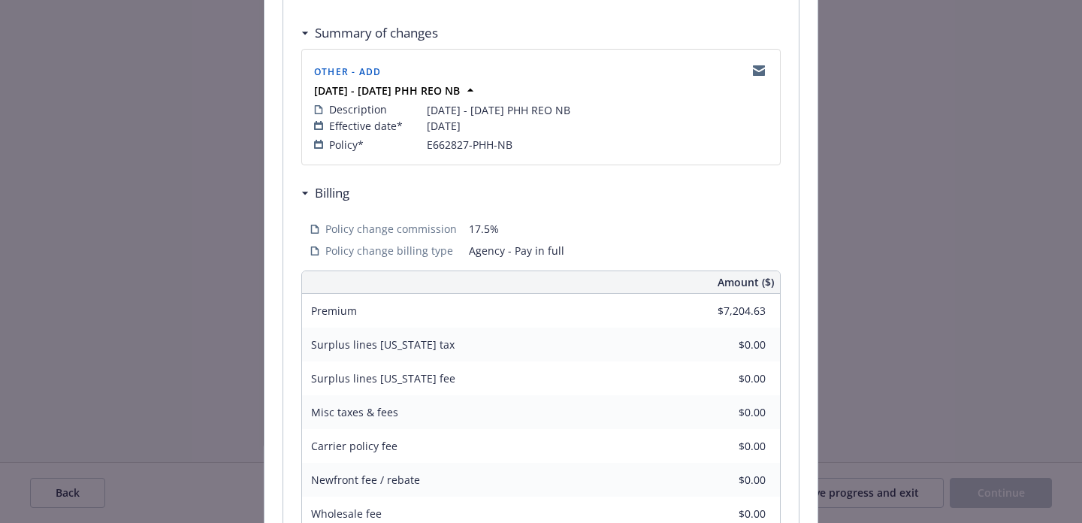
scroll to position [493, 0]
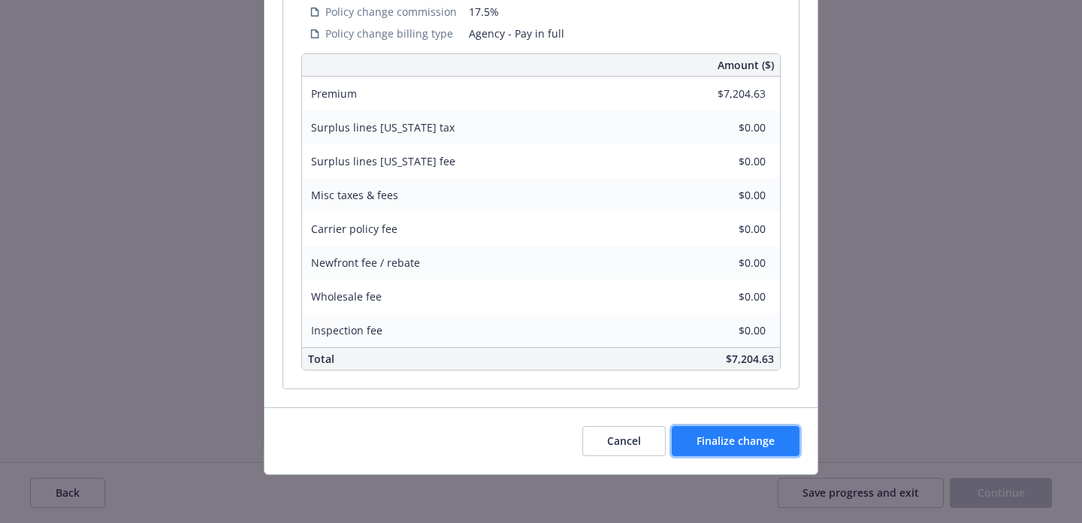
click at [763, 444] on span "Finalize change" at bounding box center [736, 441] width 78 height 14
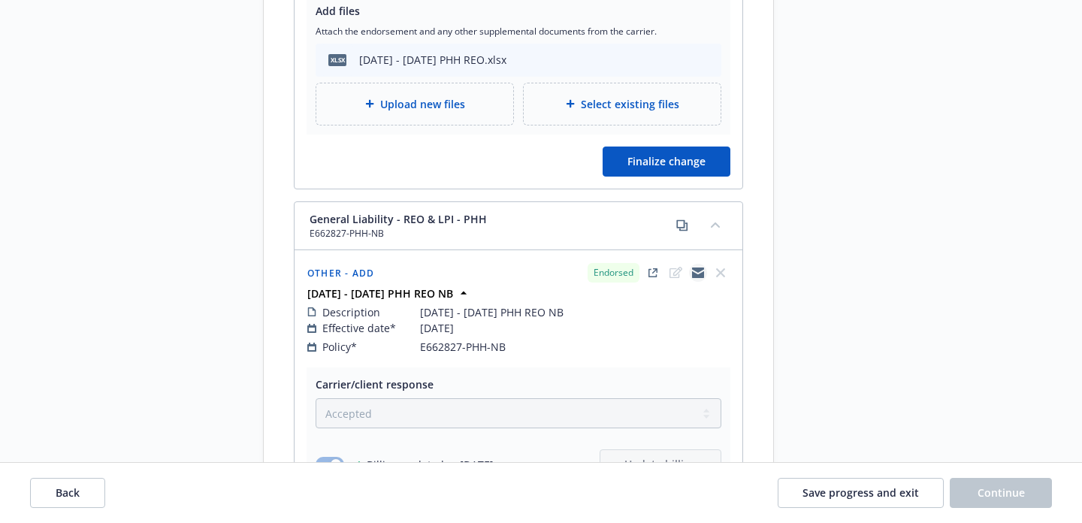
scroll to position [484, 0]
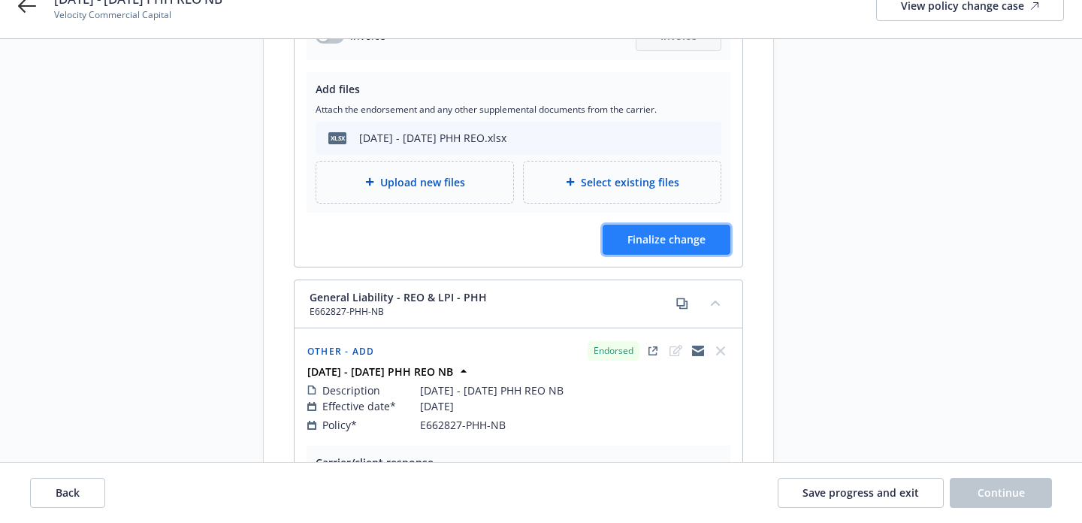
click at [658, 232] on span "Finalize change" at bounding box center [666, 239] width 78 height 14
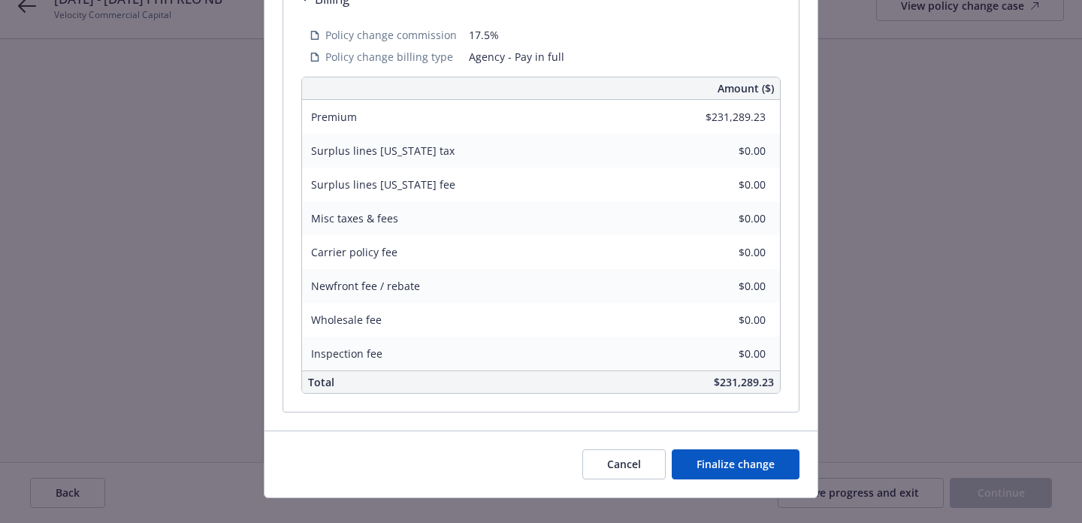
scroll to position [493, 0]
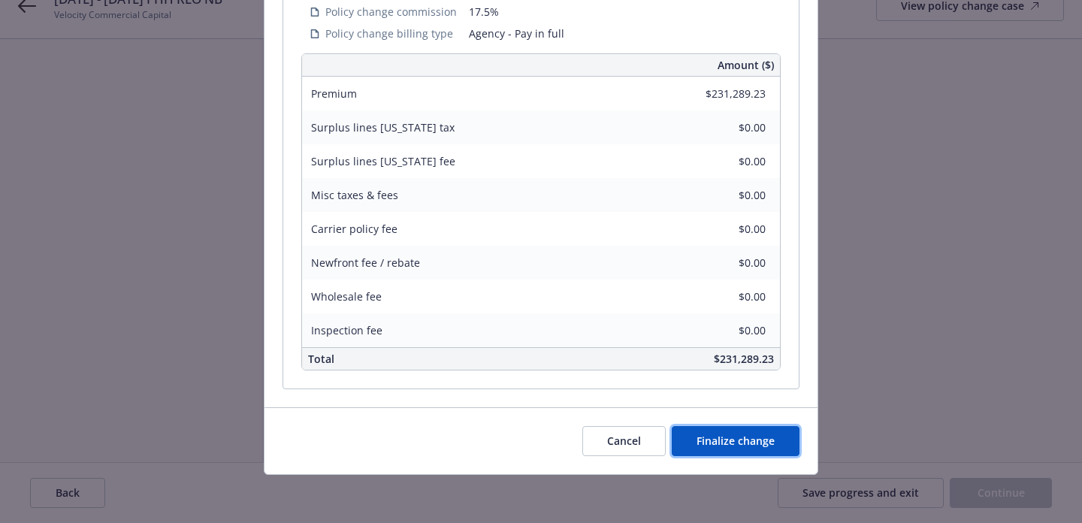
drag, startPoint x: 747, startPoint y: 455, endPoint x: 743, endPoint y: 465, distance: 11.2
click at [747, 455] on button "Finalize change" at bounding box center [736, 441] width 128 height 30
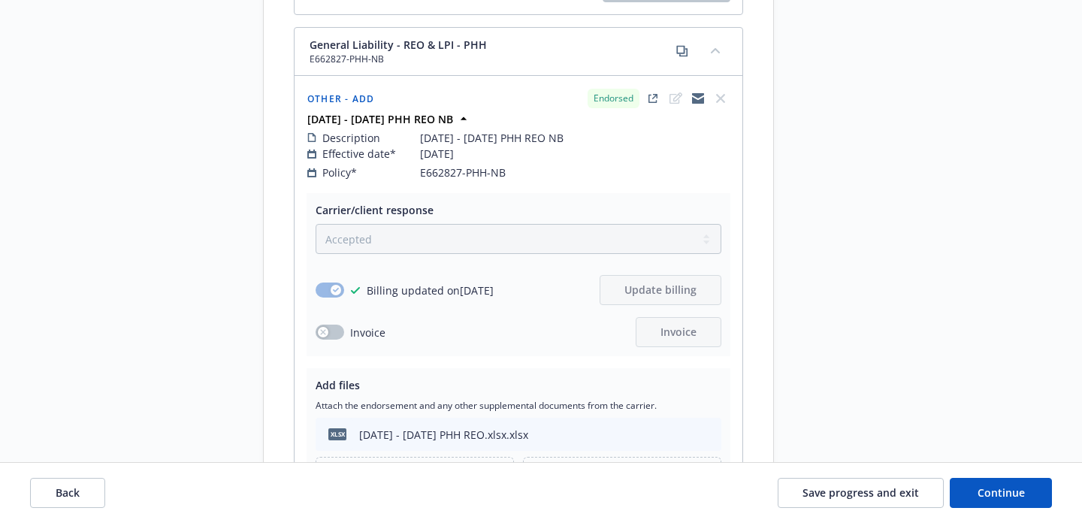
scroll to position [890, 0]
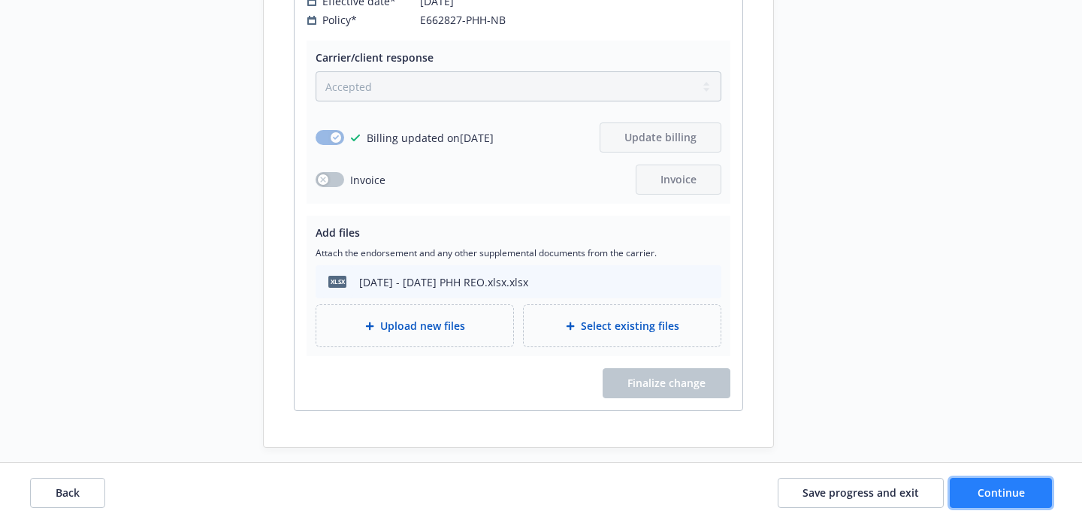
click at [1008, 488] on span "Continue" at bounding box center [1001, 492] width 47 height 14
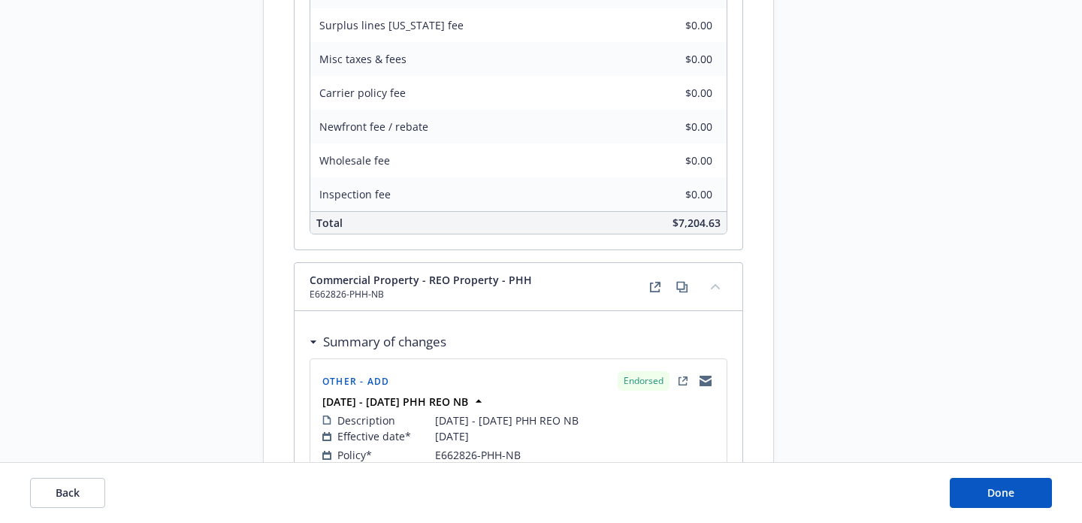
scroll to position [547, 0]
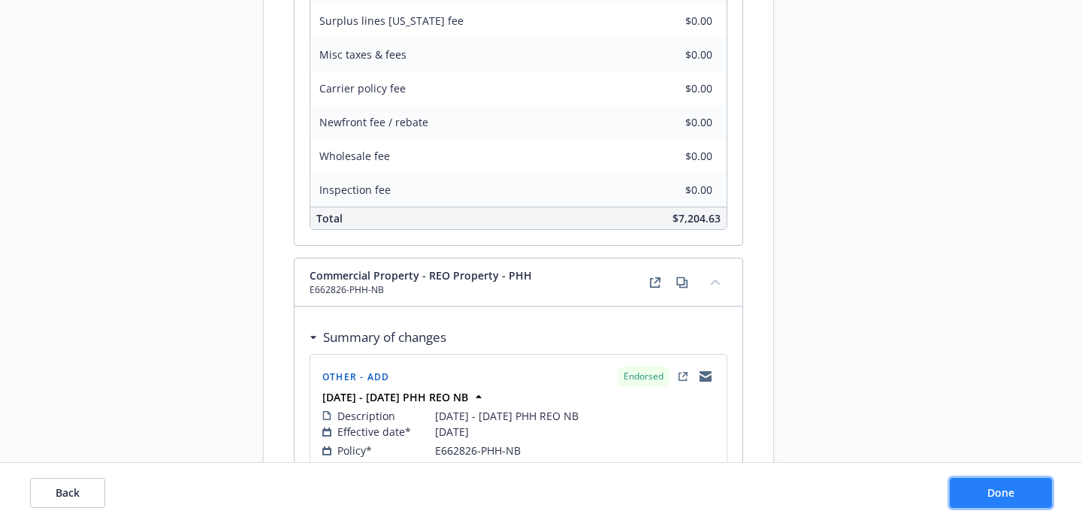
click at [1020, 489] on button "Done" at bounding box center [1001, 493] width 102 height 30
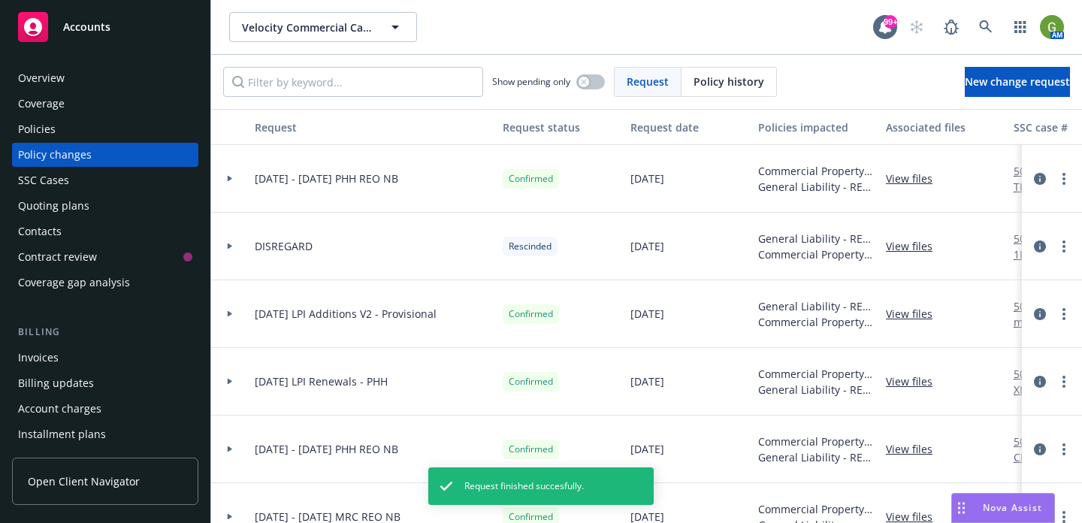
click at [79, 410] on div "Account charges" at bounding box center [59, 409] width 83 height 24
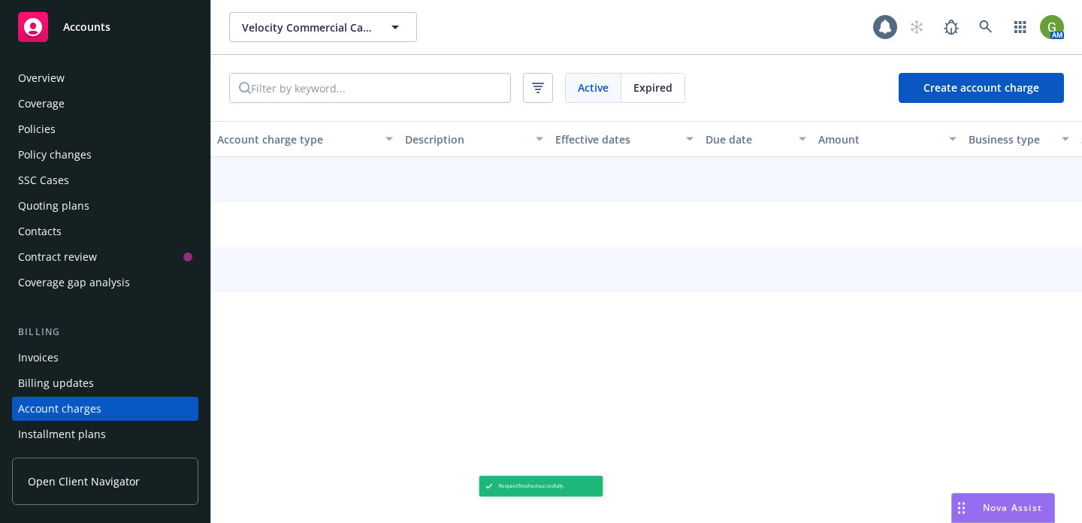
scroll to position [123, 0]
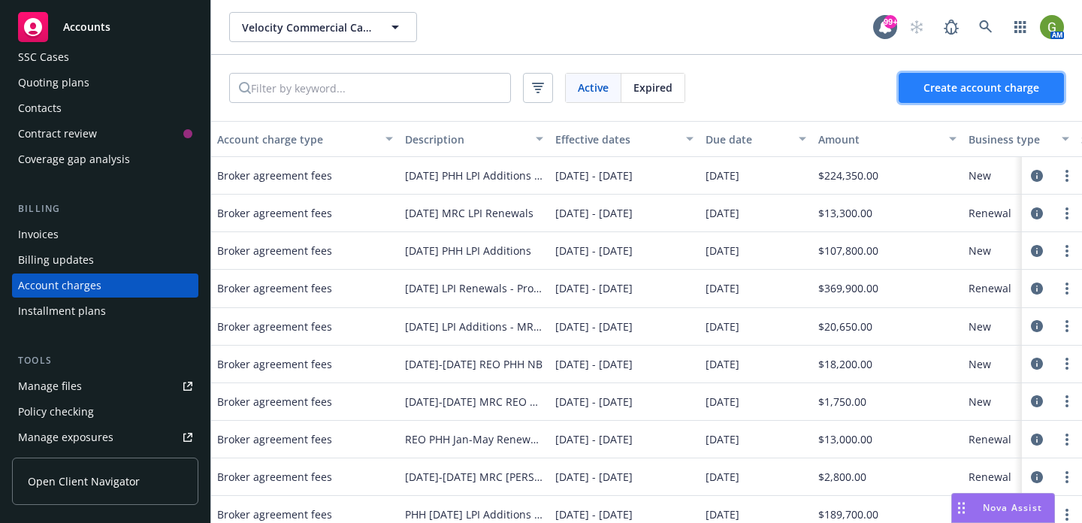
click at [994, 84] on span "Create account charge" at bounding box center [982, 87] width 116 height 14
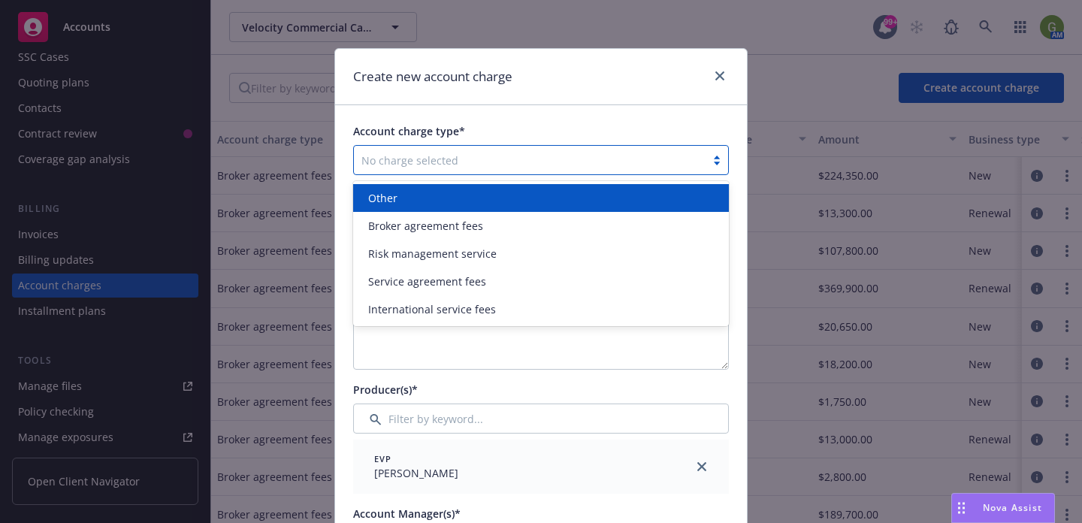
click at [503, 171] on div "No charge selected" at bounding box center [530, 160] width 352 height 24
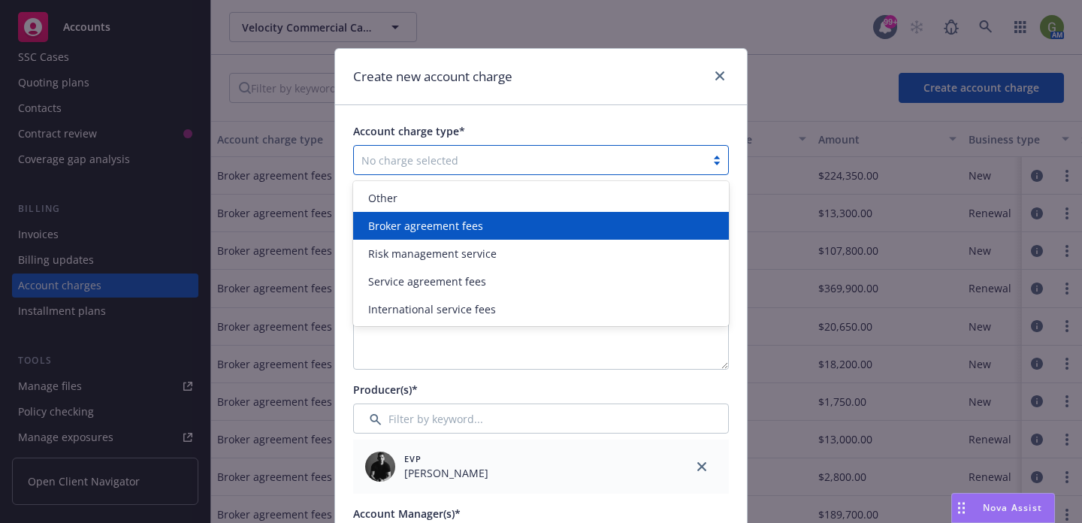
click at [488, 231] on div "Broker agreement fees" at bounding box center [541, 226] width 358 height 16
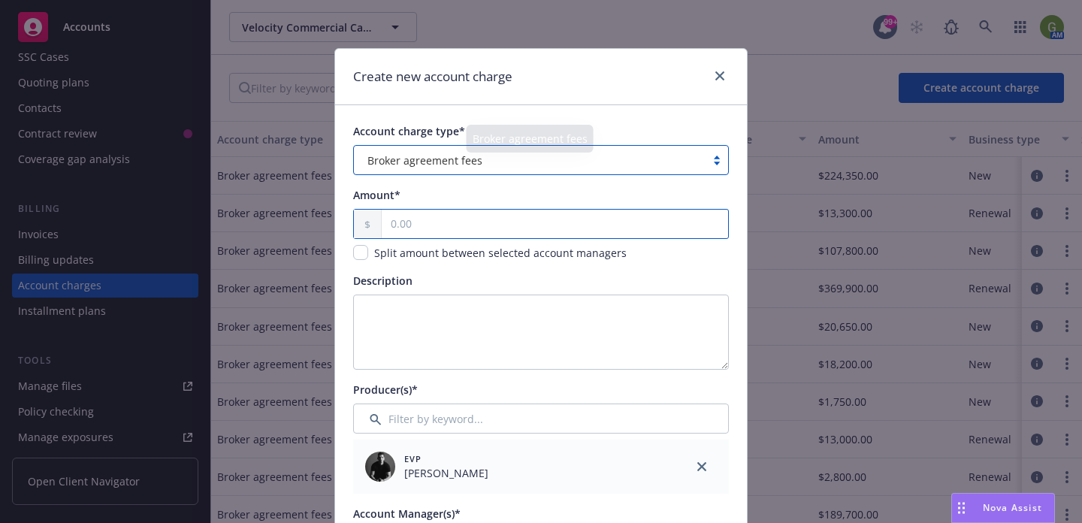
click at [419, 219] on input "text" at bounding box center [555, 224] width 346 height 29
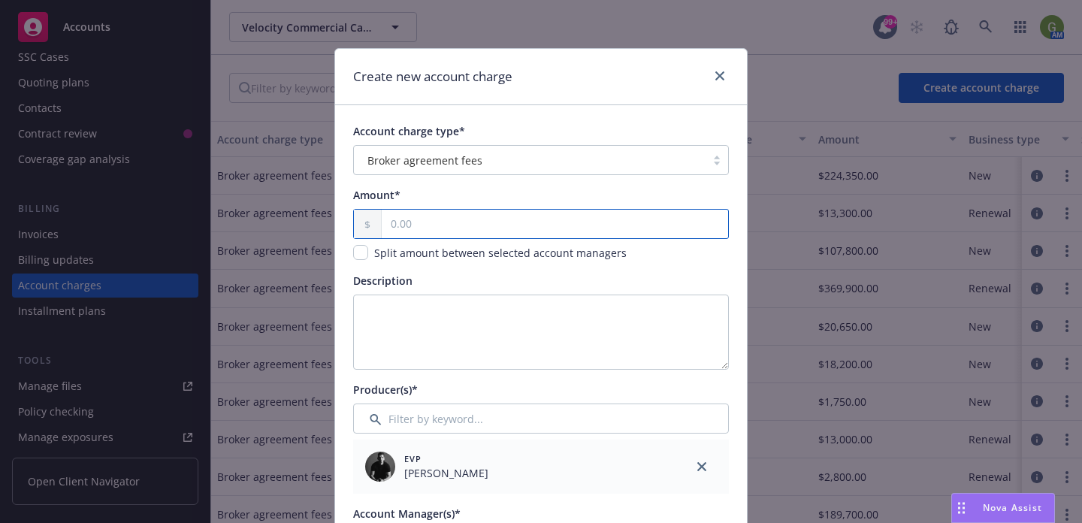
paste input "16,800.00"
type input "16,800.00"
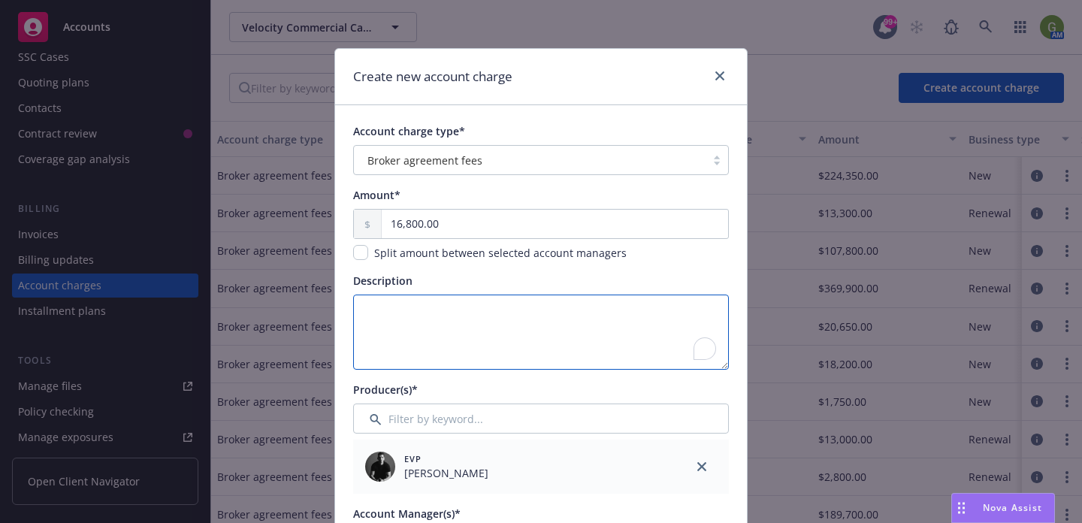
click at [444, 319] on textarea "Description" at bounding box center [541, 332] width 376 height 75
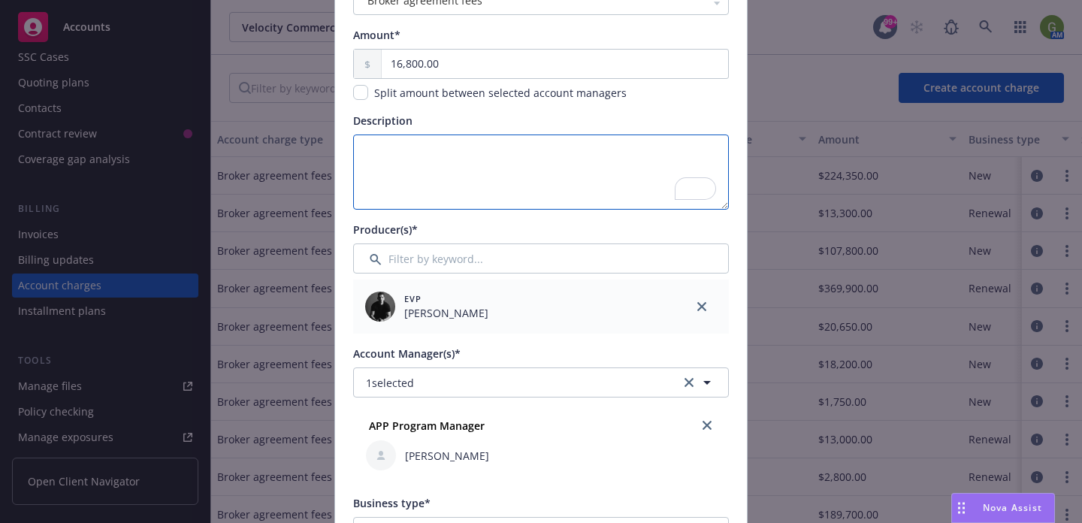
scroll to position [164, 0]
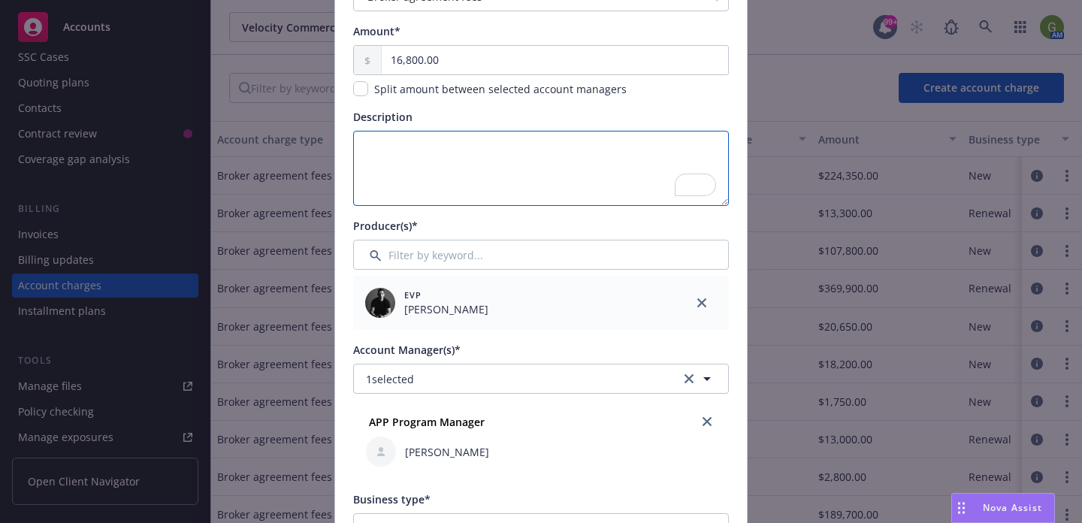
click at [402, 149] on textarea "Description" at bounding box center [541, 168] width 376 height 75
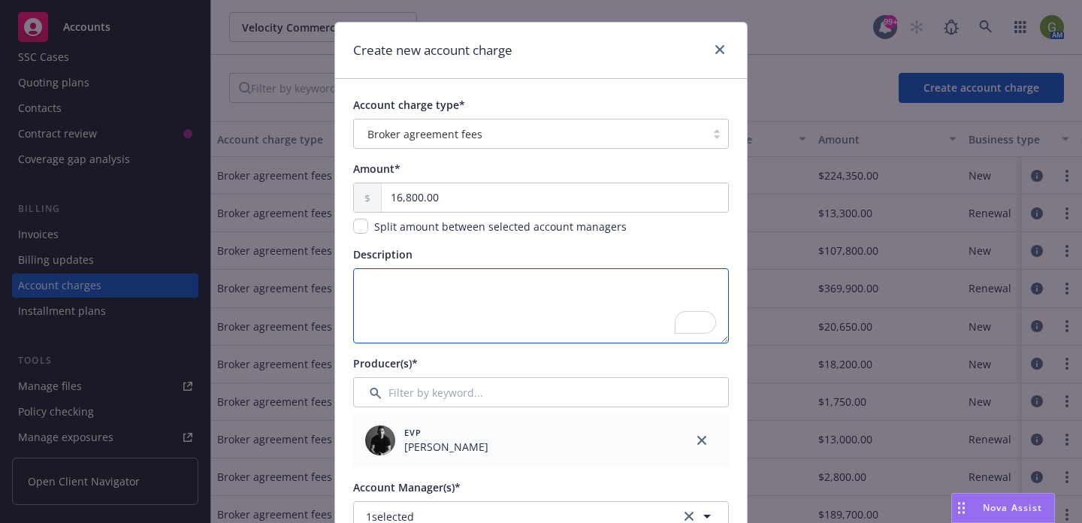
scroll to position [0, 0]
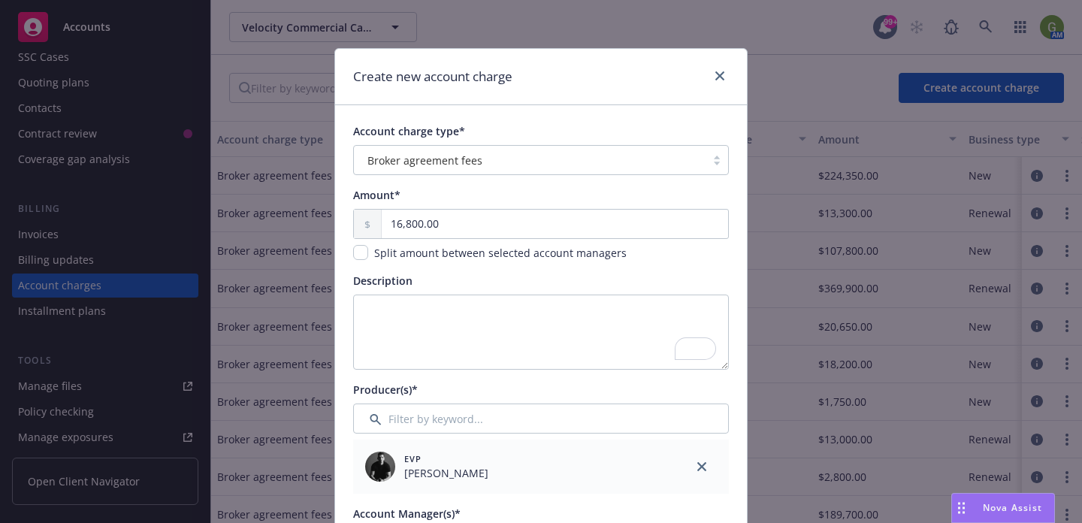
drag, startPoint x: 534, startPoint y: 79, endPoint x: 568, endPoint y: 144, distance: 74.0
click at [809, 86] on div "Create new account charge Account charge type* Broker agreement fees Amount* 16…" at bounding box center [541, 261] width 1082 height 523
click at [397, 307] on textarea "Description" at bounding box center [541, 332] width 376 height 75
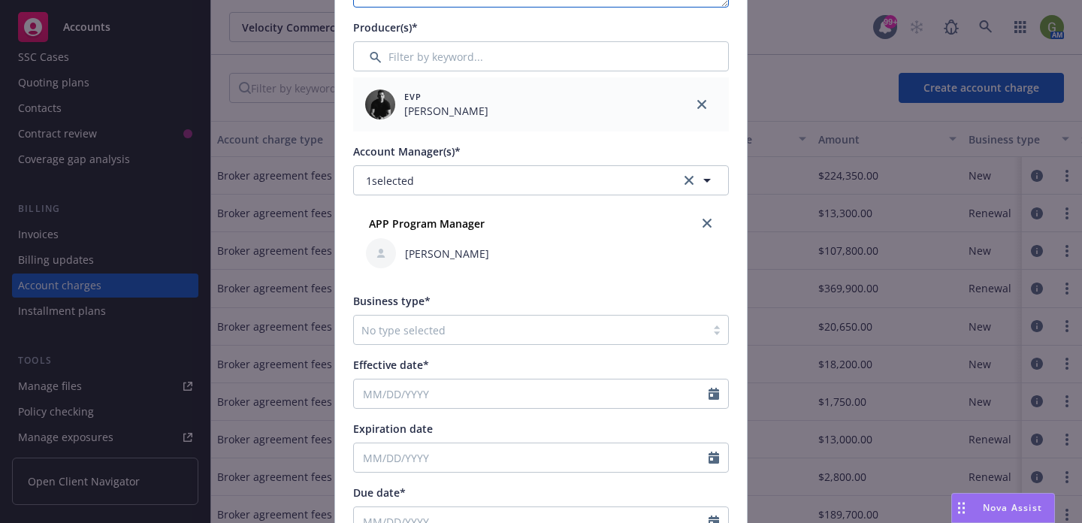
scroll to position [365, 0]
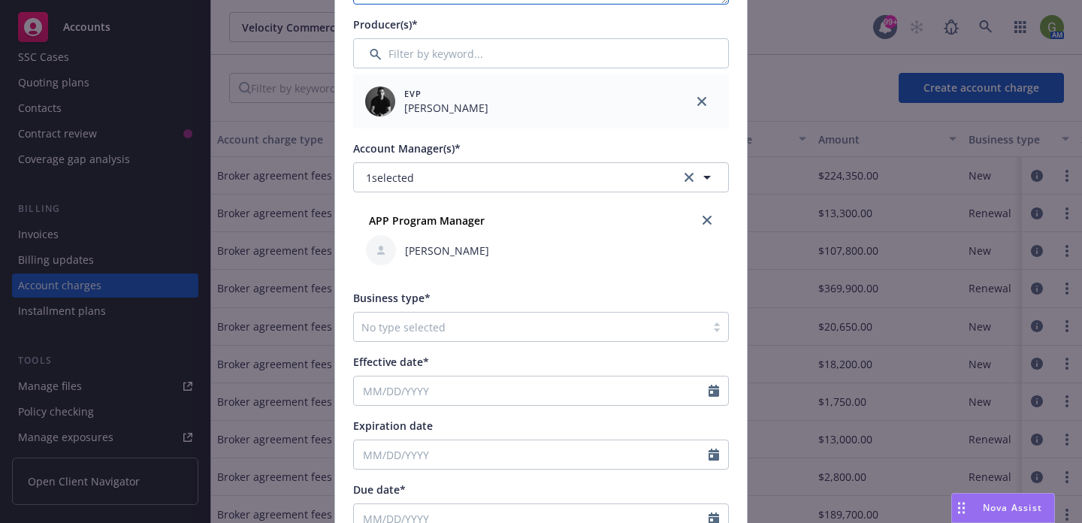
type textarea "[DATE] - [DATE] PHH REO NB"
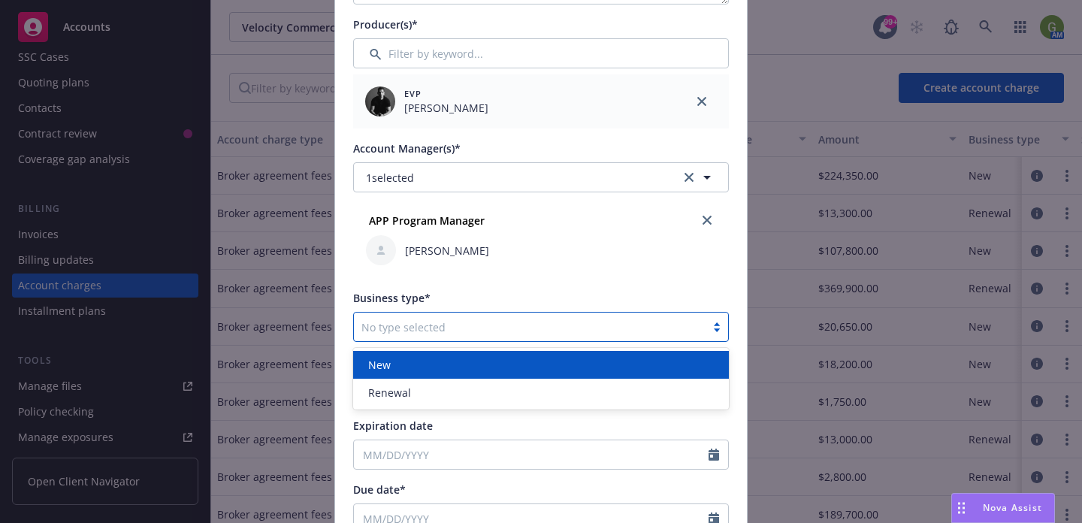
click at [470, 316] on div "No type selected" at bounding box center [530, 327] width 352 height 24
click at [485, 370] on div "New" at bounding box center [541, 365] width 358 height 16
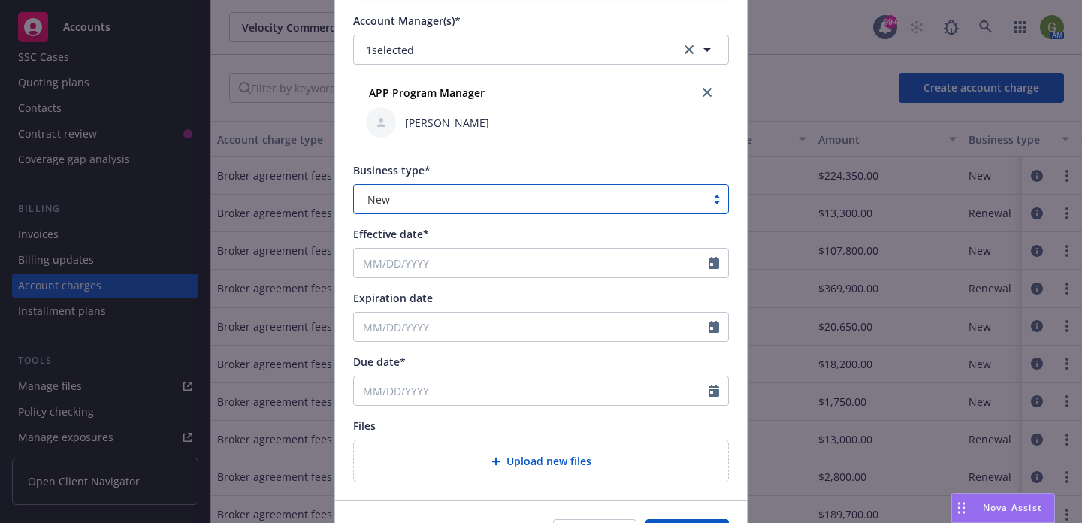
scroll to position [552, 0]
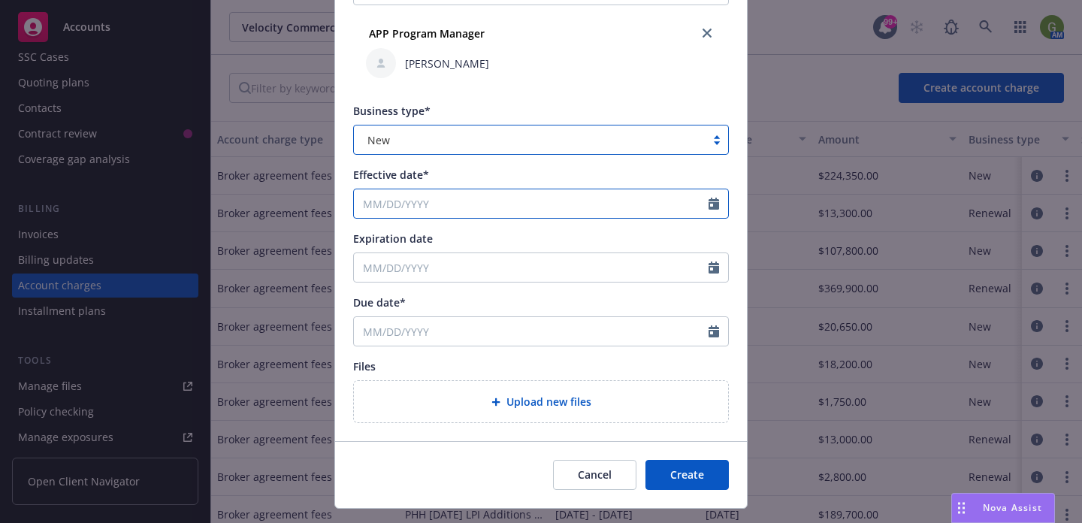
drag, startPoint x: 712, startPoint y: 204, endPoint x: 697, endPoint y: 210, distance: 16.2
click at [709, 207] on icon "Calendar" at bounding box center [714, 204] width 11 height 12
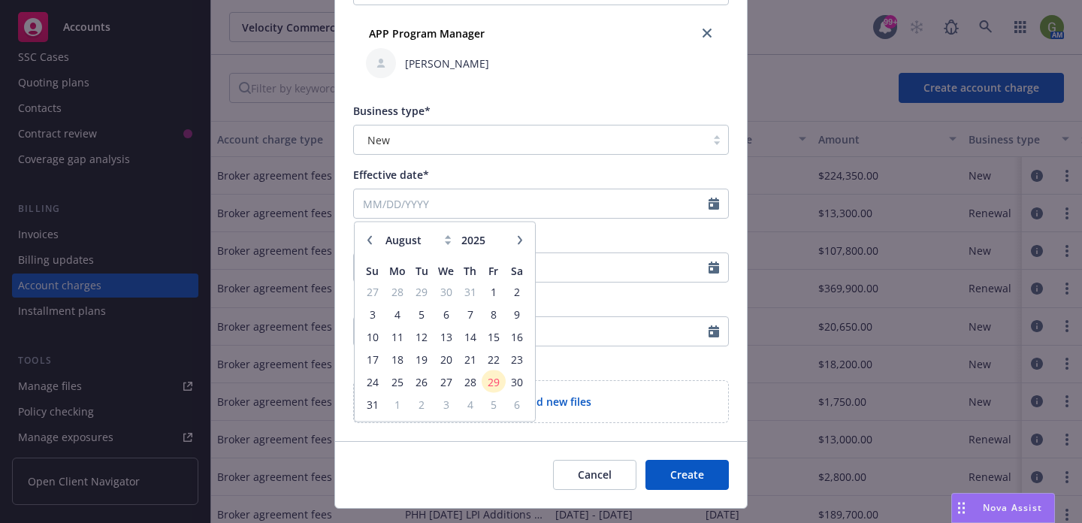
click at [368, 239] on icon "button" at bounding box center [369, 239] width 5 height 9
select select "5"
click at [499, 389] on span "30" at bounding box center [493, 381] width 20 height 19
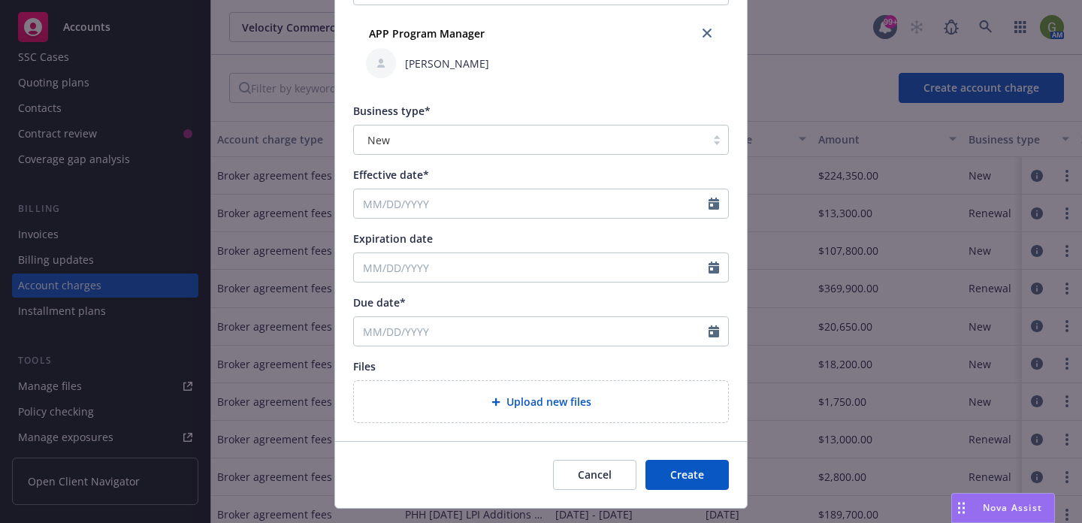
type input "05/30/2025"
type input "05/30/2026"
click at [718, 336] on icon "Calendar" at bounding box center [714, 331] width 11 height 12
select select "8"
click at [559, 375] on div "Files Upload new files" at bounding box center [541, 390] width 376 height 65
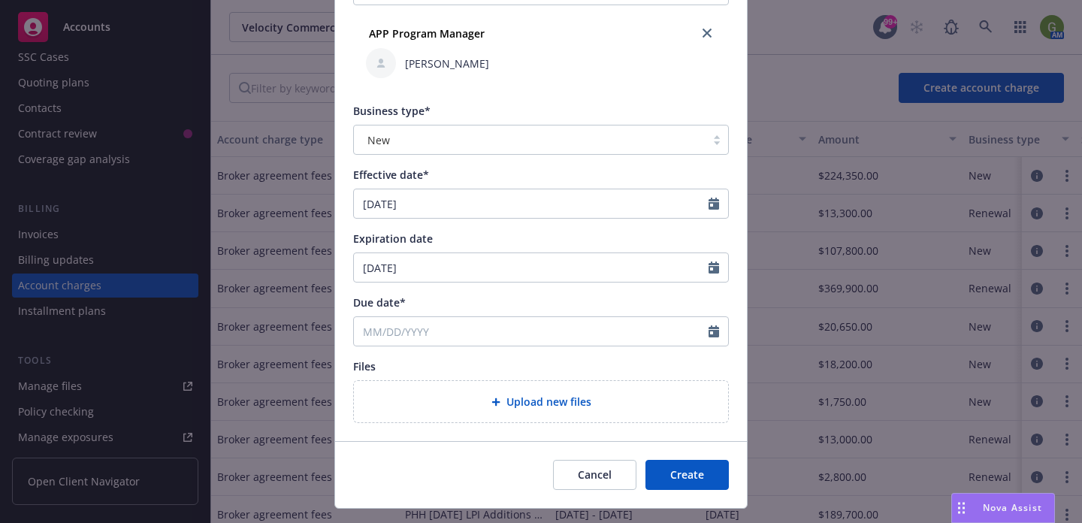
click at [724, 336] on div at bounding box center [719, 331] width 20 height 29
drag, startPoint x: 715, startPoint y: 335, endPoint x: 670, endPoint y: 251, distance: 95.8
click at [715, 334] on icon "Calendar" at bounding box center [714, 331] width 11 height 12
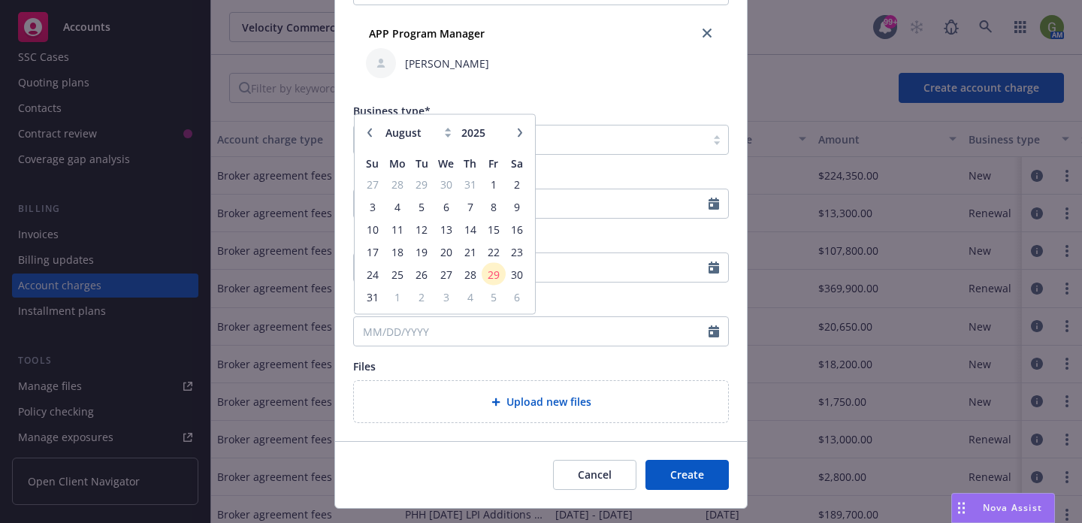
click at [523, 130] on icon "button" at bounding box center [519, 132] width 9 height 9
select select "9"
click at [420, 274] on span "30" at bounding box center [422, 274] width 20 height 19
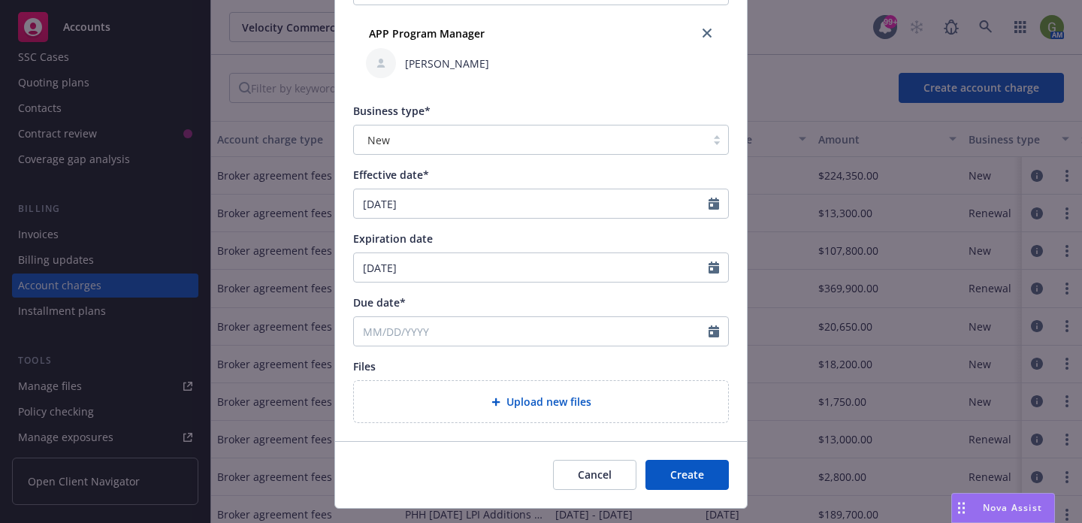
type input "09/30/2025"
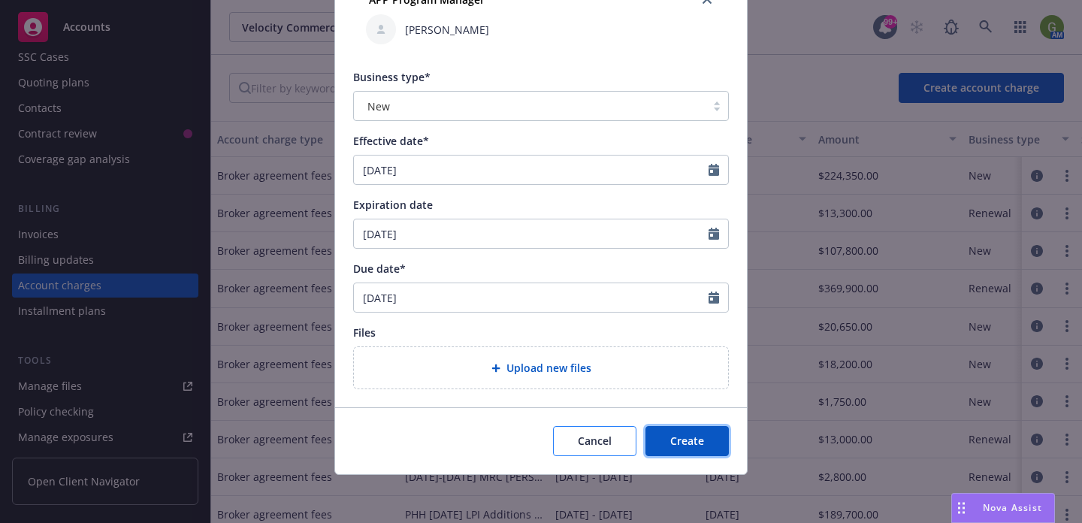
drag, startPoint x: 673, startPoint y: 445, endPoint x: 624, endPoint y: 437, distance: 50.2
click at [673, 445] on span "Create" at bounding box center [687, 441] width 34 height 14
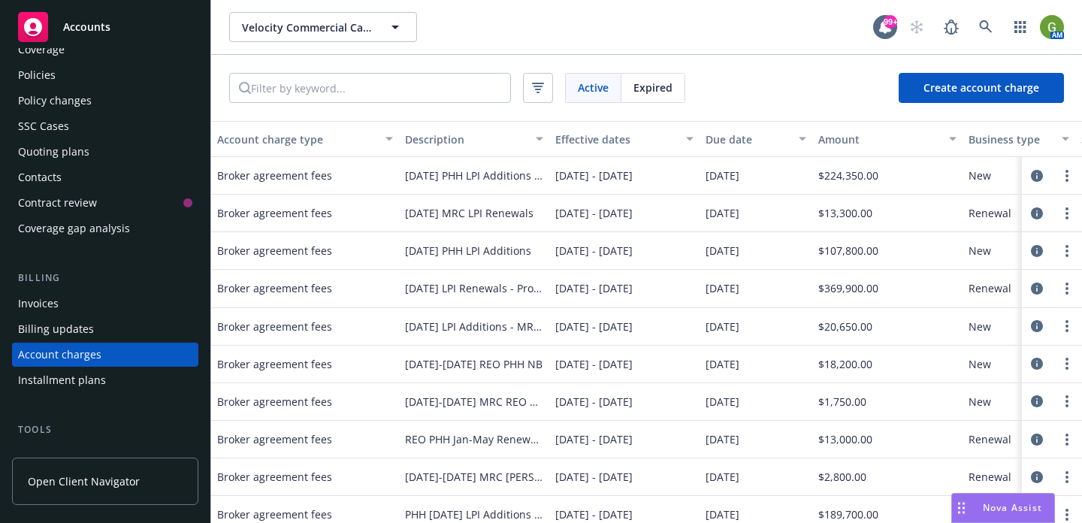
scroll to position [55, 0]
drag, startPoint x: 80, startPoint y: 315, endPoint x: 77, endPoint y: 324, distance: 9.5
click at [80, 315] on div "Invoices Billing updates Account charges Installment plans" at bounding box center [105, 341] width 186 height 101
click at [80, 307] on div "Invoices" at bounding box center [105, 303] width 174 height 24
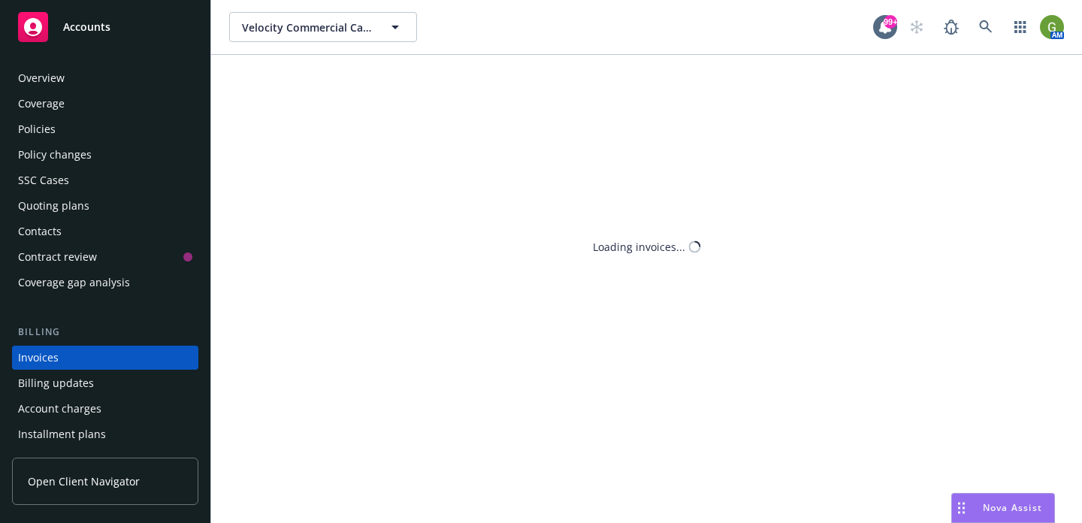
scroll to position [72, 0]
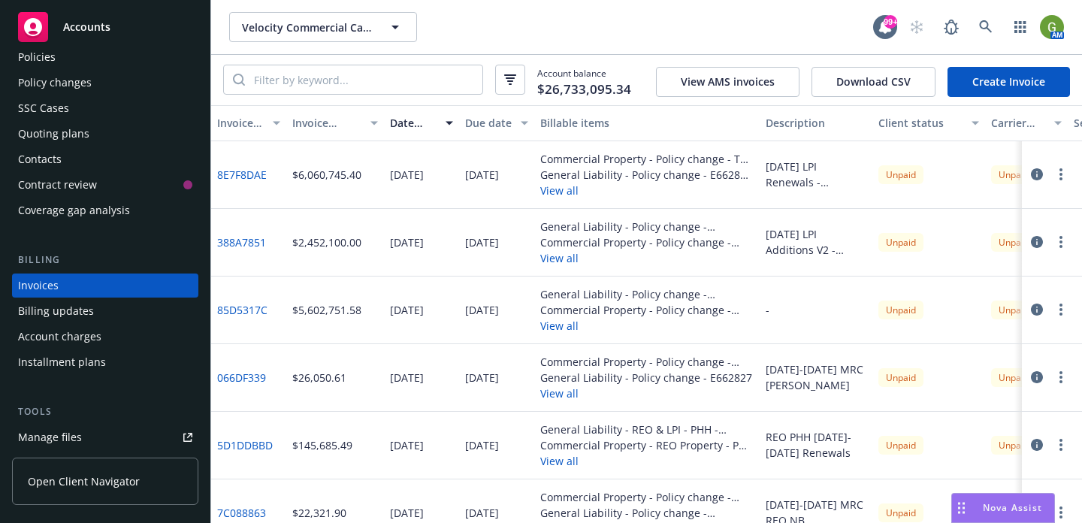
click at [977, 87] on link "Create Invoice" at bounding box center [1009, 82] width 122 height 30
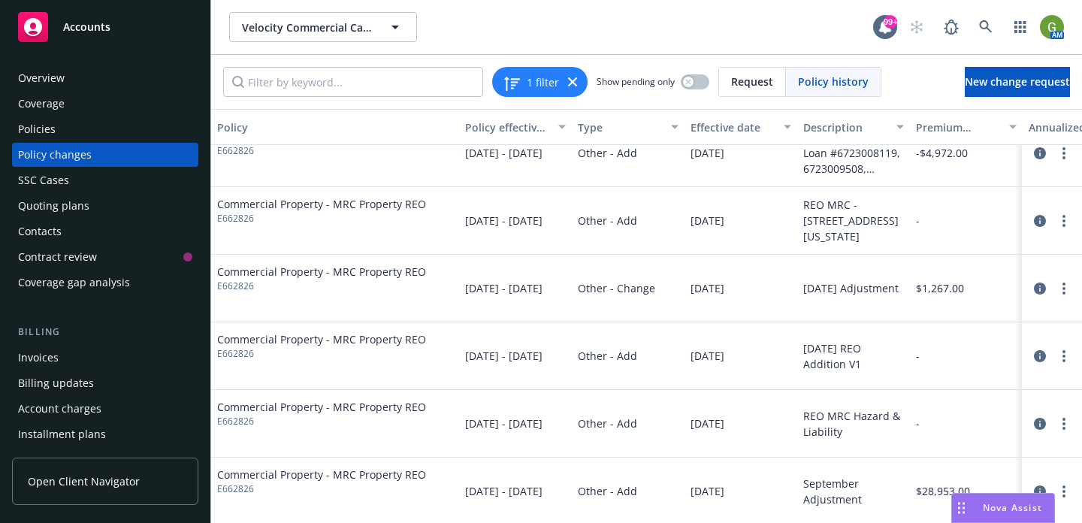
scroll to position [366, 0]
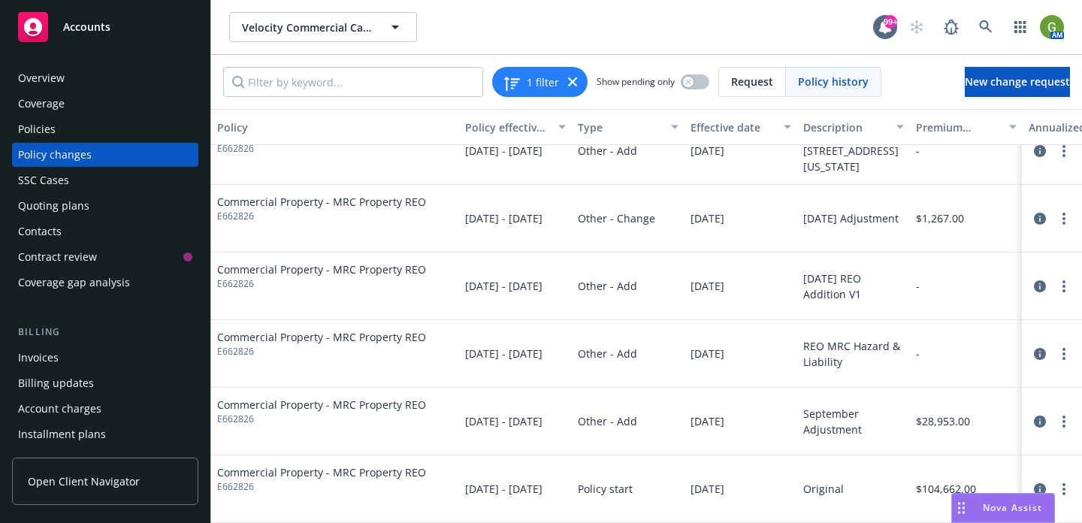
drag, startPoint x: 80, startPoint y: 156, endPoint x: 104, endPoint y: 159, distance: 24.2
click at [80, 156] on div "Policy changes" at bounding box center [55, 155] width 74 height 24
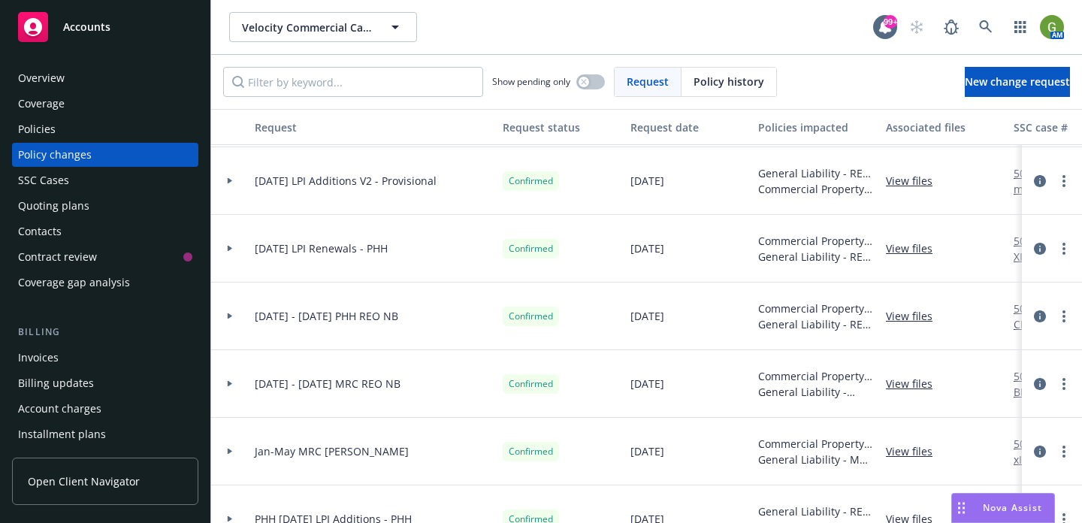
scroll to position [138, 0]
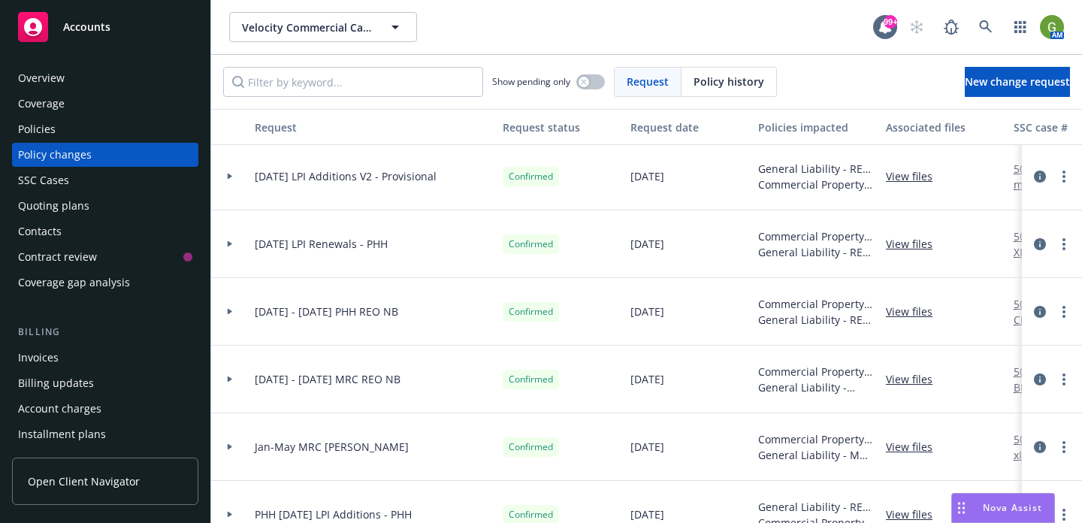
click at [233, 313] on div at bounding box center [230, 311] width 26 height 5
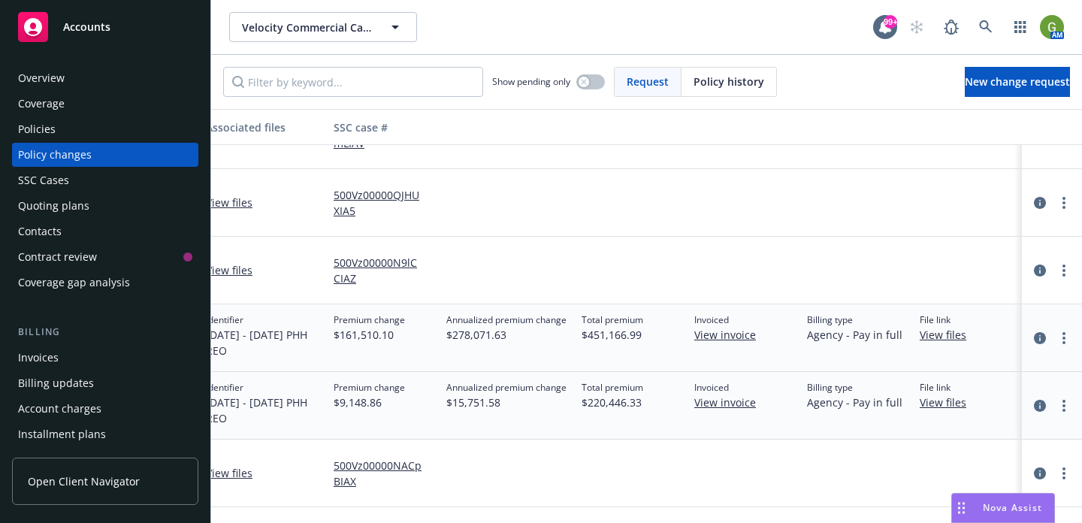
scroll to position [179, 684]
click at [923, 340] on link "View files" at bounding box center [945, 335] width 59 height 16
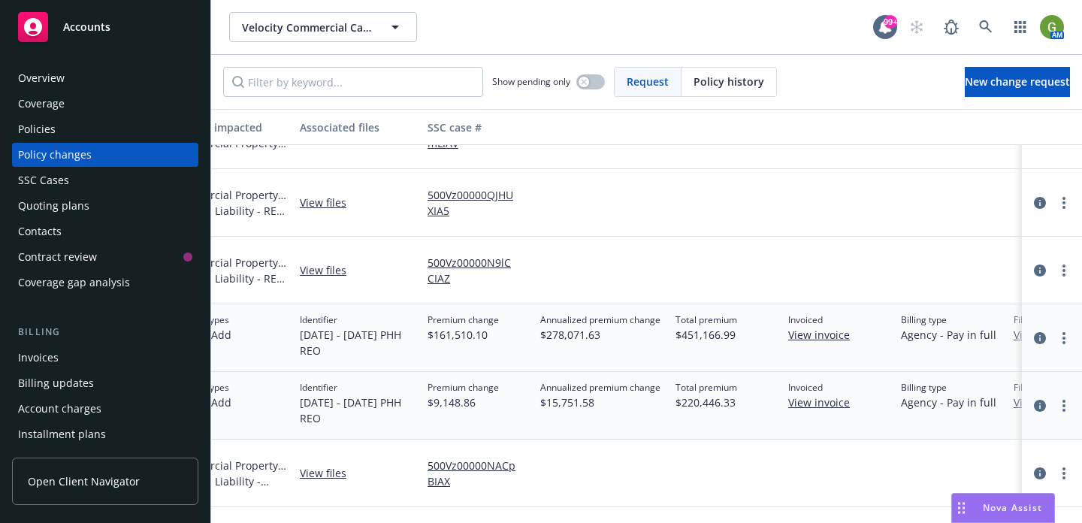
scroll to position [179, 685]
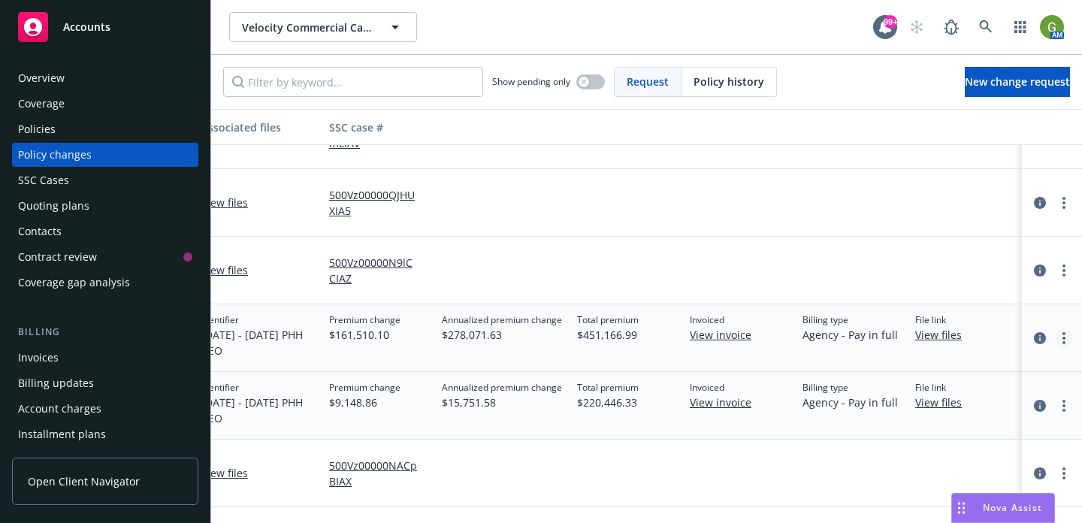
click at [1068, 337] on link "more" at bounding box center [1064, 338] width 18 height 18
click at [1040, 338] on icon "circleInformation" at bounding box center [1040, 338] width 12 height 12
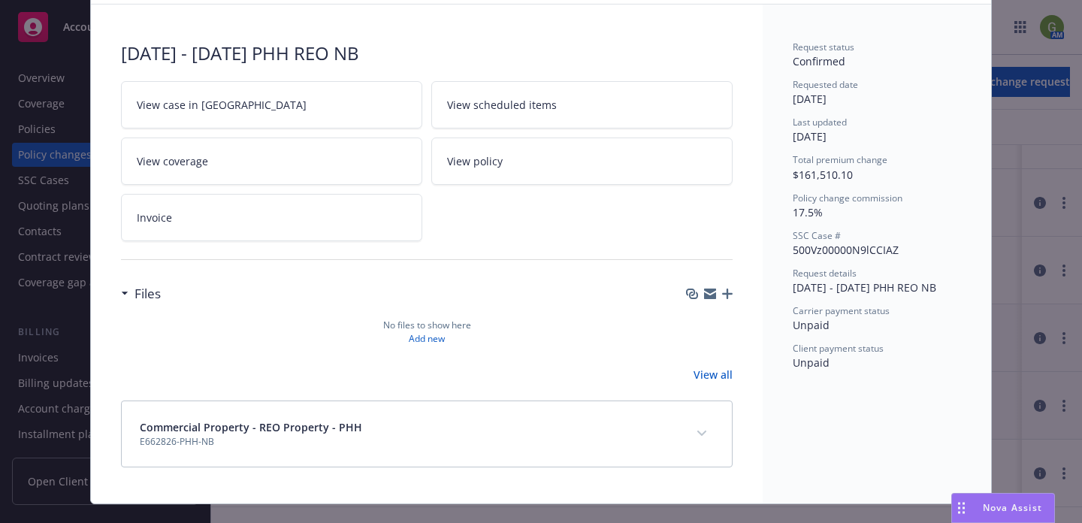
scroll to position [86, 0]
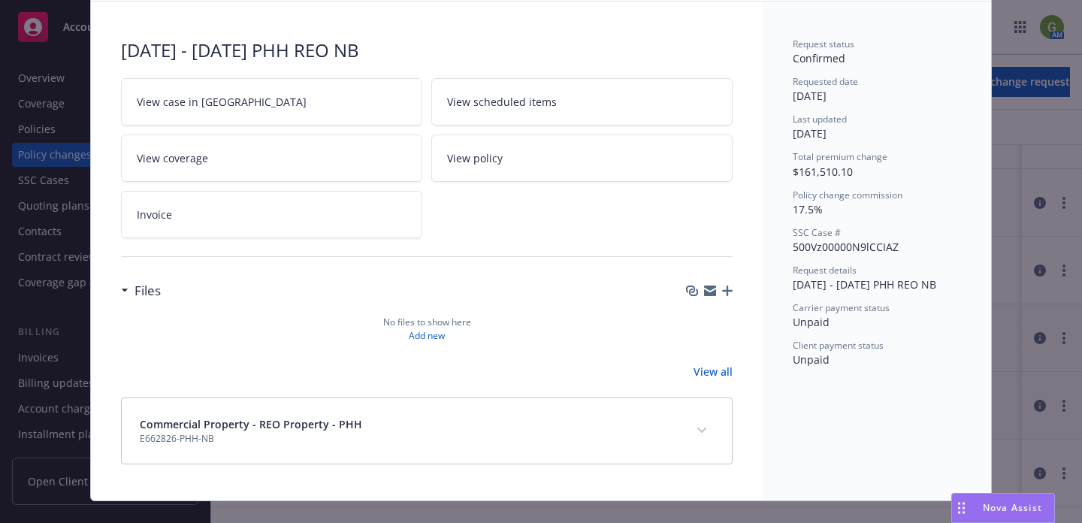
click at [513, 152] on link "View policy" at bounding box center [581, 158] width 301 height 47
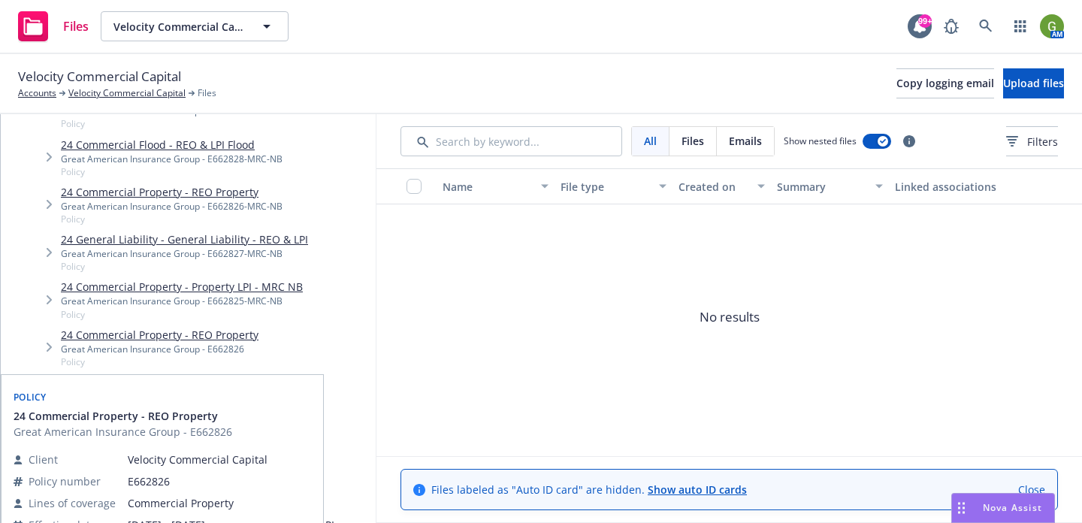
scroll to position [398, 0]
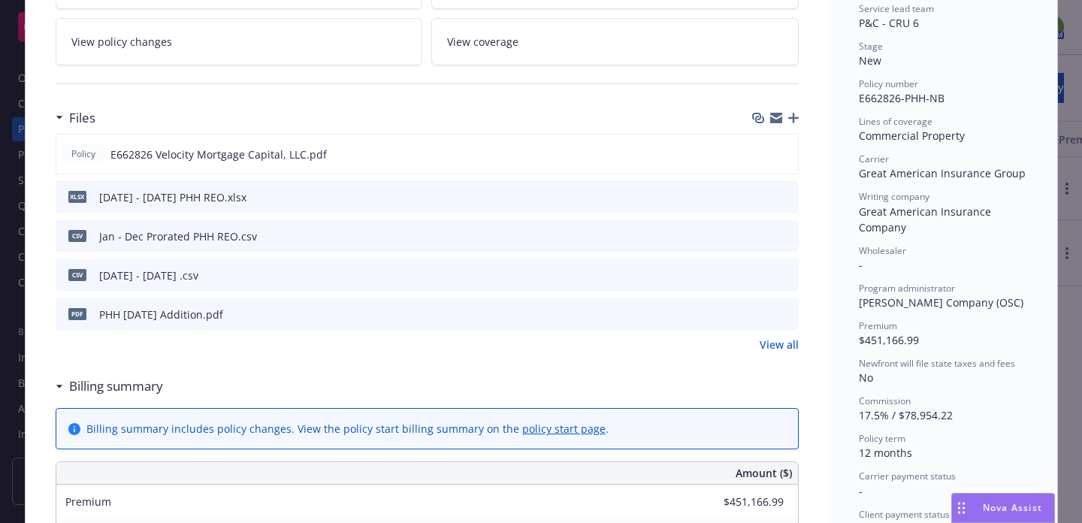
scroll to position [313, 0]
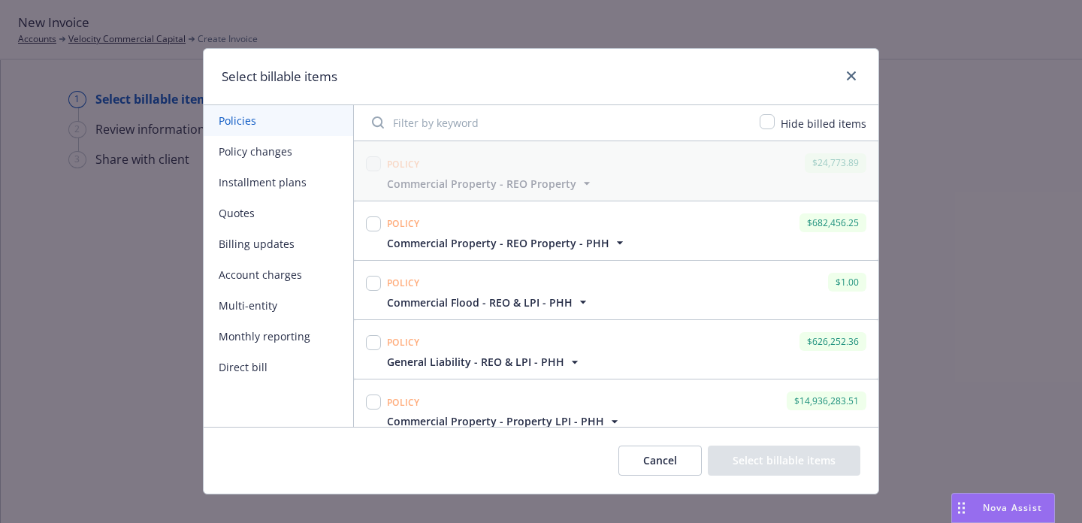
click at [246, 168] on button "Installment plans" at bounding box center [279, 182] width 150 height 31
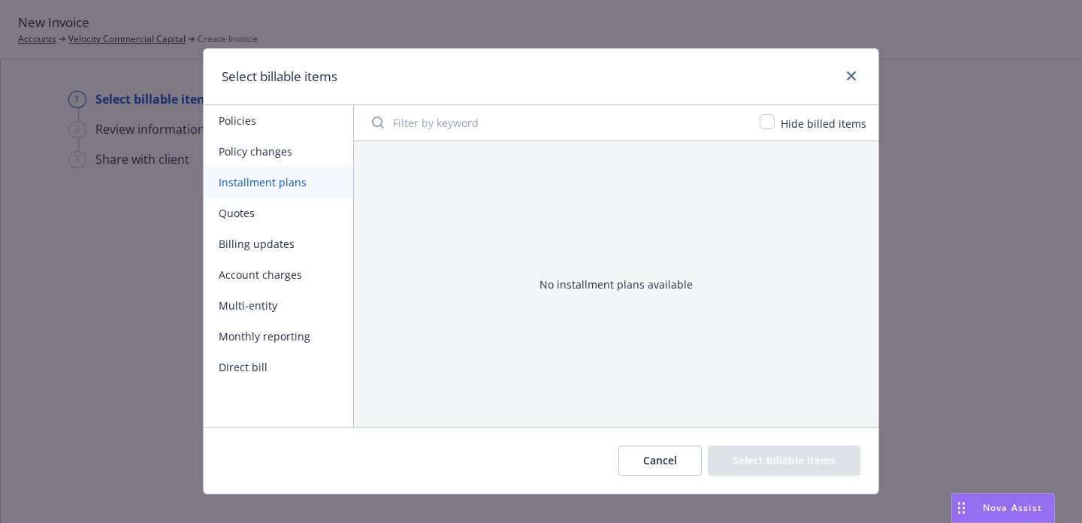
click at [247, 153] on button "Policy changes" at bounding box center [279, 151] width 150 height 31
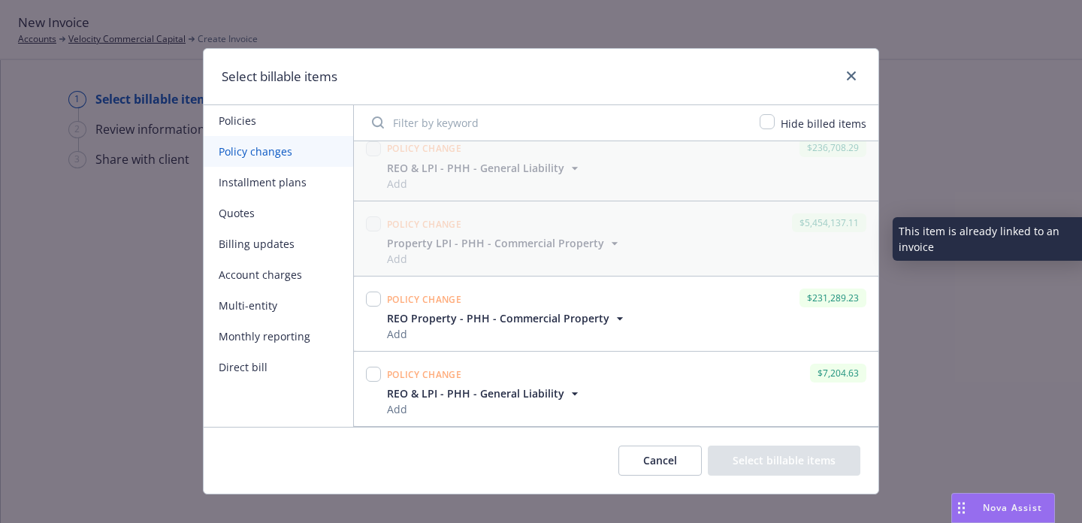
scroll to position [20, 0]
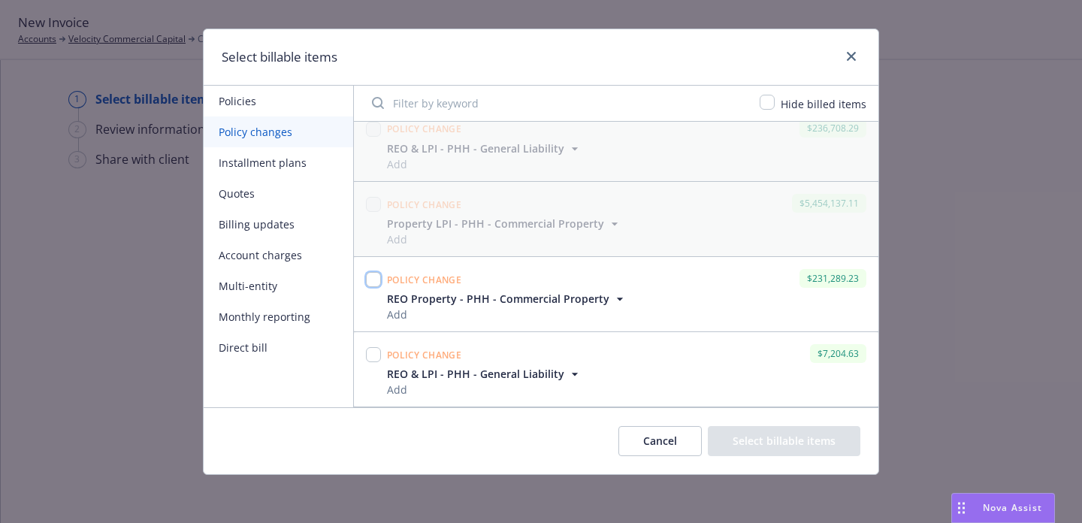
drag, startPoint x: 377, startPoint y: 277, endPoint x: 377, endPoint y: 298, distance: 21.8
click at [377, 277] on input "checkbox" at bounding box center [373, 279] width 15 height 15
checkbox input "true"
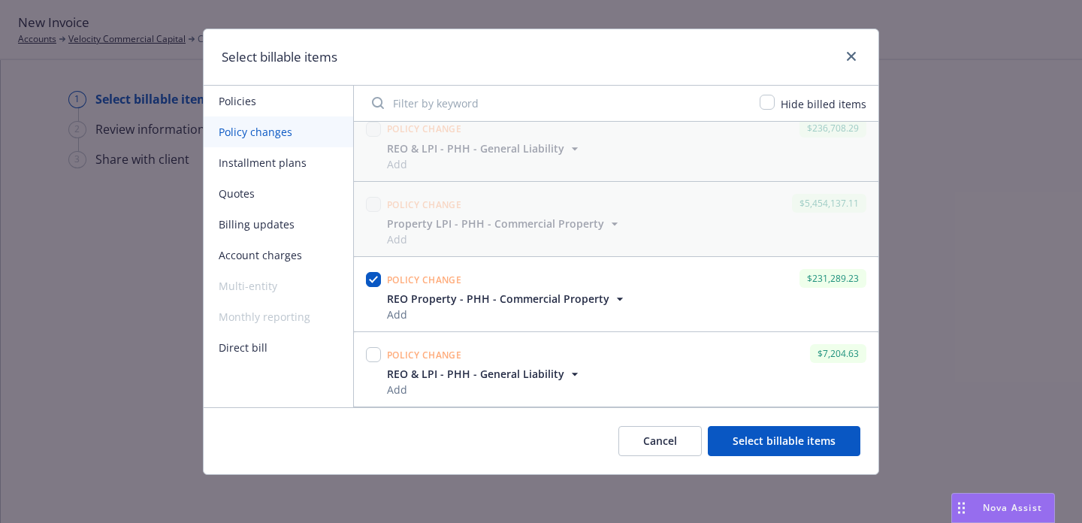
click at [376, 362] on div at bounding box center [373, 354] width 15 height 21
click at [376, 352] on input "checkbox" at bounding box center [373, 354] width 15 height 15
checkbox input "true"
click at [233, 261] on button "Account charges" at bounding box center [279, 255] width 150 height 31
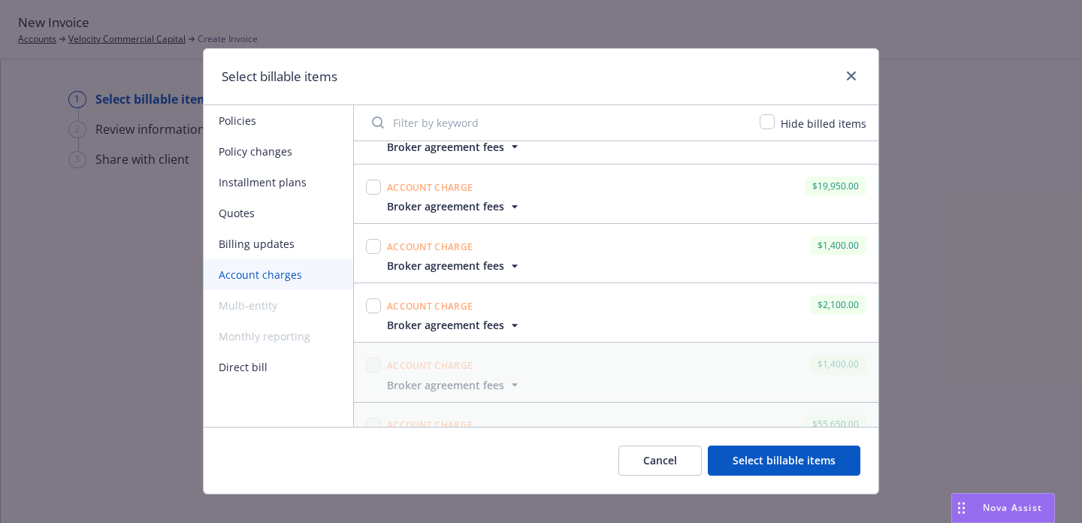
scroll to position [2390, 0]
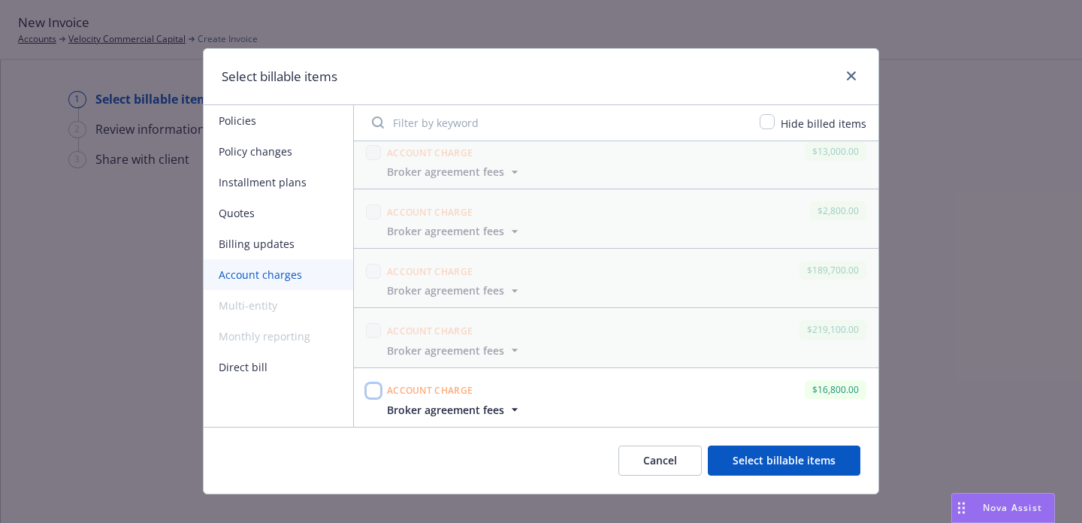
click at [376, 385] on input "checkbox" at bounding box center [373, 390] width 15 height 15
checkbox input "true"
click at [768, 464] on button "Select billable items" at bounding box center [784, 461] width 153 height 30
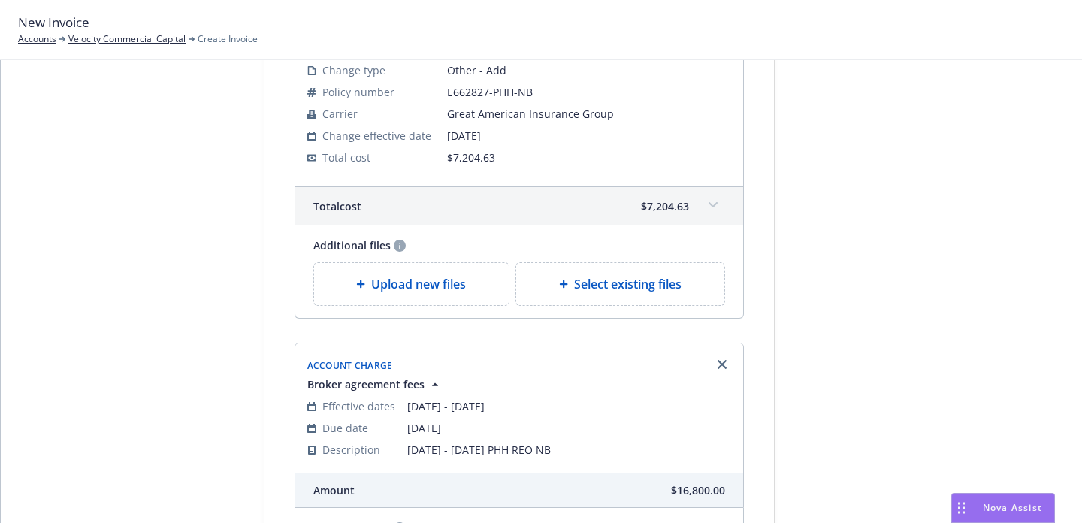
scroll to position [766, 0]
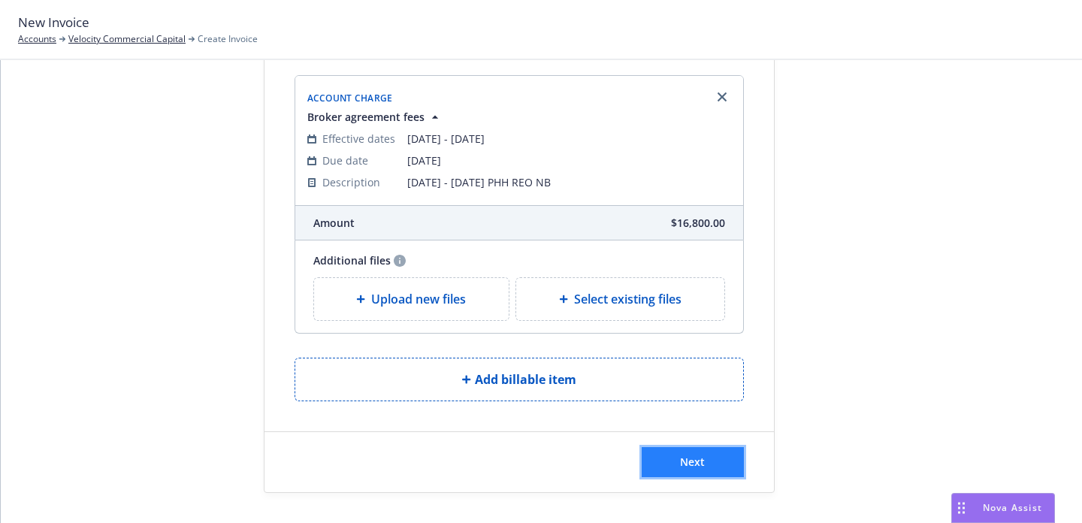
click at [683, 461] on span "Next" at bounding box center [692, 462] width 25 height 14
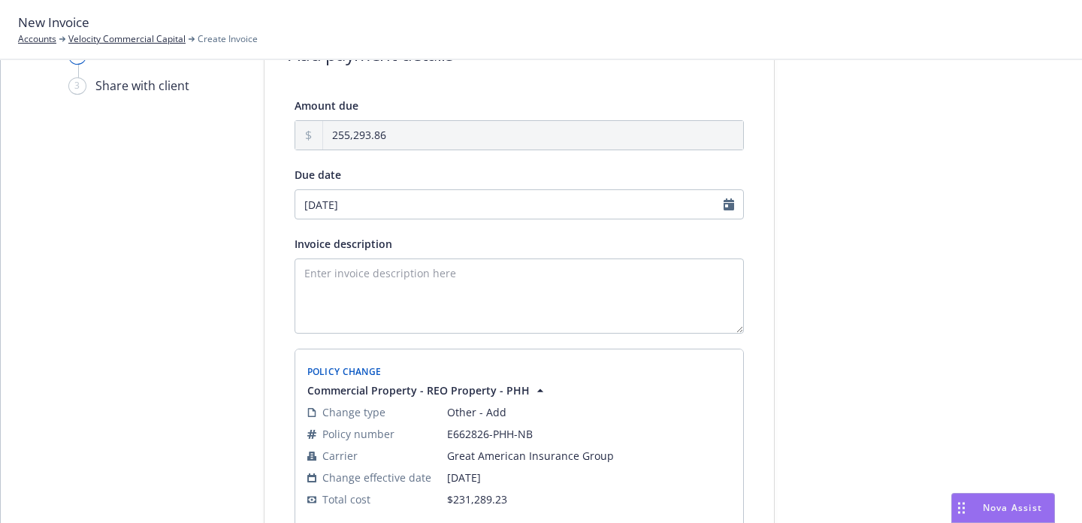
scroll to position [89, 0]
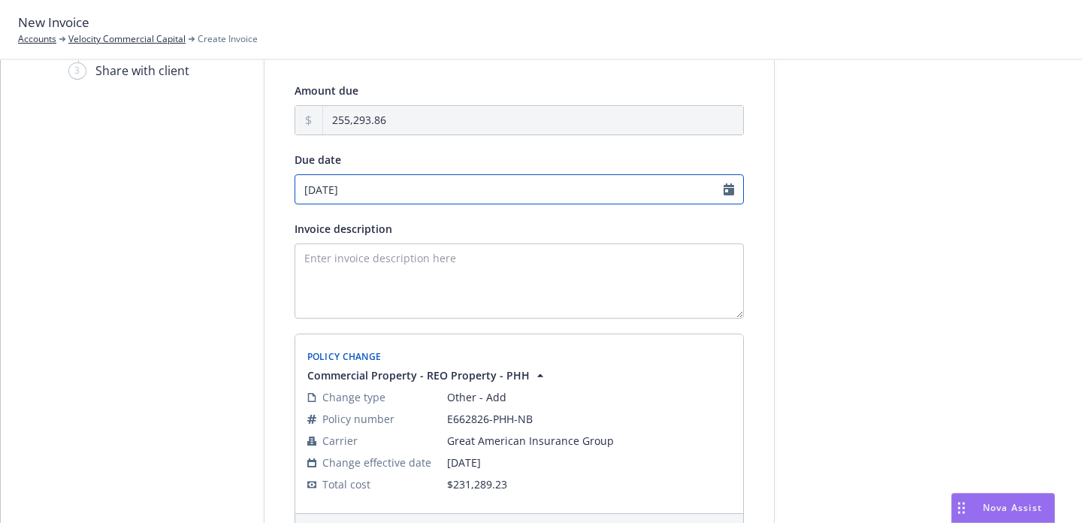
click at [737, 191] on input "09/12/2025" at bounding box center [519, 189] width 449 height 30
select select "September"
select select "2025"
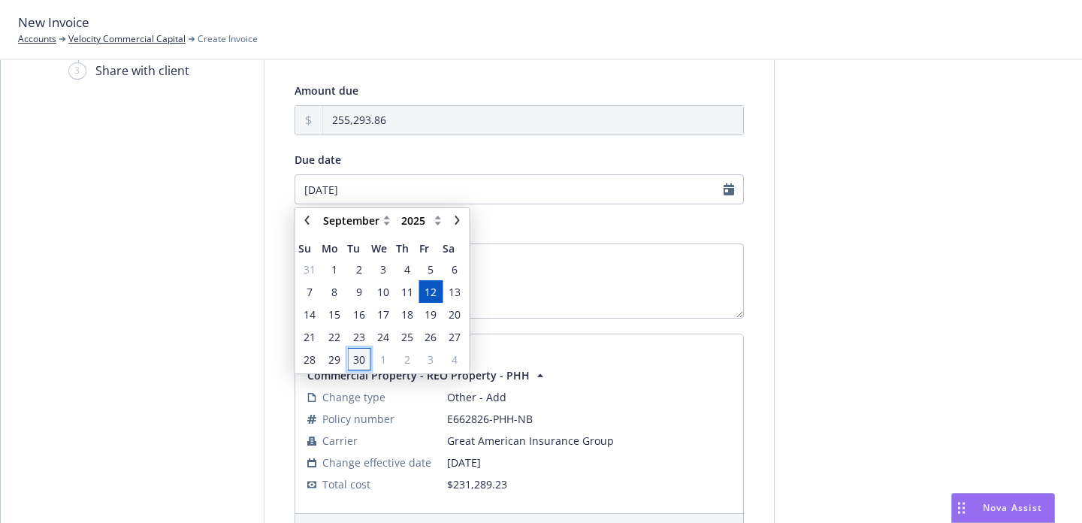
click at [367, 355] on span "30" at bounding box center [359, 359] width 20 height 19
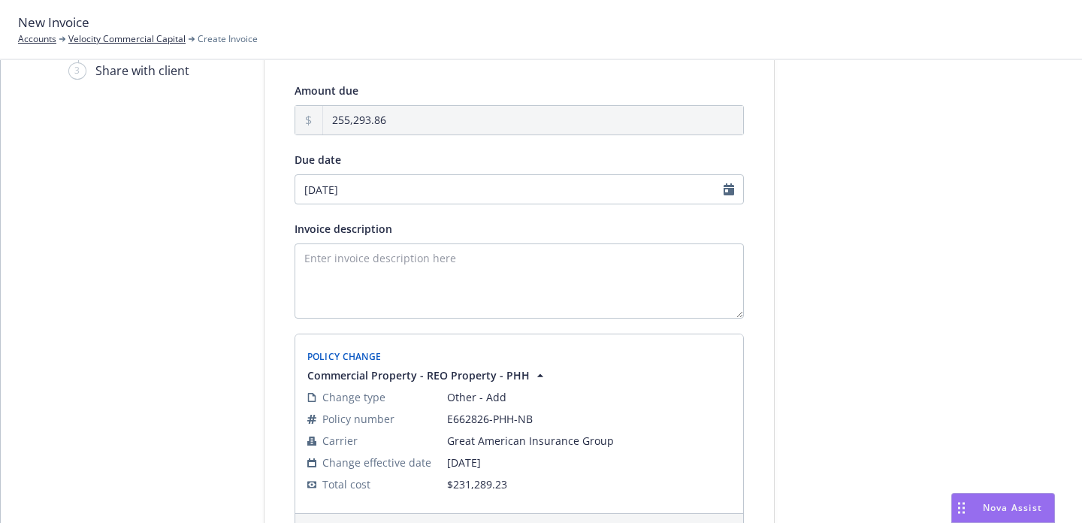
type input "09/30/2025"
click at [474, 279] on textarea "Invoice description" at bounding box center [519, 280] width 449 height 75
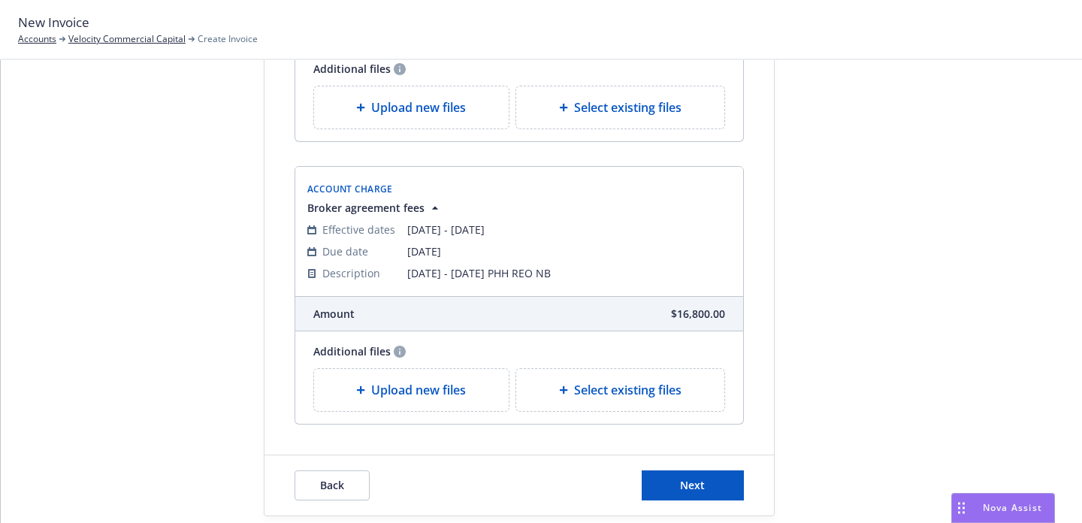
scroll to position [951, 0]
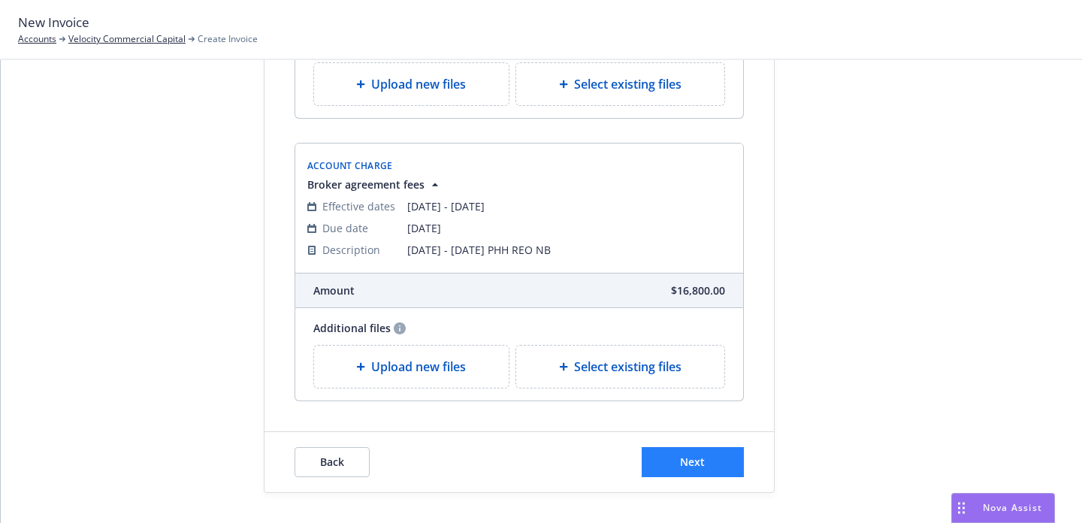
type textarea "[DATE] - [DATE] PHH REO NB"
click at [659, 468] on button "Next" at bounding box center [693, 462] width 102 height 30
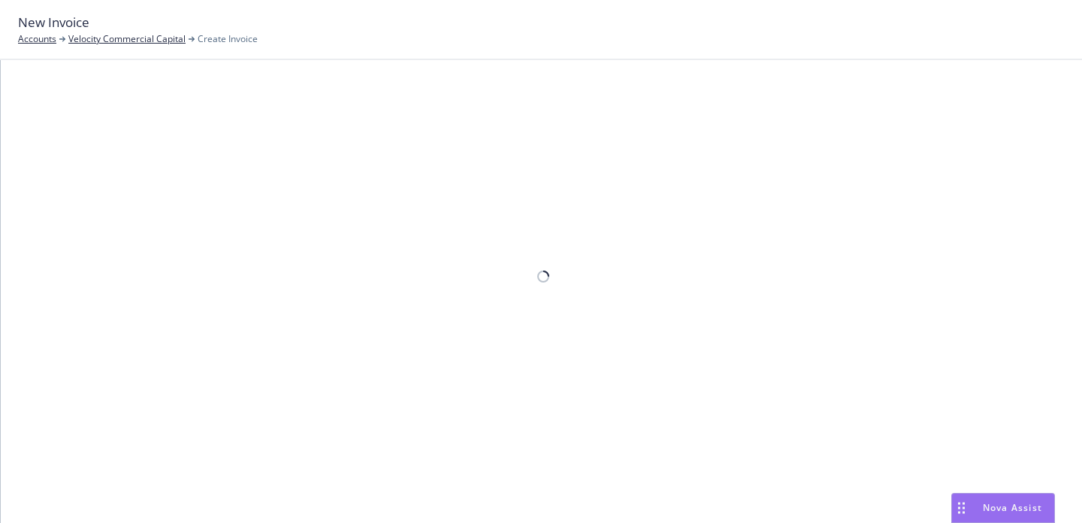
scroll to position [614, 0]
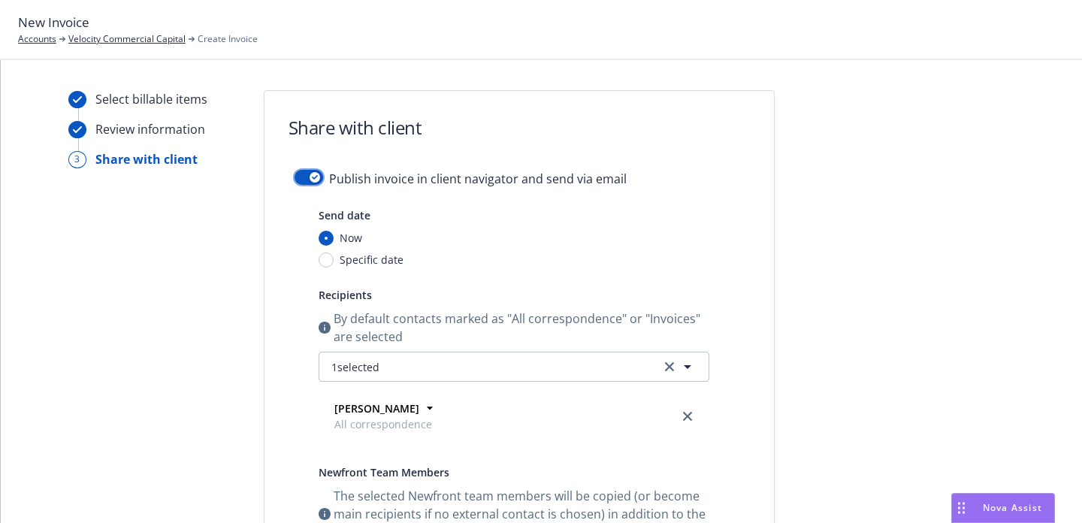
click at [312, 177] on icon "button" at bounding box center [315, 177] width 6 height 5
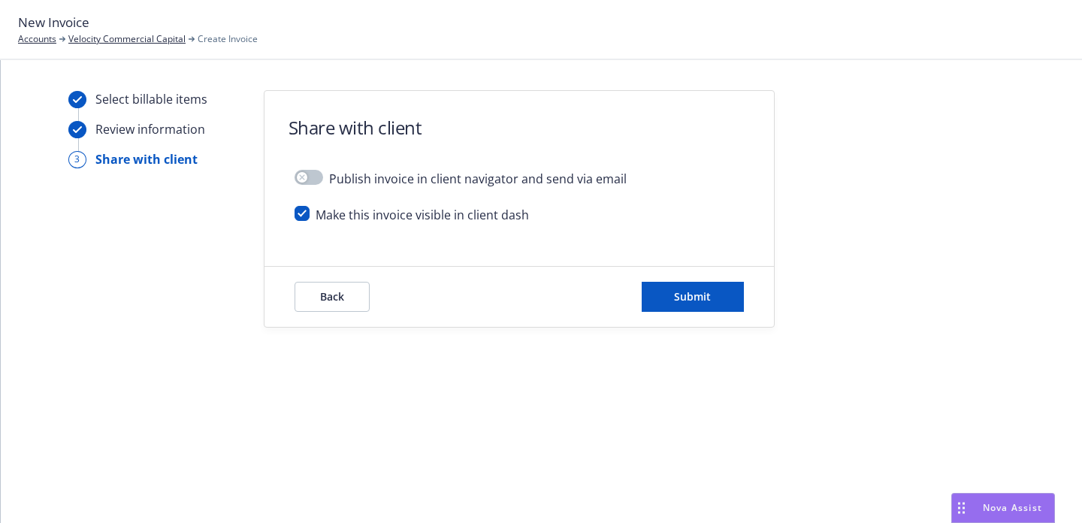
click at [552, 389] on div "Select billable items Review information 3 Share with client Share with client …" at bounding box center [541, 291] width 1081 height 463
click at [703, 300] on span "Submit" at bounding box center [692, 296] width 37 height 14
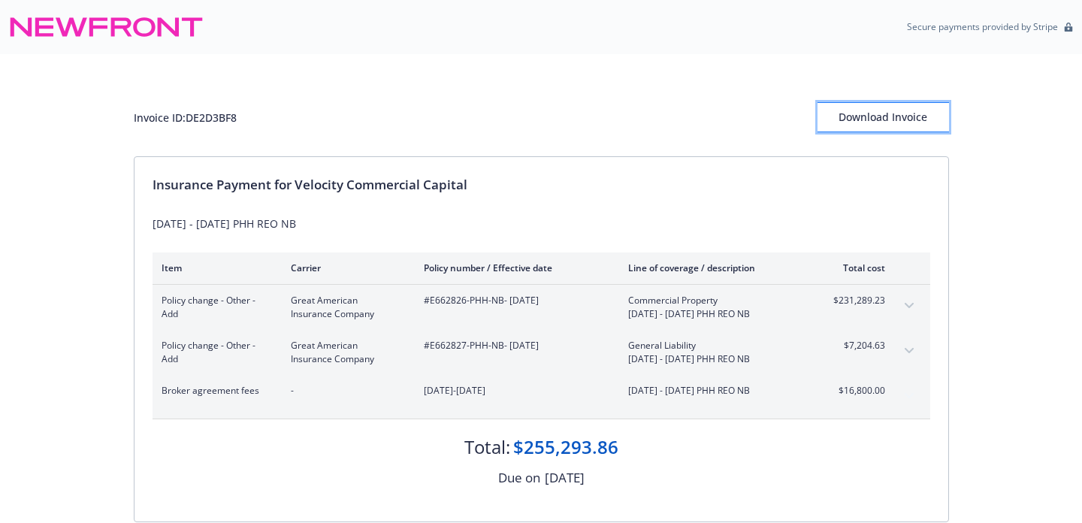
click at [892, 115] on div "Download Invoice" at bounding box center [884, 117] width 132 height 29
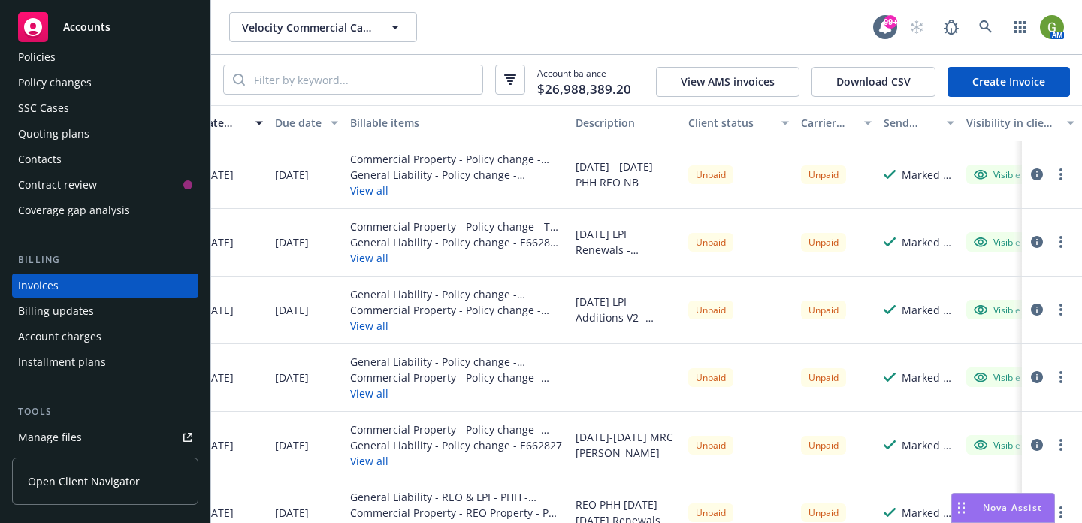
scroll to position [0, 249]
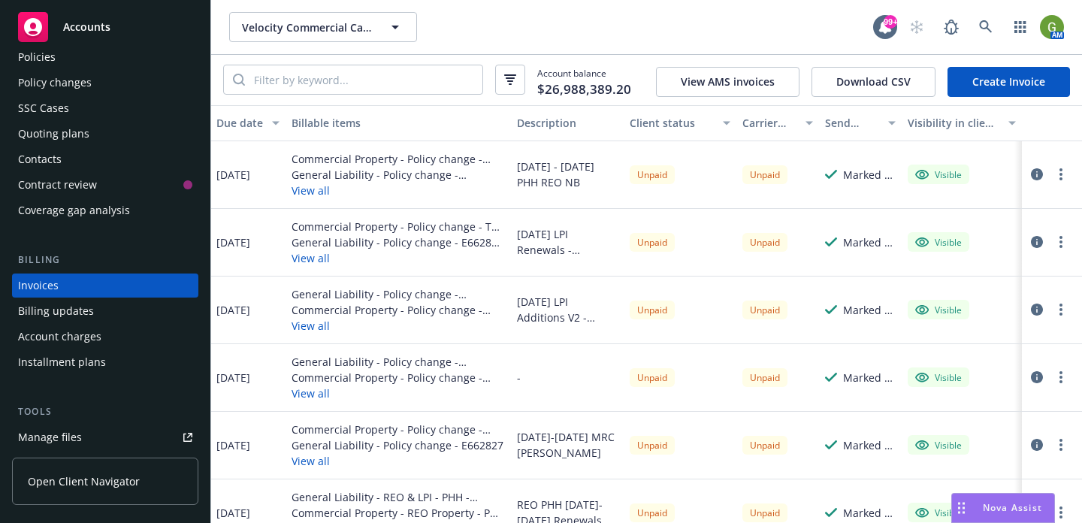
click at [59, 83] on div "Policy changes" at bounding box center [55, 83] width 74 height 24
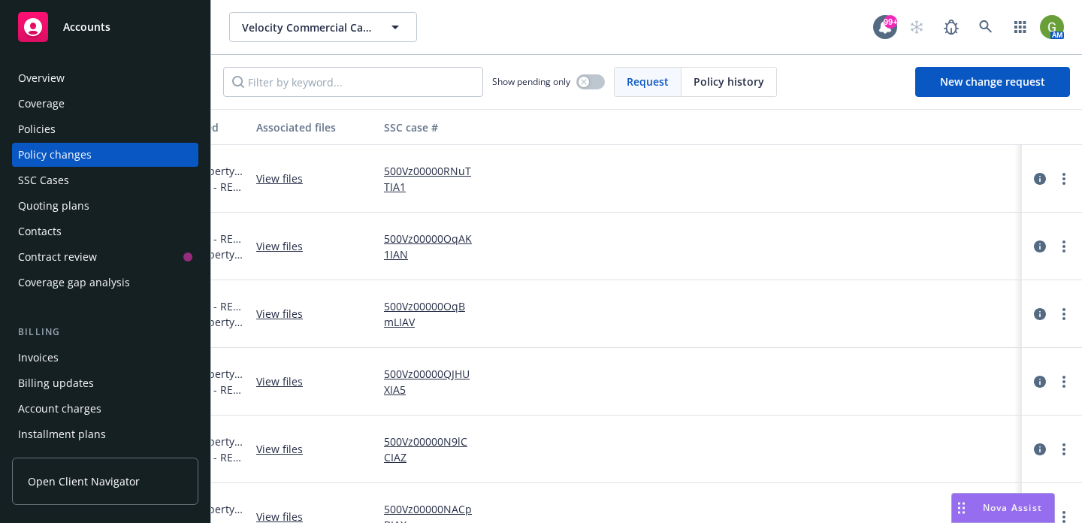
scroll to position [0, 633]
click at [402, 172] on link "500Vz00000RNuTTIA1" at bounding box center [430, 179] width 101 height 32
click at [401, 177] on link "500Vz00000RNuTTIA1" at bounding box center [430, 179] width 101 height 32
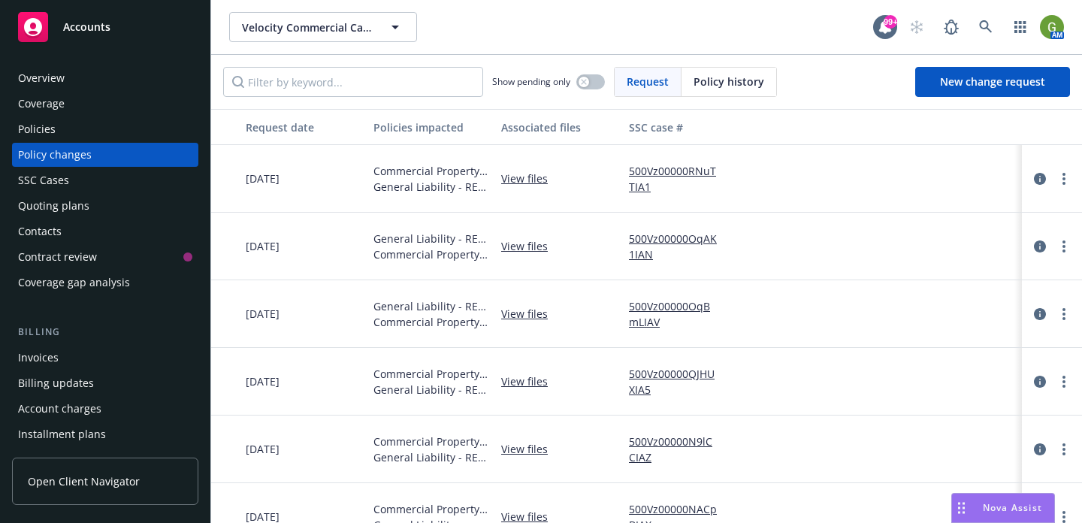
click at [651, 175] on link "500Vz00000RNuTTIA1" at bounding box center [679, 179] width 101 height 32
click at [77, 353] on div "Invoices" at bounding box center [105, 358] width 174 height 24
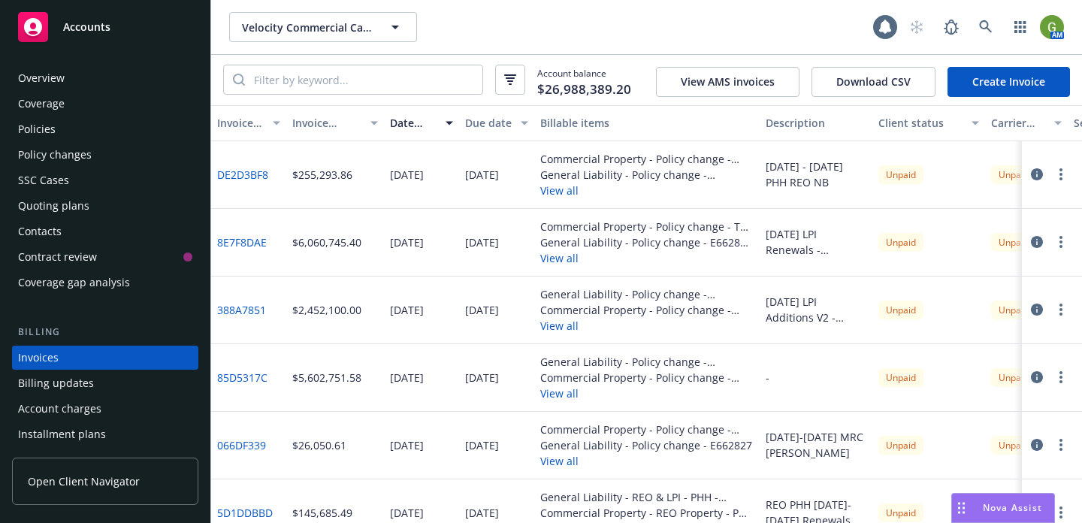
scroll to position [72, 0]
